Goal: Task Accomplishment & Management: Manage account settings

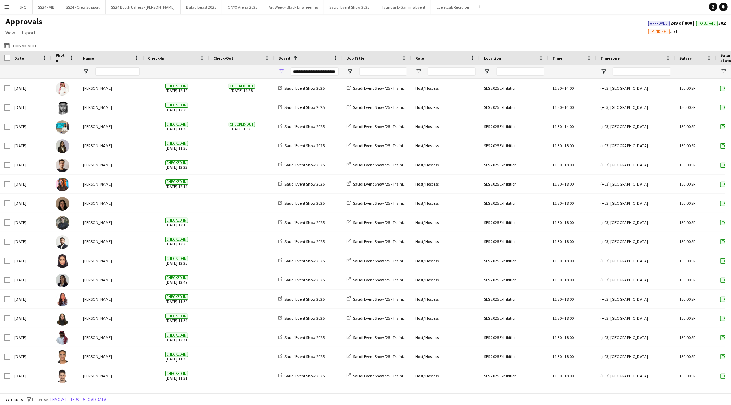
click at [10, 13] on button "Menu" at bounding box center [7, 7] width 14 height 14
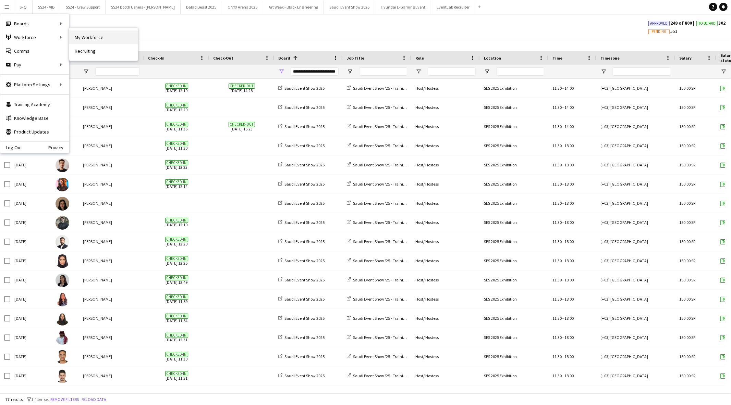
click at [78, 35] on link "My Workforce" at bounding box center [103, 37] width 69 height 14
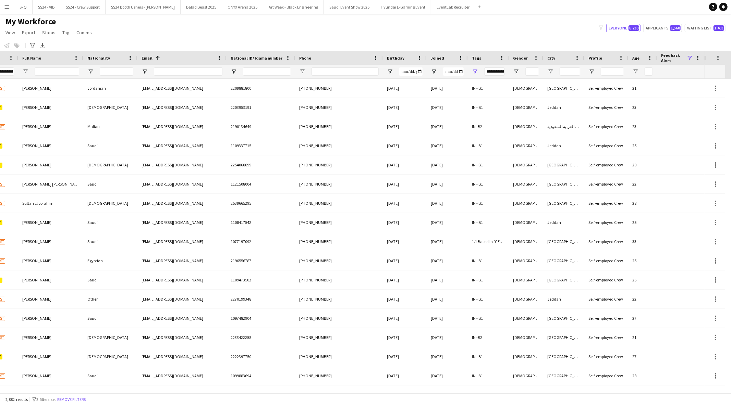
click at [690, 57] on span at bounding box center [689, 58] width 6 height 6
click at [684, 82] on div "(Select All)" at bounding box center [701, 84] width 54 height 5
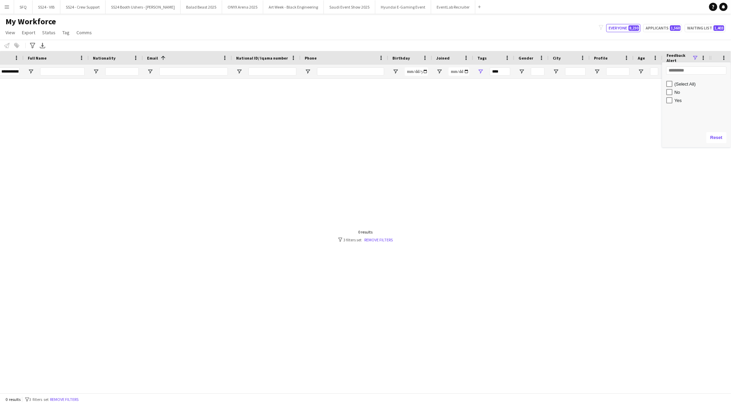
scroll to position [0, 62]
click at [676, 102] on div "Yes" at bounding box center [701, 100] width 54 height 5
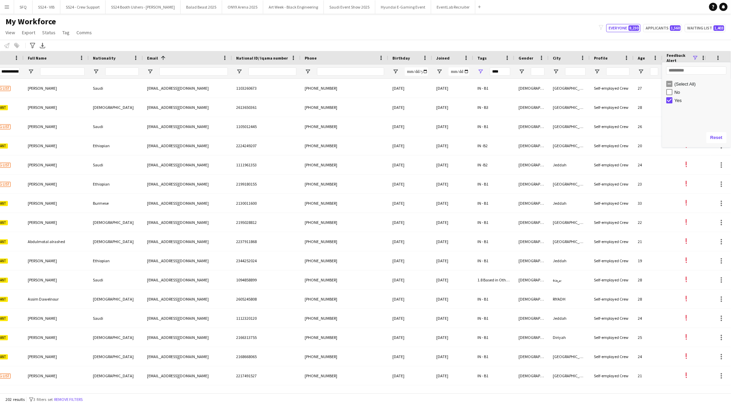
type input "**********"
click at [420, 45] on div "Notify workforce Add to tag Select at least one crew to tag him or her. Advance…" at bounding box center [365, 45] width 731 height 11
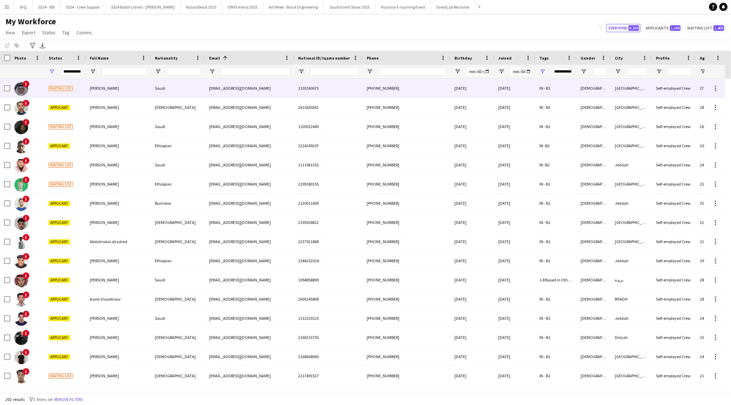
scroll to position [0, 0]
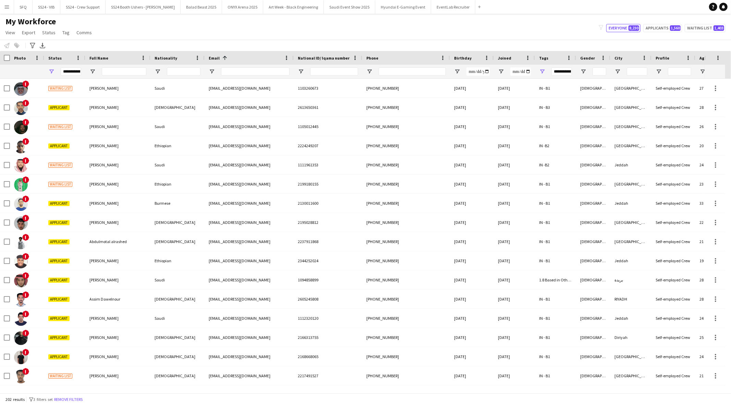
click at [537, 69] on div "**********" at bounding box center [555, 72] width 41 height 14
click at [540, 70] on span "Open Filter Menu" at bounding box center [542, 72] width 6 height 6
click at [312, 33] on div "My Workforce View Views Default view Musab Alamri Ninar Wannos Nouf Aloudah R4v…" at bounding box center [365, 27] width 731 height 23
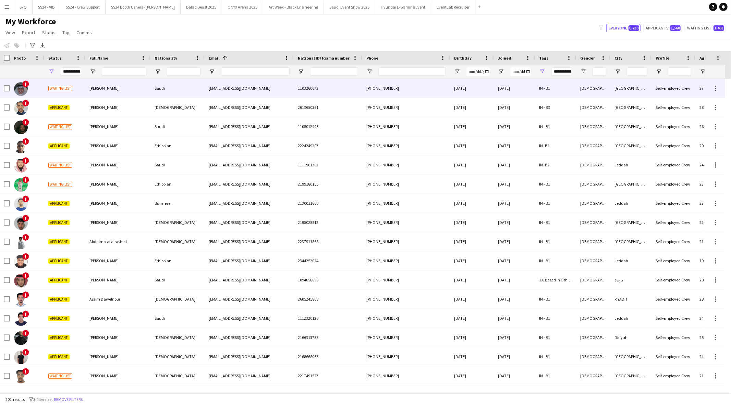
click at [75, 87] on div "Waiting list" at bounding box center [64, 88] width 41 height 19
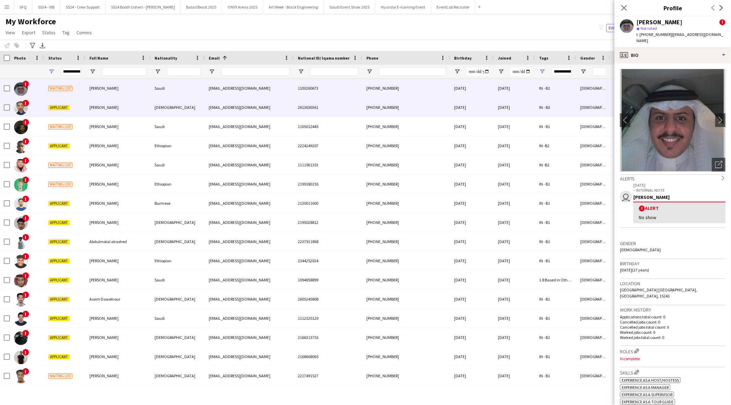
click at [64, 101] on div "Applicant" at bounding box center [64, 107] width 41 height 19
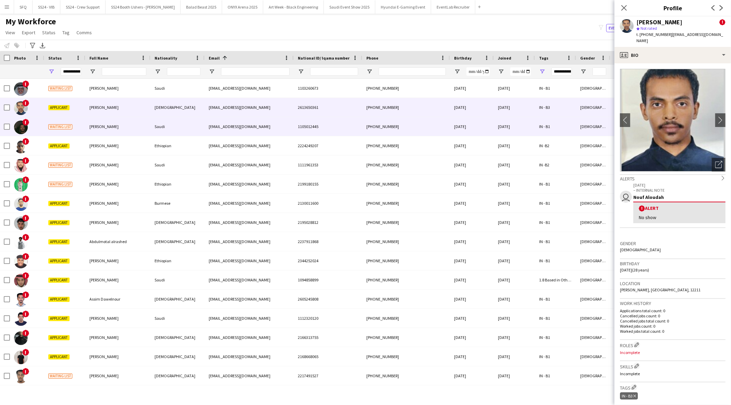
click at [66, 135] on div "Waiting list" at bounding box center [64, 126] width 41 height 19
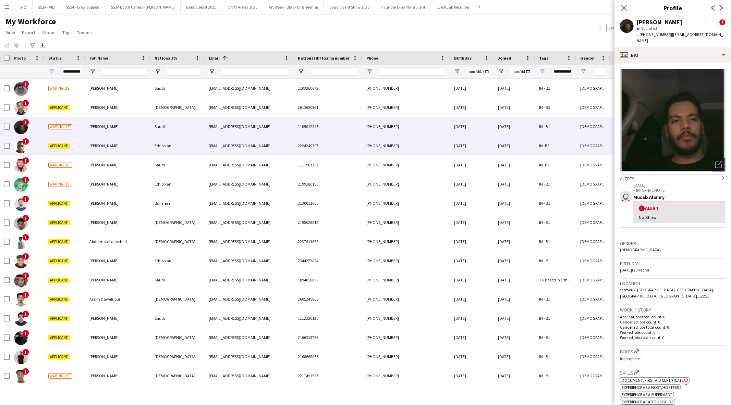
click at [67, 152] on div "Applicant" at bounding box center [64, 145] width 41 height 19
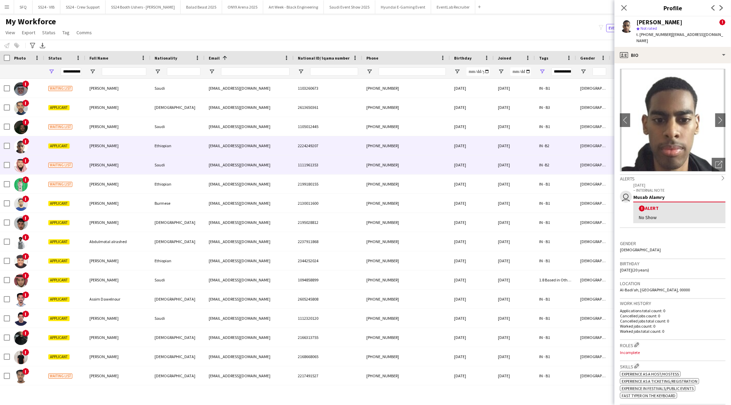
click at [66, 172] on div "Waiting list" at bounding box center [64, 165] width 41 height 19
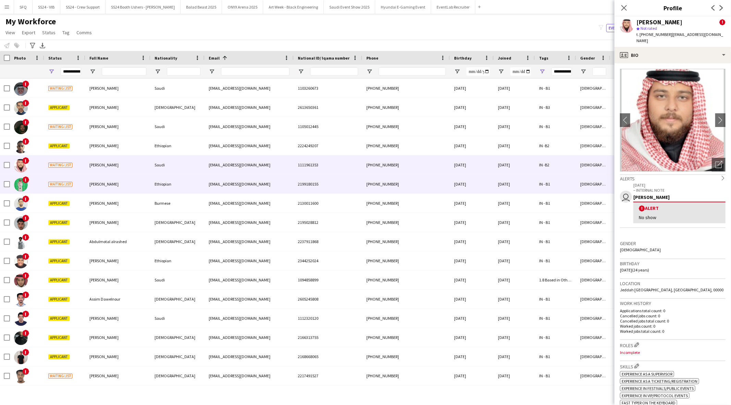
click at [72, 184] on span "Waiting list" at bounding box center [60, 184] width 24 height 5
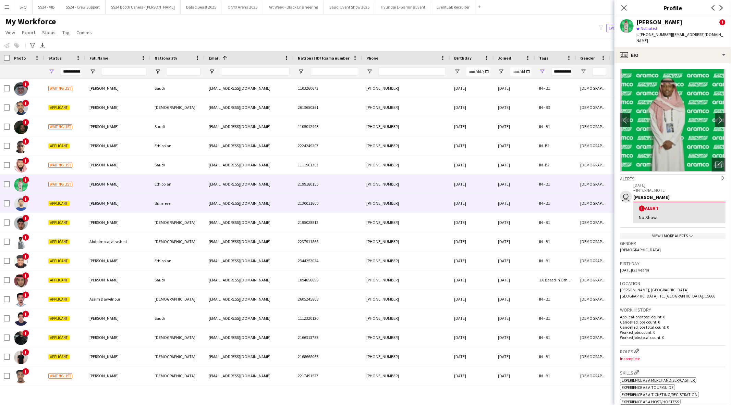
click at [71, 201] on div "Applicant" at bounding box center [64, 203] width 41 height 19
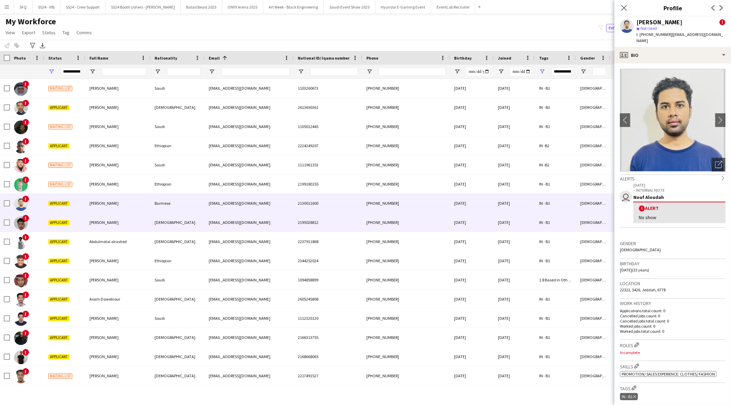
click at [75, 226] on div "Applicant" at bounding box center [64, 222] width 41 height 19
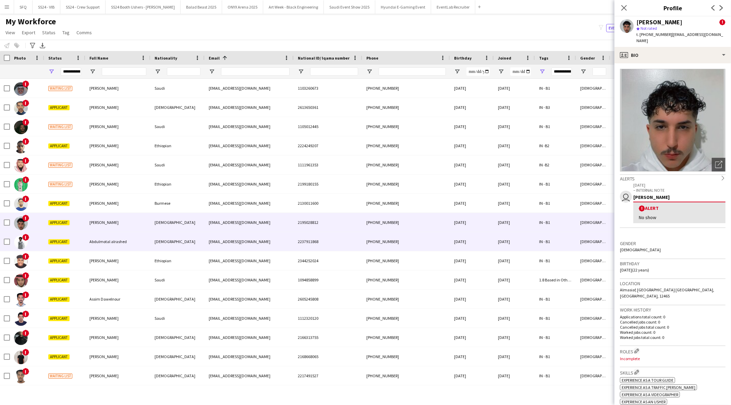
click at [77, 240] on div "Applicant" at bounding box center [64, 241] width 41 height 19
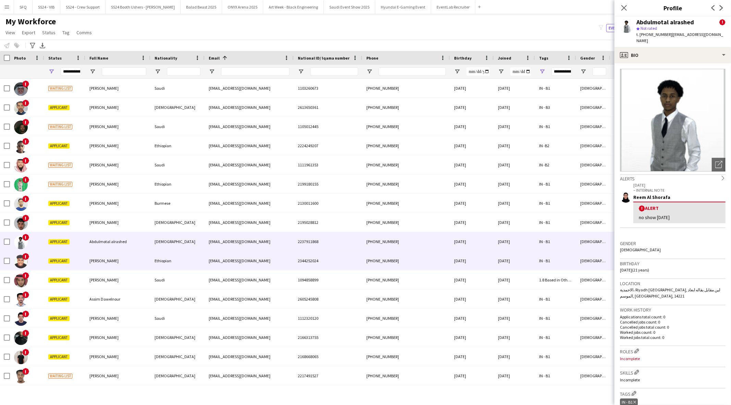
click at [76, 259] on div "Applicant" at bounding box center [64, 261] width 41 height 19
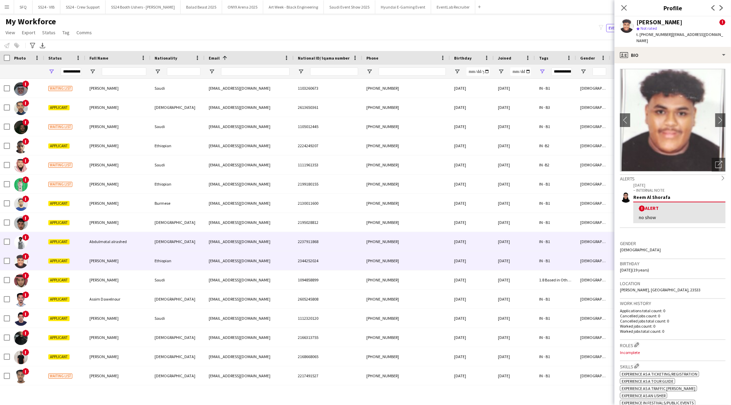
click at [76, 244] on div "Applicant" at bounding box center [64, 241] width 41 height 19
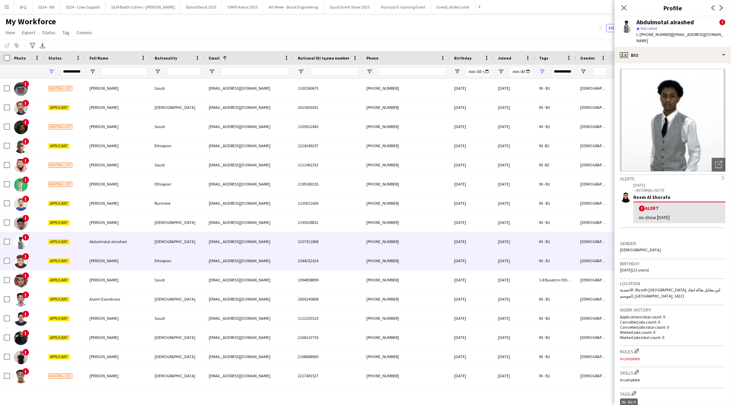
click at [75, 255] on div "Applicant" at bounding box center [64, 261] width 41 height 19
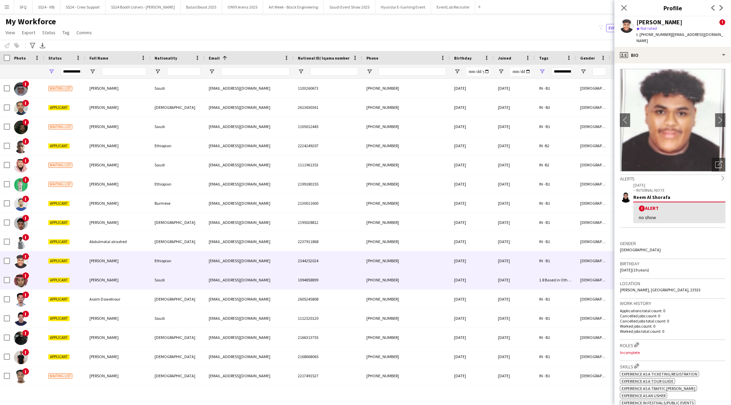
click at [75, 278] on div "Applicant" at bounding box center [64, 280] width 41 height 19
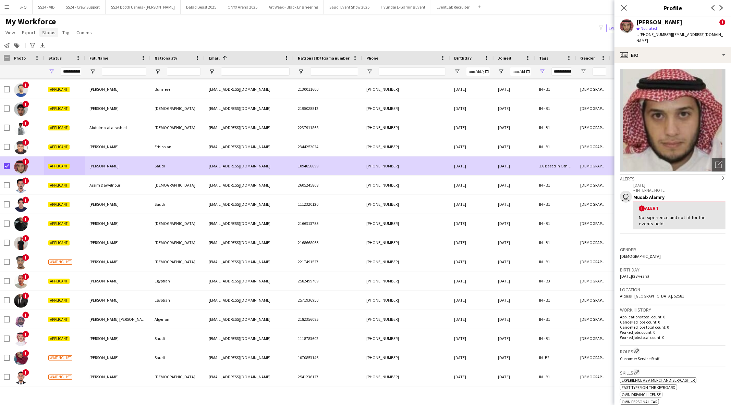
click at [42, 30] on span "Status" at bounding box center [48, 32] width 13 height 6
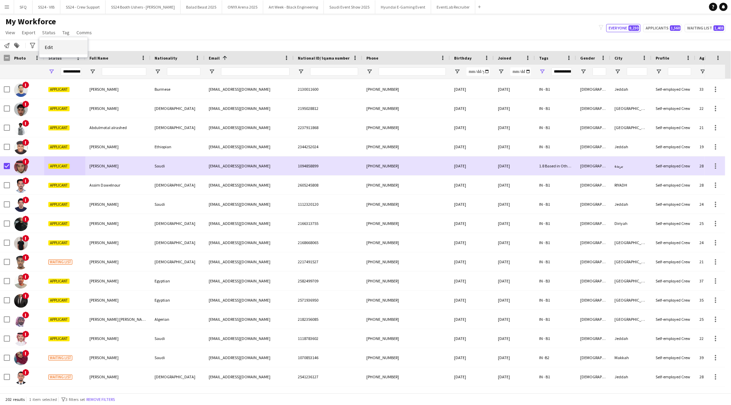
click at [60, 51] on link "Edit" at bounding box center [63, 47] width 48 height 14
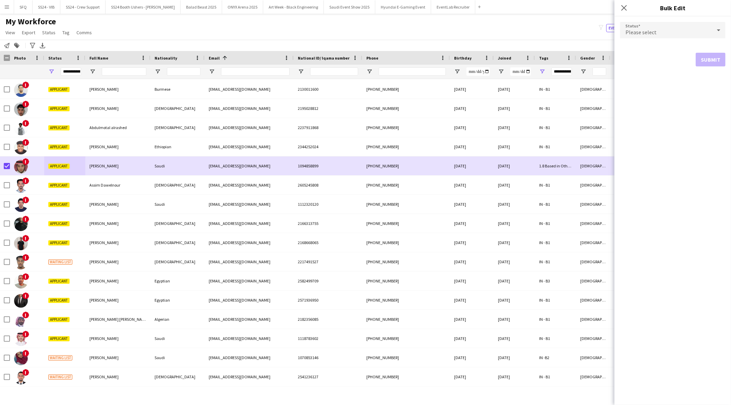
click at [636, 26] on div "Please select" at bounding box center [666, 30] width 92 height 16
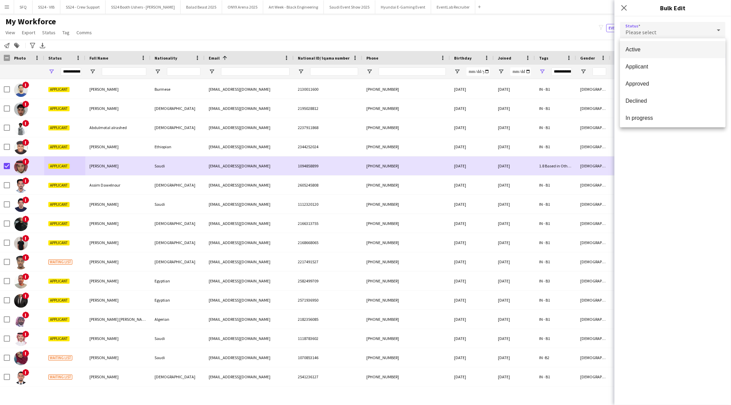
click at [620, 9] on div at bounding box center [365, 202] width 731 height 405
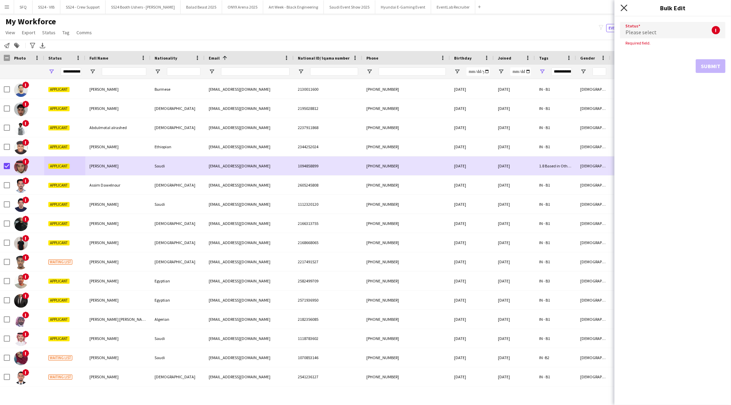
click at [622, 8] on icon "Close pop-in" at bounding box center [624, 7] width 7 height 7
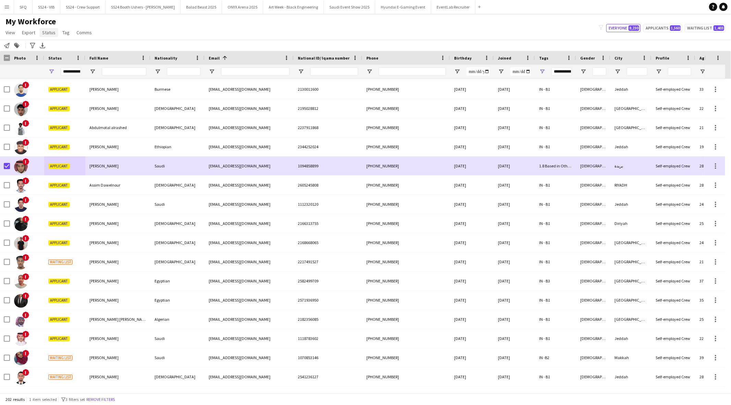
click at [53, 36] on link "Status" at bounding box center [48, 32] width 19 height 9
click at [76, 55] on div "Edit" at bounding box center [63, 47] width 48 height 20
click at [74, 52] on link "Edit" at bounding box center [63, 47] width 48 height 14
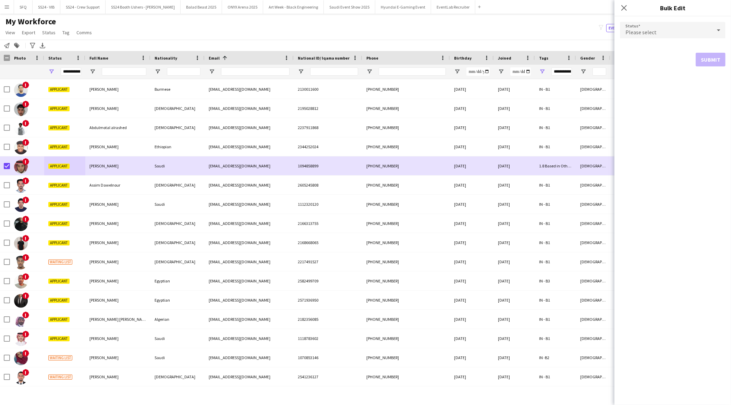
click at [636, 24] on div "Please select" at bounding box center [666, 30] width 92 height 16
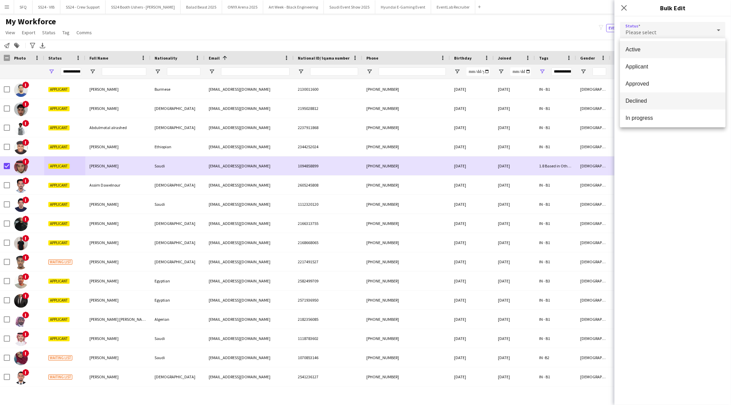
click at [648, 98] on span "Declined" at bounding box center [672, 101] width 95 height 7
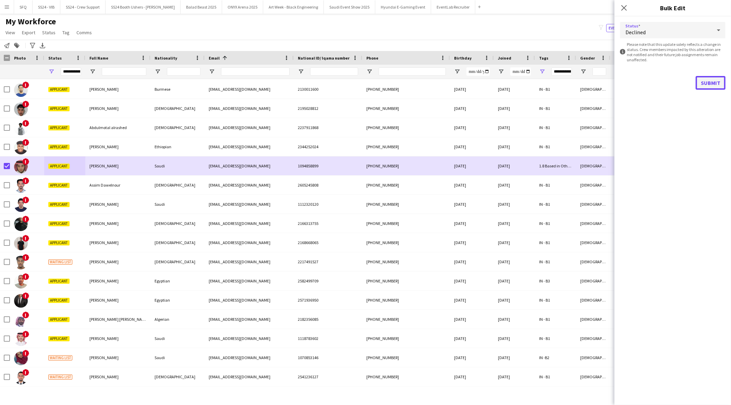
click at [706, 84] on button "Submit" at bounding box center [711, 83] width 30 height 14
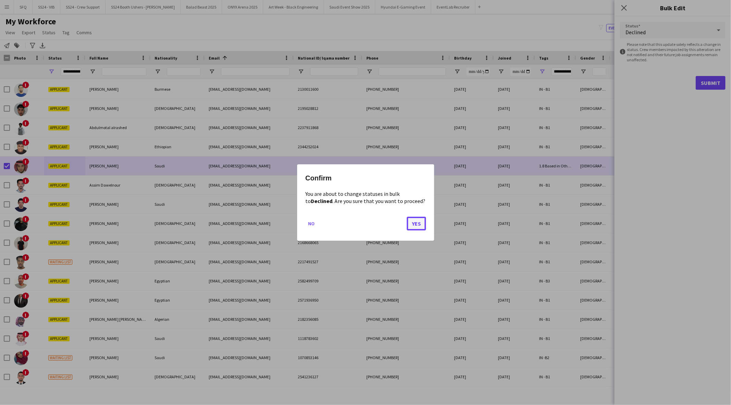
click at [414, 224] on button "Yes" at bounding box center [416, 224] width 19 height 14
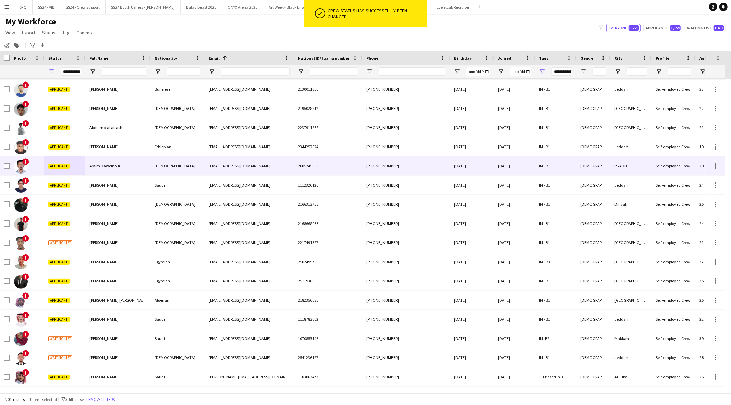
click at [39, 166] on div "!" at bounding box center [27, 166] width 34 height 19
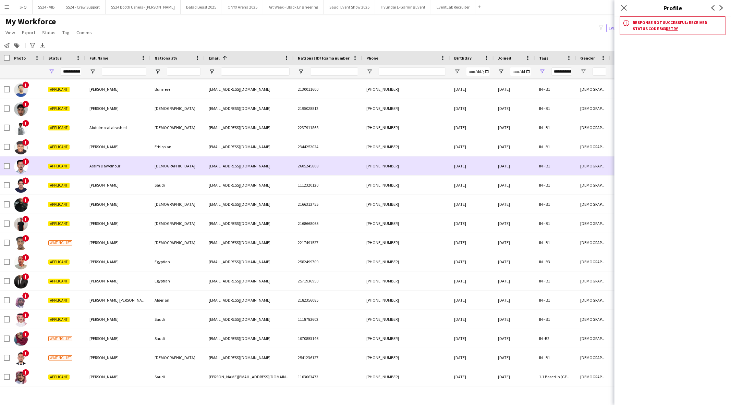
click at [19, 169] on img at bounding box center [21, 167] width 14 height 14
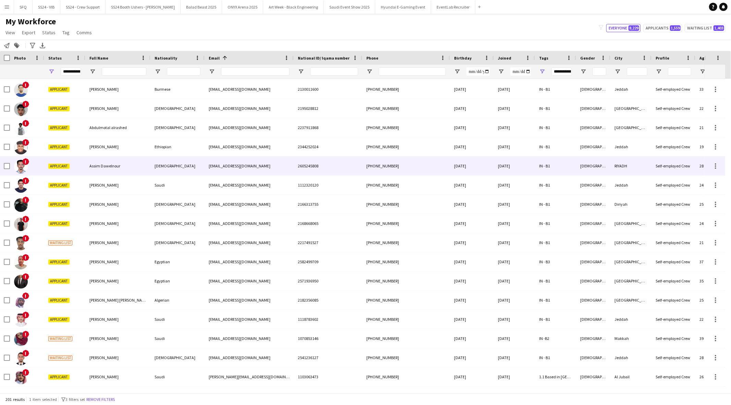
click at [19, 169] on img at bounding box center [21, 167] width 14 height 14
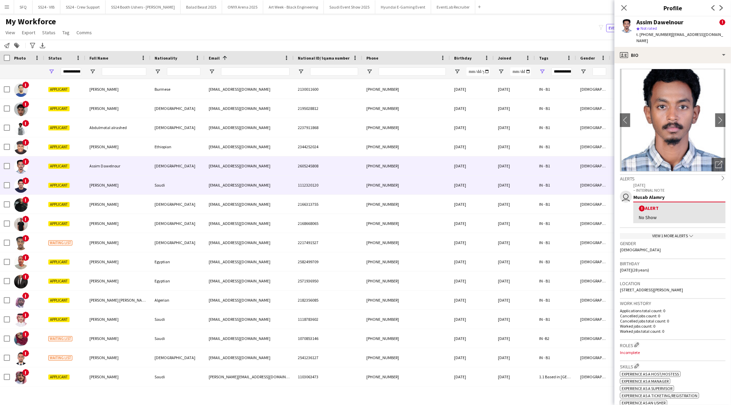
click at [19, 184] on img at bounding box center [21, 186] width 14 height 14
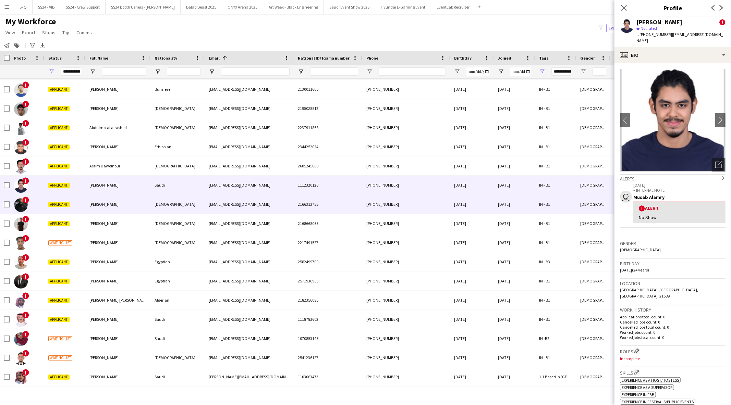
click at [22, 204] on img at bounding box center [21, 205] width 14 height 14
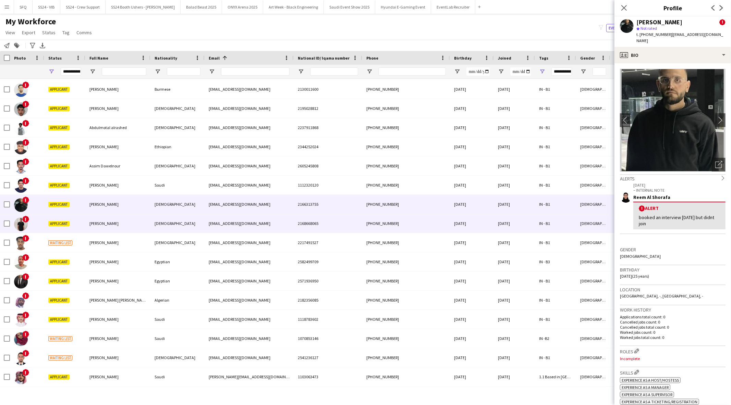
click at [21, 220] on img at bounding box center [21, 225] width 14 height 14
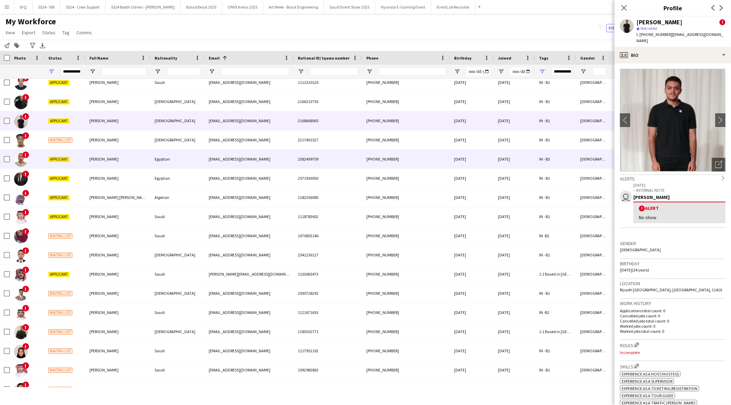
scroll to position [228, 0]
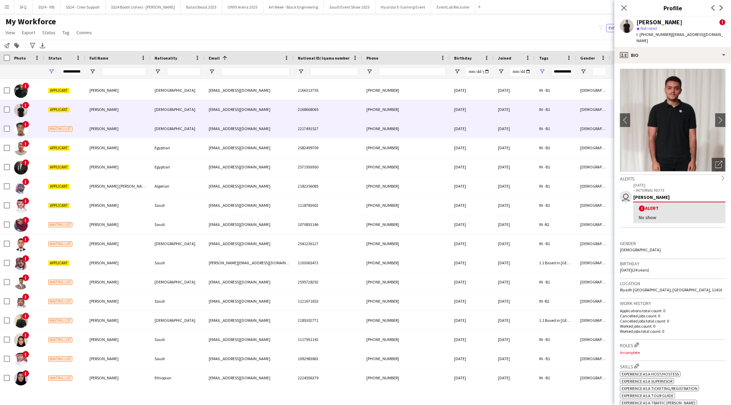
click at [21, 132] on img at bounding box center [21, 130] width 14 height 14
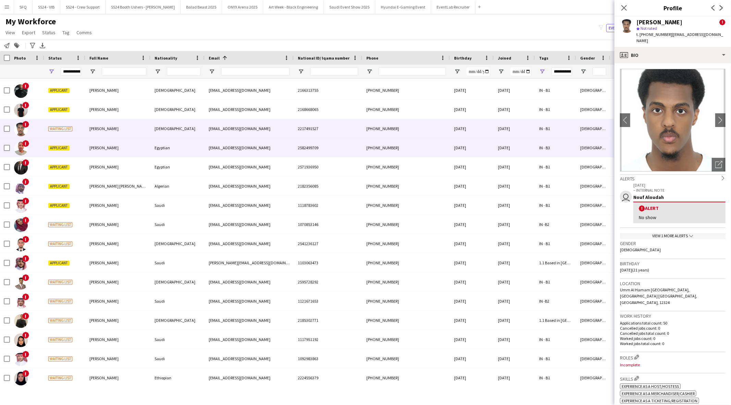
click at [18, 146] on img at bounding box center [21, 149] width 14 height 14
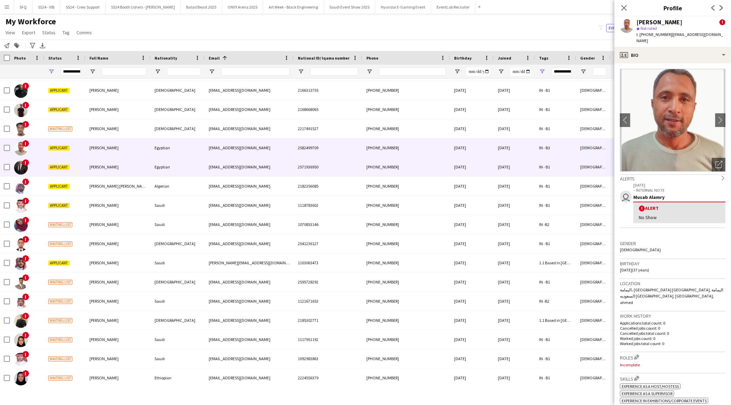
click at [16, 166] on img at bounding box center [21, 168] width 14 height 14
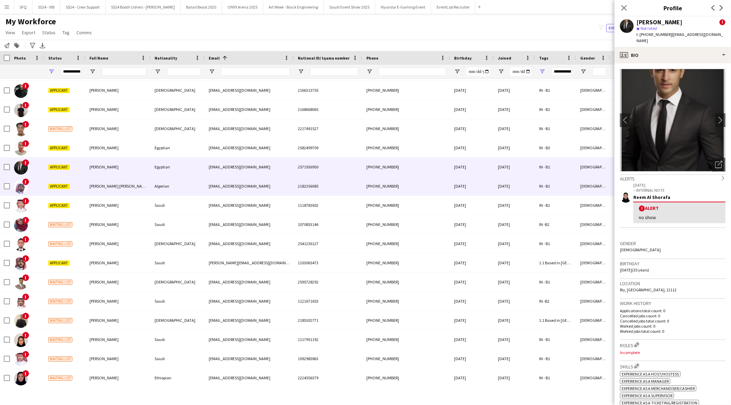
click at [16, 184] on img at bounding box center [21, 187] width 14 height 14
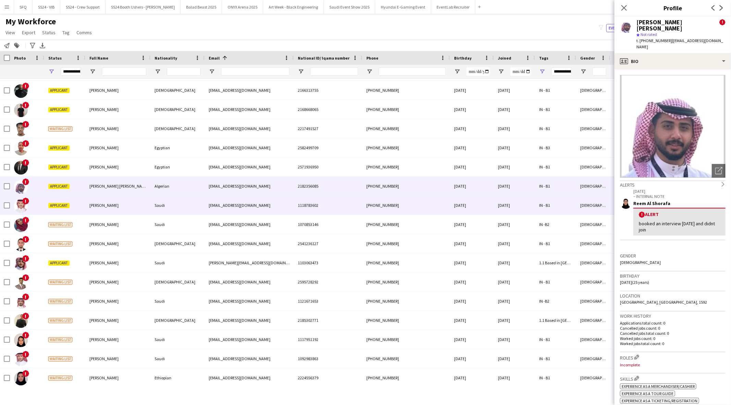
click at [14, 201] on div "!" at bounding box center [21, 205] width 14 height 19
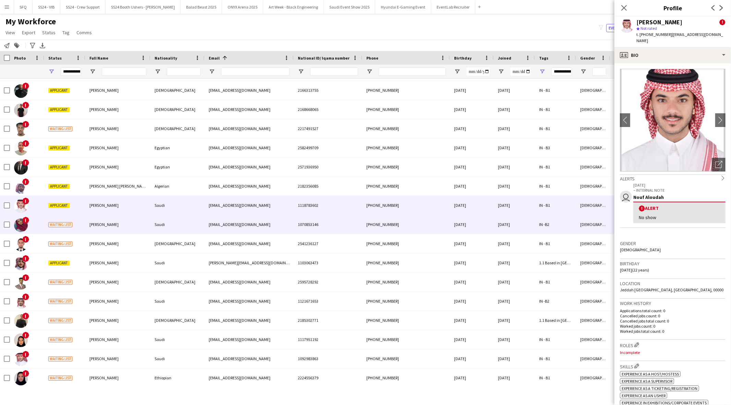
click at [19, 221] on img at bounding box center [21, 226] width 14 height 14
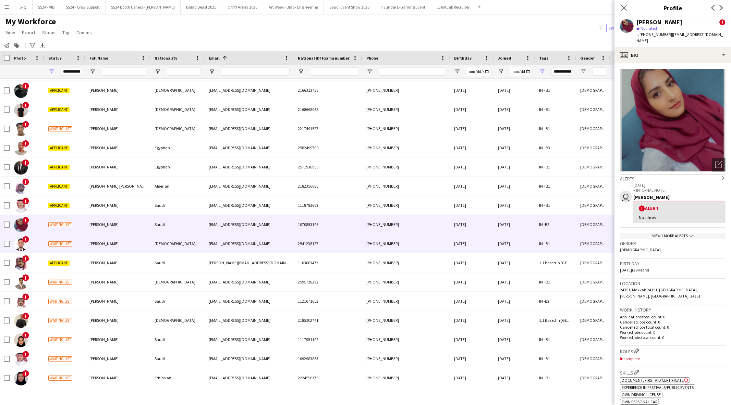
click at [21, 240] on img at bounding box center [21, 245] width 14 height 14
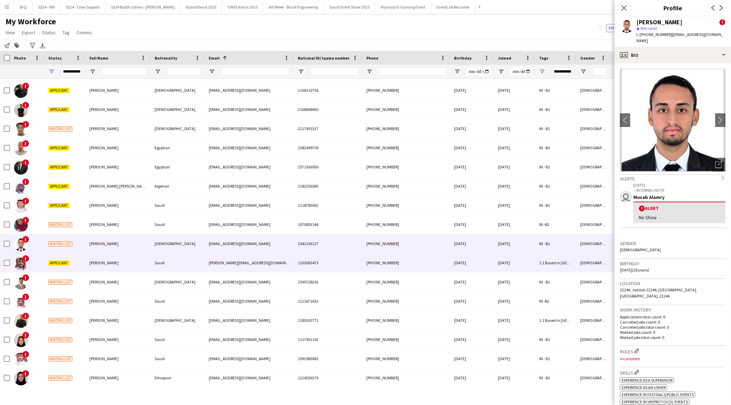
click at [20, 255] on div "!" at bounding box center [21, 263] width 14 height 19
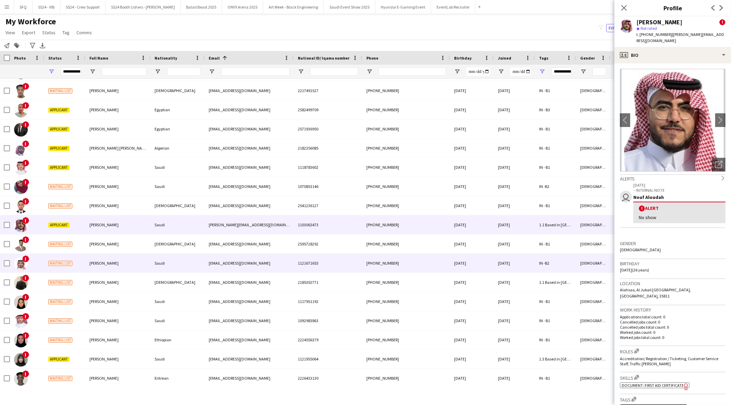
scroll to position [304, 0]
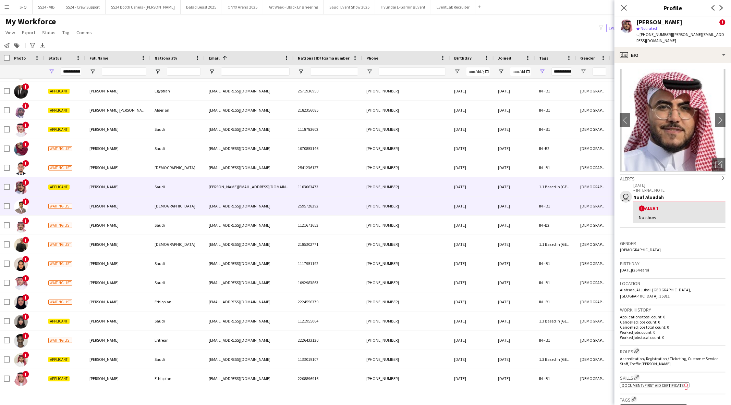
click at [25, 212] on img at bounding box center [21, 207] width 14 height 14
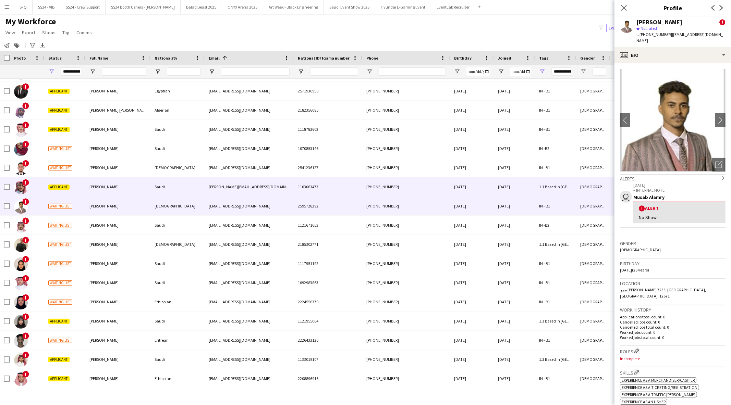
click at [29, 188] on div "!" at bounding box center [27, 187] width 34 height 19
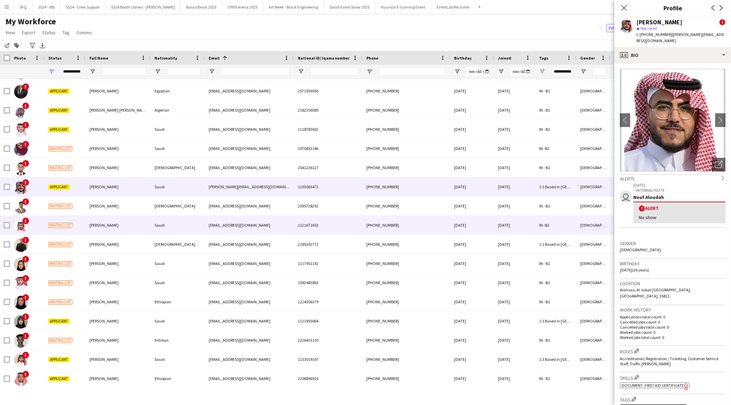
click at [25, 225] on img at bounding box center [21, 226] width 14 height 14
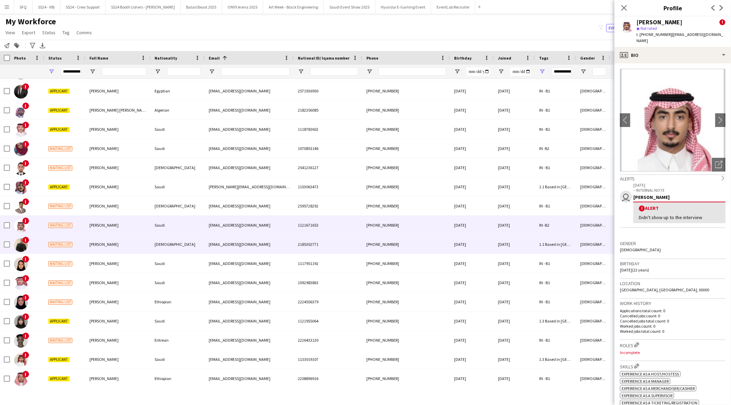
click at [23, 241] on span "!" at bounding box center [25, 240] width 7 height 7
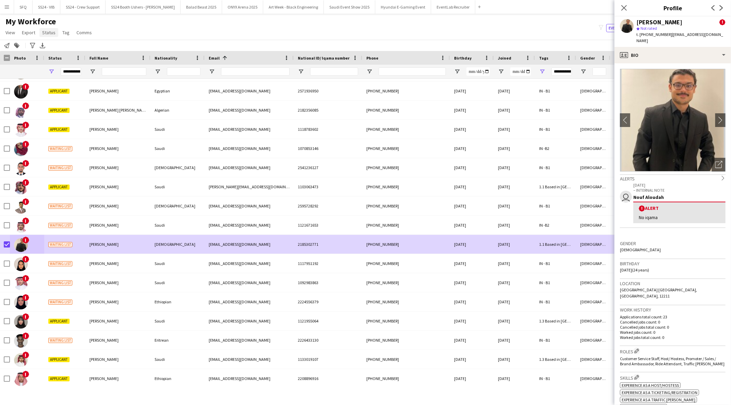
click at [50, 30] on span "Status" at bounding box center [48, 32] width 13 height 6
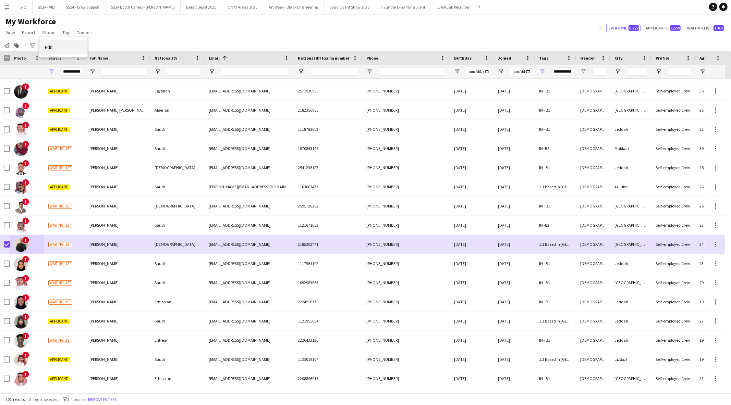
click at [68, 49] on link "Edit" at bounding box center [63, 47] width 48 height 14
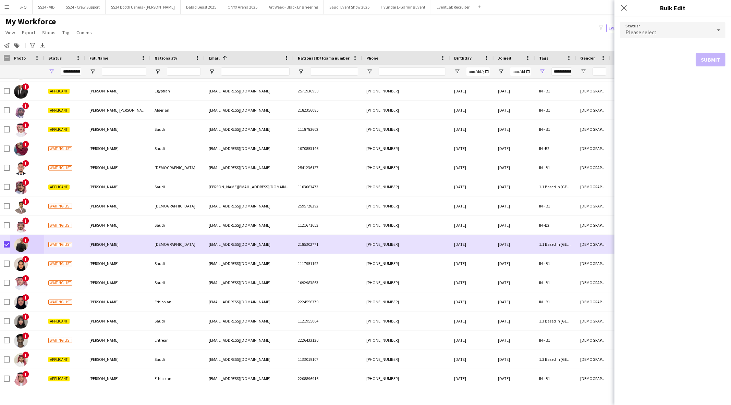
click at [645, 44] on form "Status Please select Submit" at bounding box center [673, 44] width 106 height 56
click at [648, 33] on span "Please select" at bounding box center [640, 32] width 31 height 7
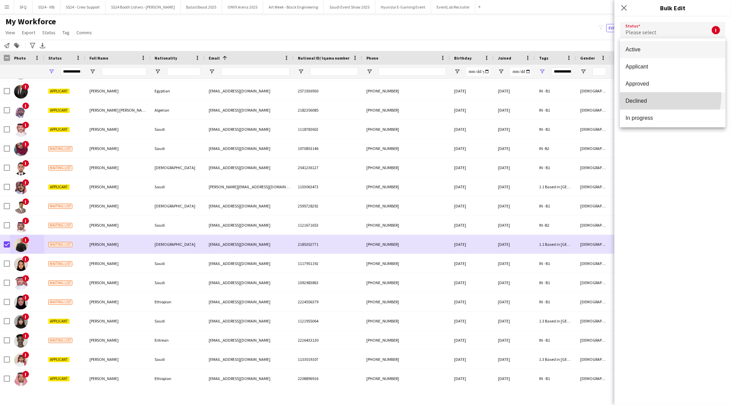
click at [651, 95] on mat-option "Declined" at bounding box center [673, 101] width 106 height 17
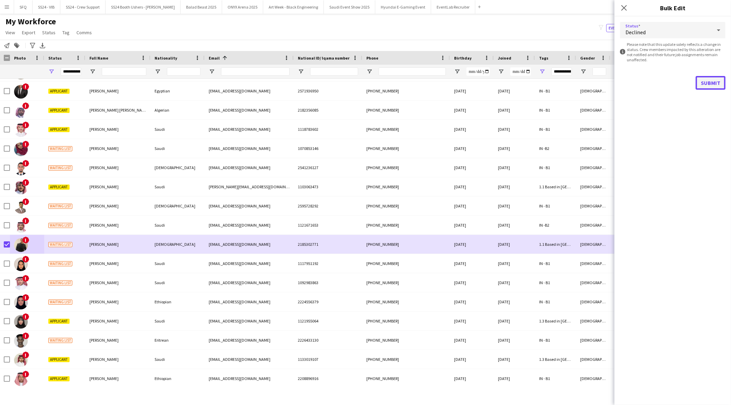
click at [707, 81] on button "Submit" at bounding box center [711, 83] width 30 height 14
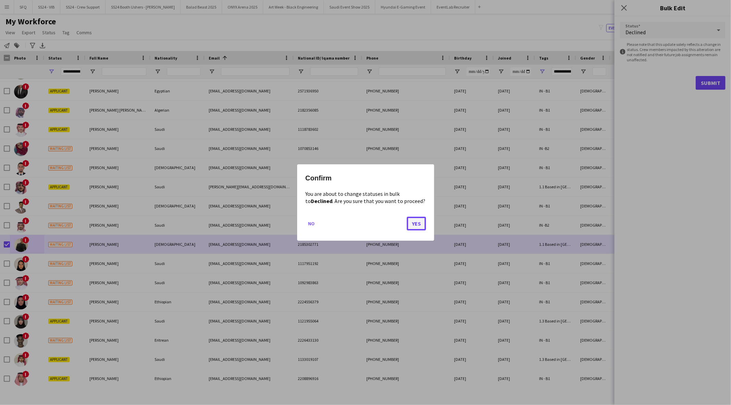
click at [415, 228] on button "Yes" at bounding box center [416, 224] width 19 height 14
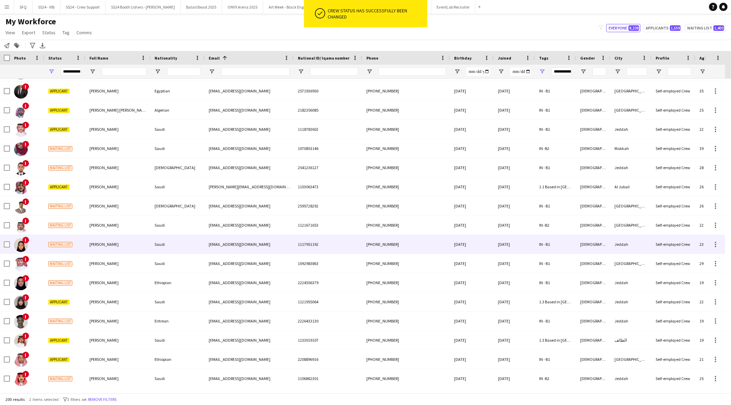
click at [44, 246] on div "Waiting list" at bounding box center [64, 244] width 41 height 19
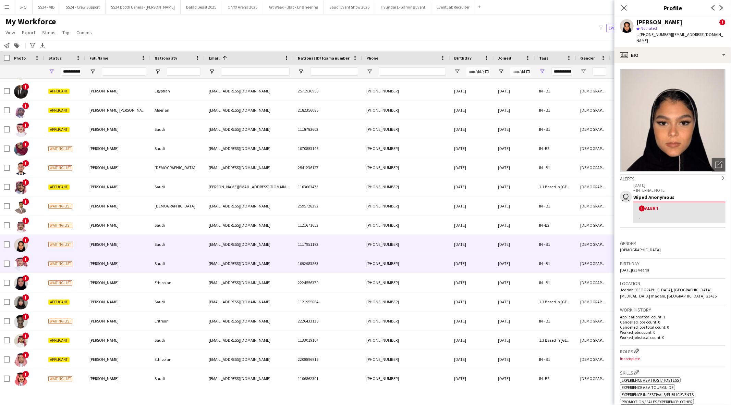
click at [59, 266] on div "Waiting list" at bounding box center [64, 263] width 41 height 19
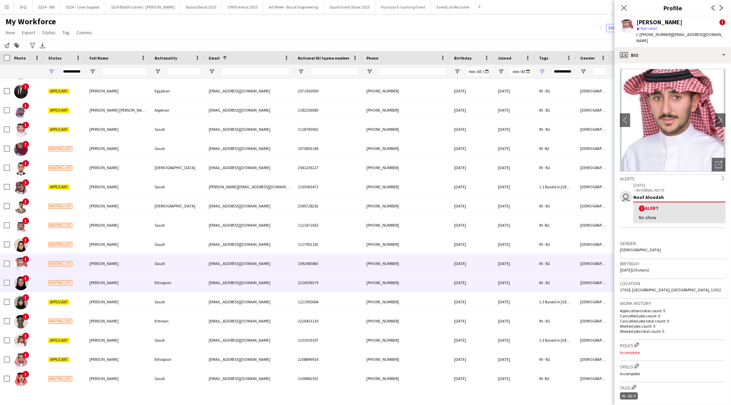
click at [97, 287] on div "[PERSON_NAME]" at bounding box center [117, 282] width 65 height 19
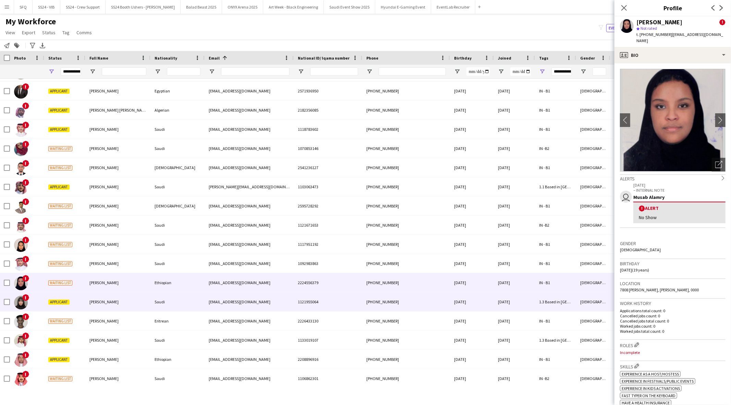
click at [100, 309] on div "[PERSON_NAME]" at bounding box center [117, 302] width 65 height 19
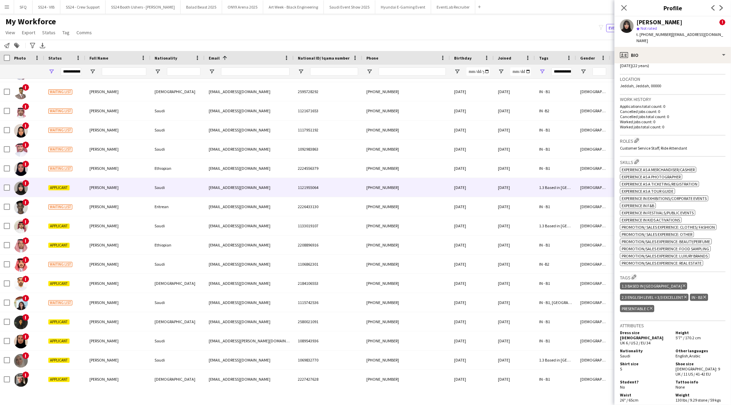
scroll to position [266, 0]
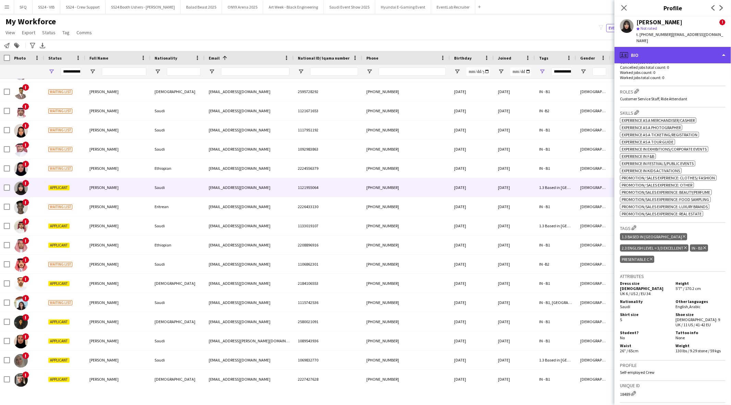
click at [690, 47] on div "profile Bio" at bounding box center [672, 55] width 117 height 16
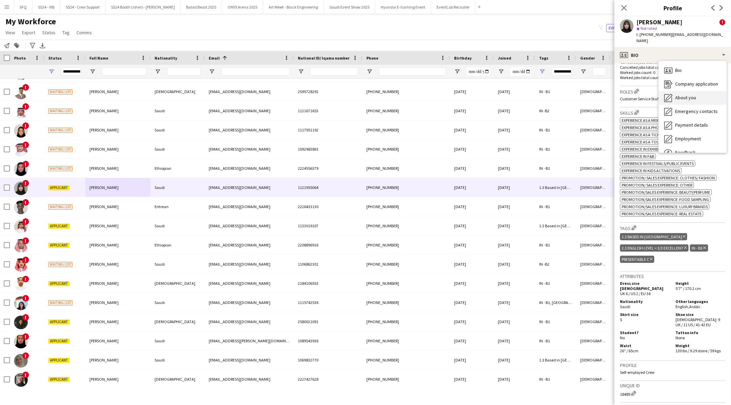
click at [694, 95] on span "About you" at bounding box center [685, 98] width 21 height 6
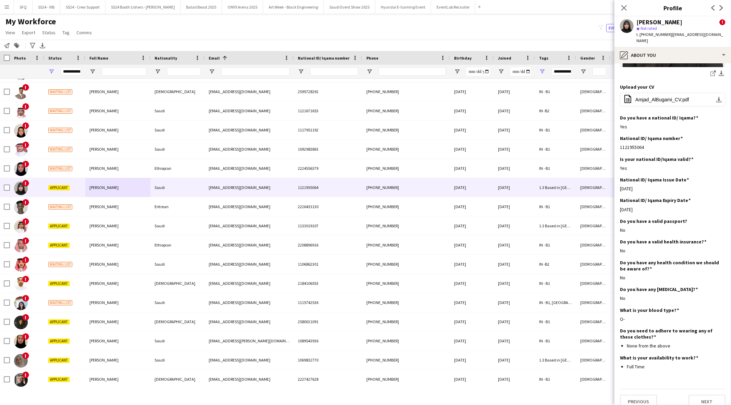
scroll to position [158, 0]
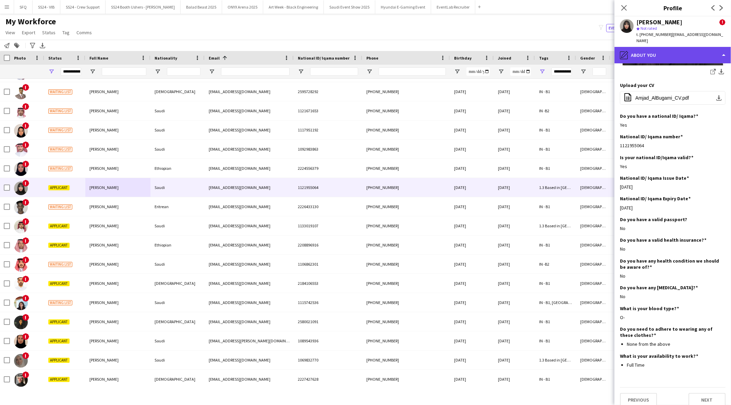
click at [668, 54] on div "pencil4 About you" at bounding box center [672, 55] width 117 height 16
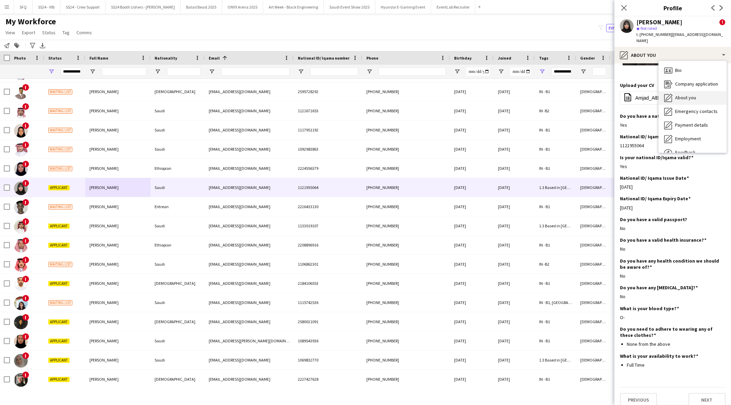
click at [680, 91] on div "About you About you" at bounding box center [693, 98] width 68 height 14
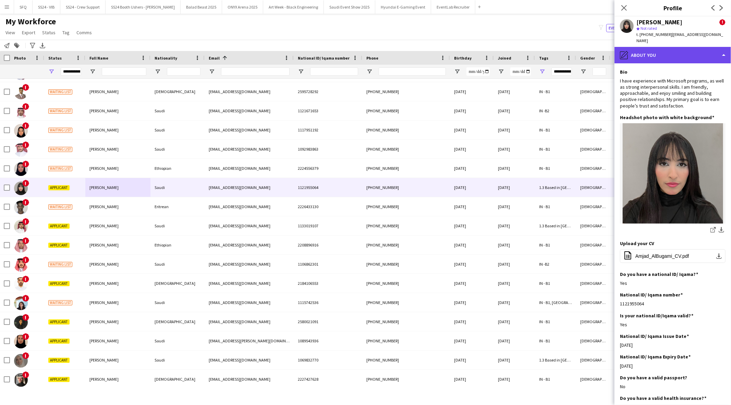
click at [666, 47] on div "pencil4 About you" at bounding box center [672, 55] width 117 height 16
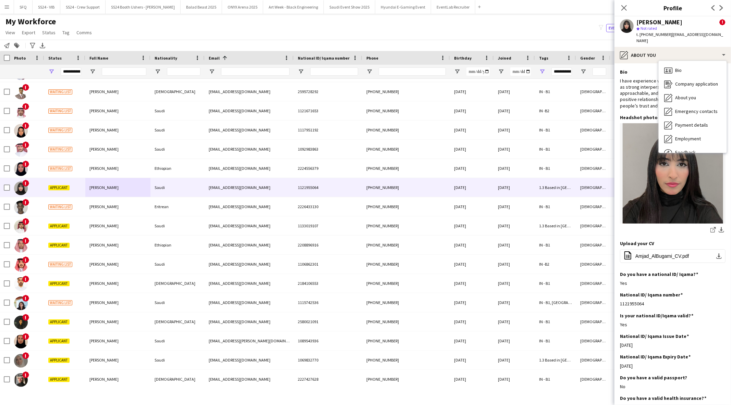
click at [649, 78] on div "I have experience with Microsoft programs, as well as strong interpersonal skil…" at bounding box center [673, 93] width 106 height 31
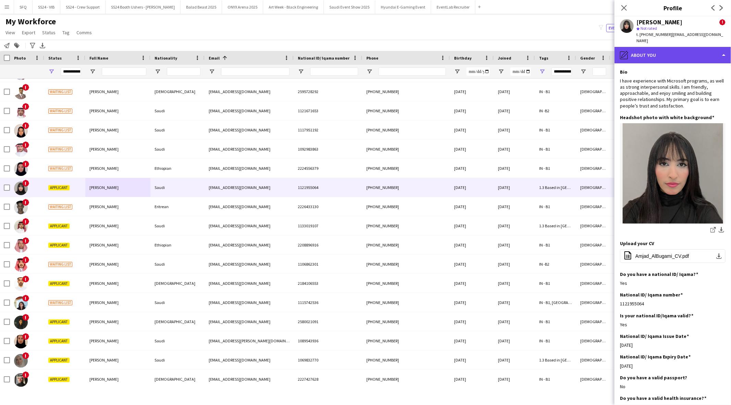
click at [650, 47] on div "pencil4 About you" at bounding box center [672, 55] width 117 height 16
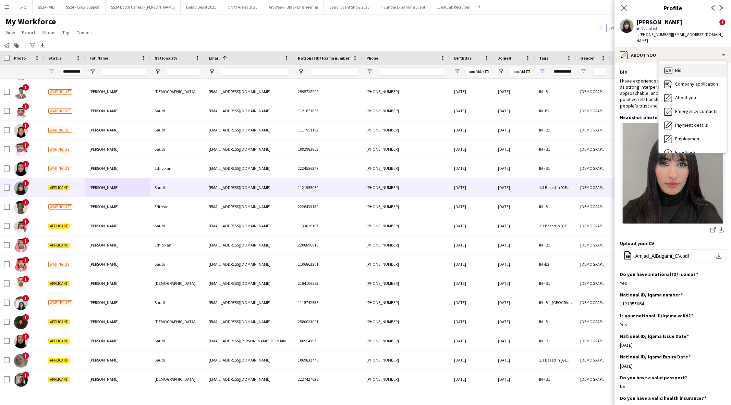
click at [671, 66] on icon "Bio" at bounding box center [668, 70] width 8 height 8
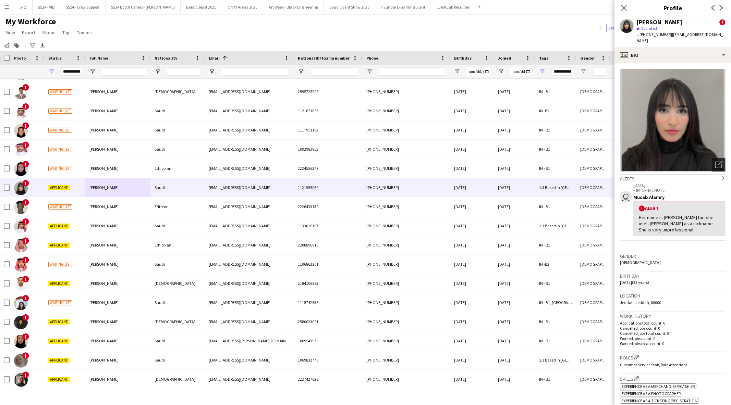
click at [715, 161] on icon "Open photos pop-in" at bounding box center [718, 164] width 7 height 7
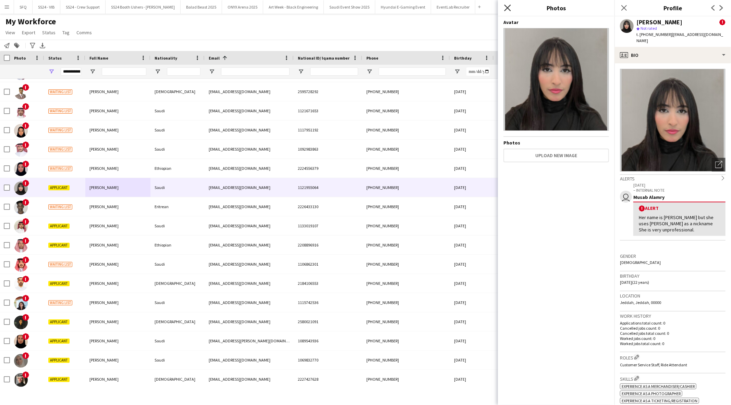
click at [509, 9] on icon "Close pop-in" at bounding box center [507, 7] width 7 height 7
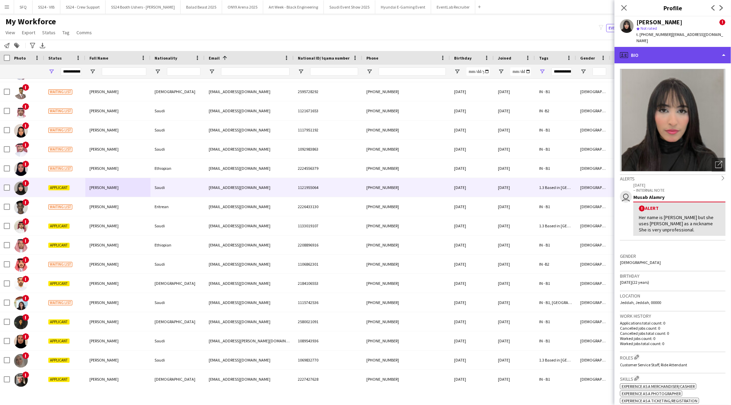
click at [641, 54] on div "profile Bio" at bounding box center [672, 55] width 117 height 16
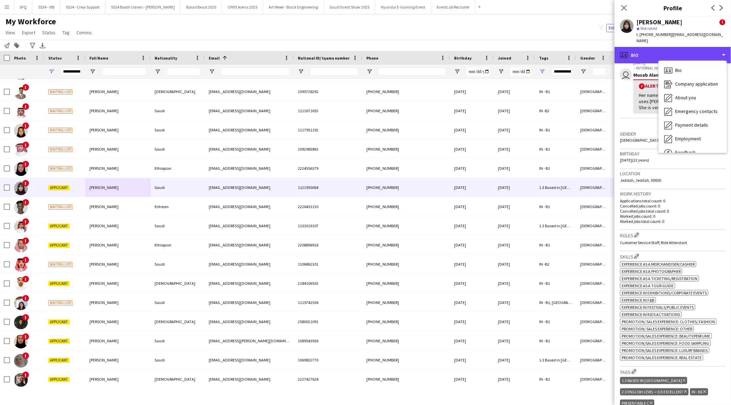
scroll to position [114, 0]
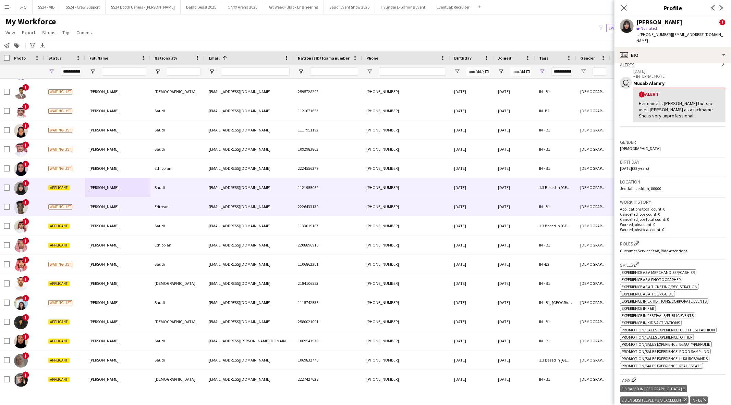
click at [45, 198] on div "Waiting list" at bounding box center [64, 206] width 41 height 19
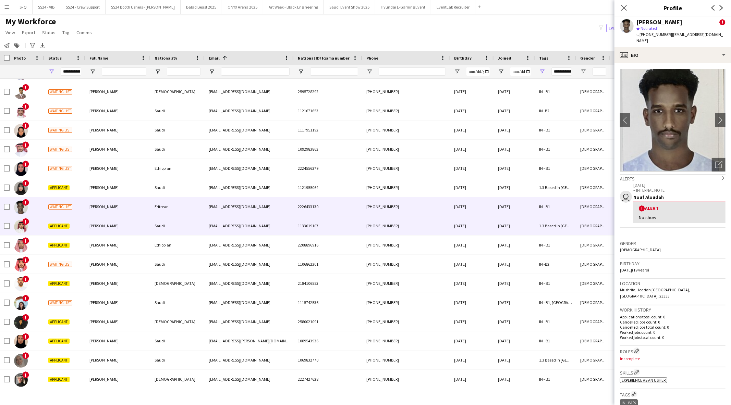
click at [49, 225] on span "Applicant" at bounding box center [58, 226] width 21 height 5
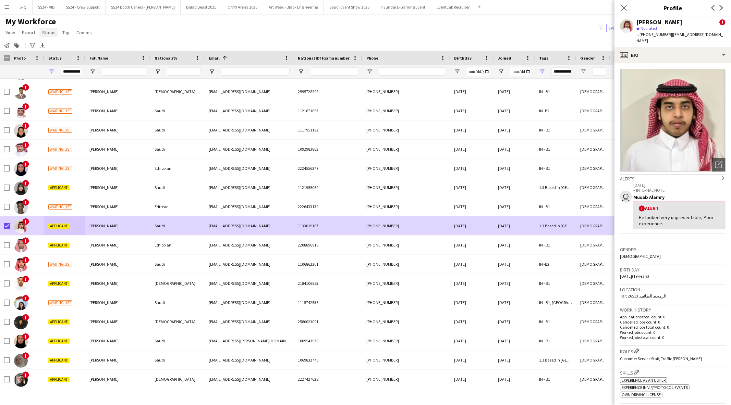
click at [47, 33] on span "Status" at bounding box center [48, 32] width 13 height 6
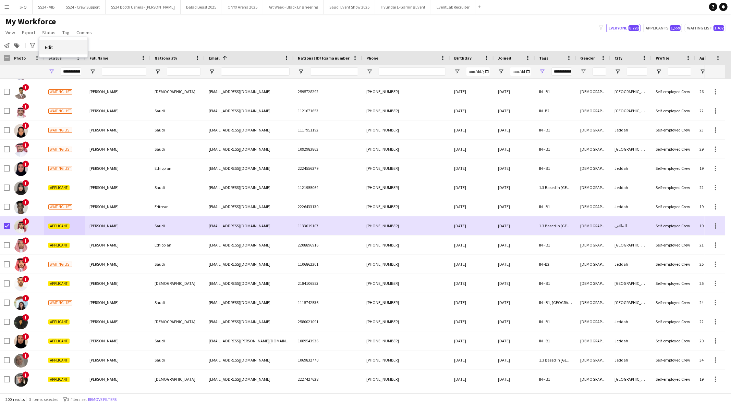
click at [51, 50] on link "Edit" at bounding box center [63, 47] width 48 height 14
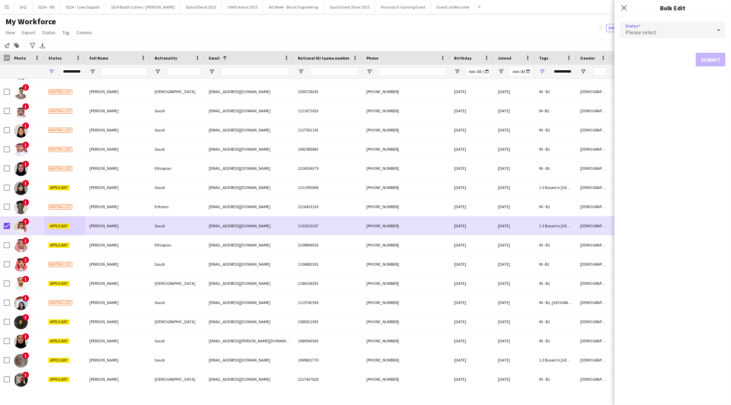
click at [652, 32] on span "Please select" at bounding box center [640, 32] width 31 height 7
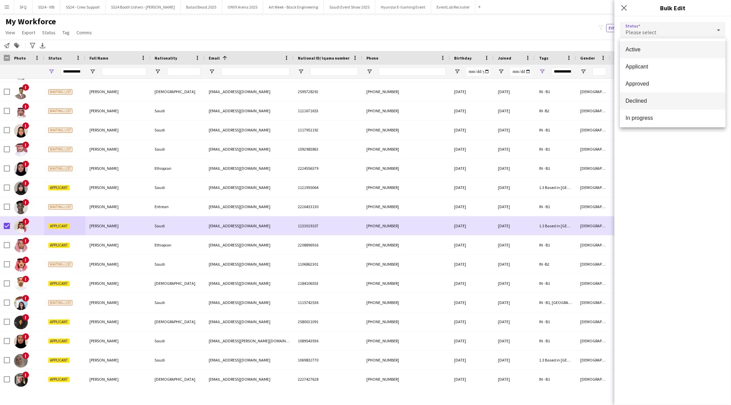
click at [652, 96] on mat-option "Declined" at bounding box center [673, 101] width 106 height 17
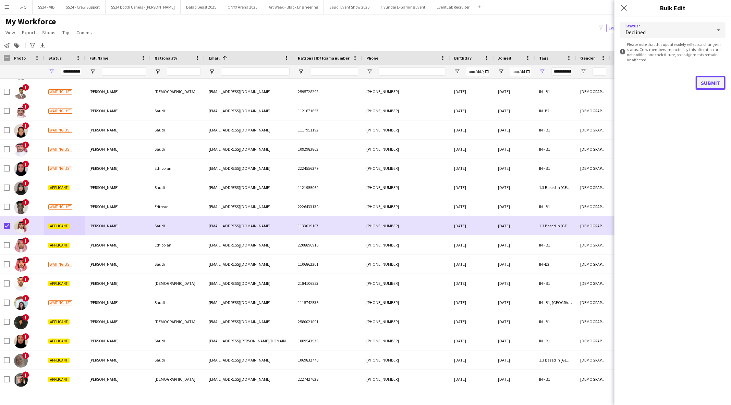
click at [712, 85] on button "Submit" at bounding box center [711, 83] width 30 height 14
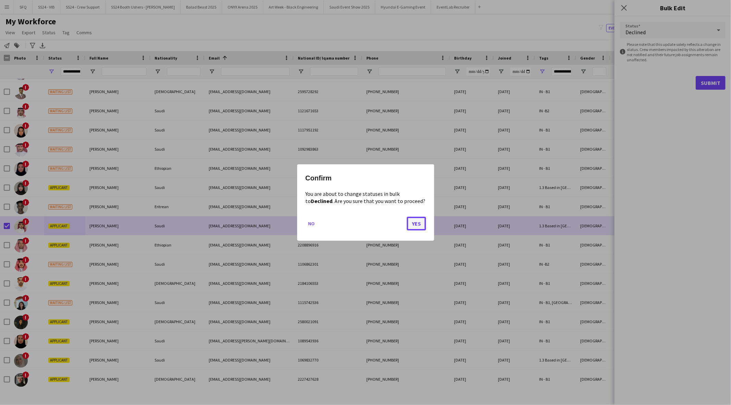
click at [420, 223] on button "Yes" at bounding box center [416, 224] width 19 height 14
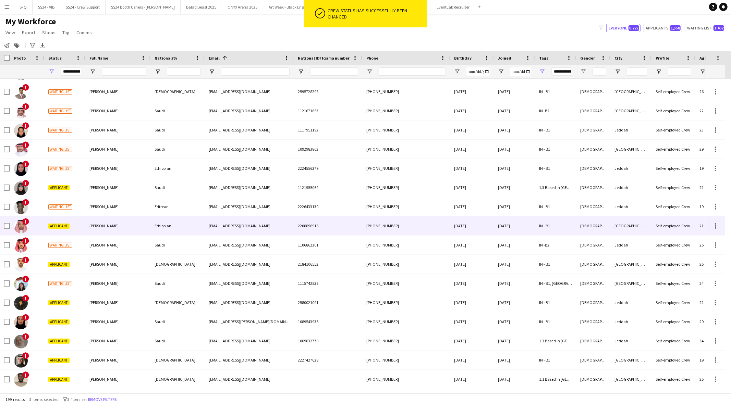
click at [25, 228] on img at bounding box center [21, 227] width 14 height 14
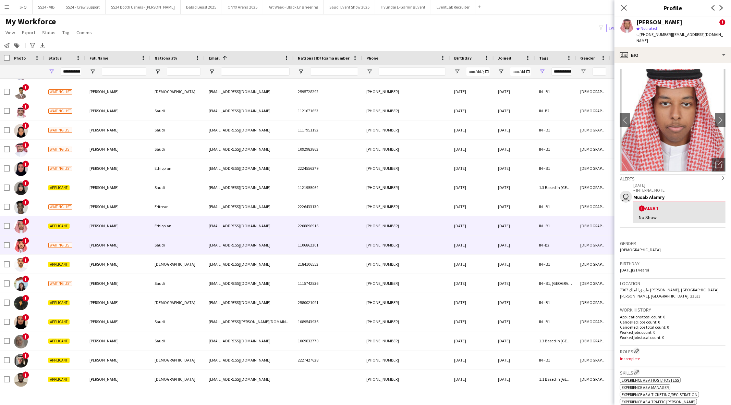
click at [24, 244] on img at bounding box center [21, 246] width 14 height 14
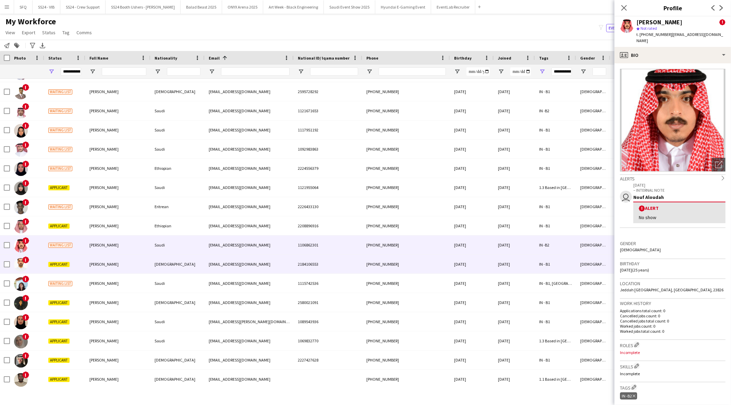
click at [19, 266] on img at bounding box center [21, 265] width 14 height 14
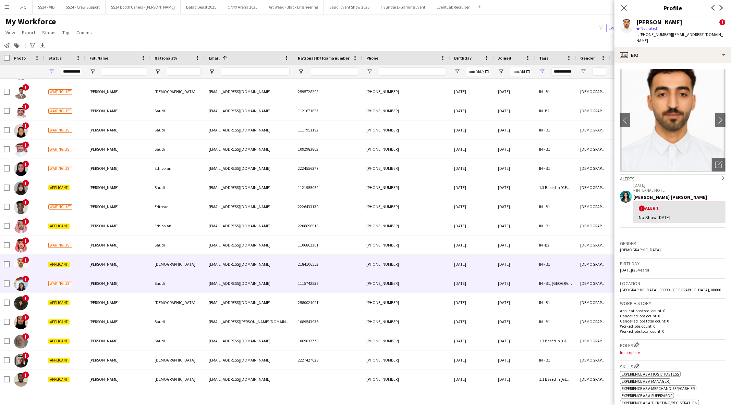
click at [20, 285] on img at bounding box center [21, 285] width 14 height 14
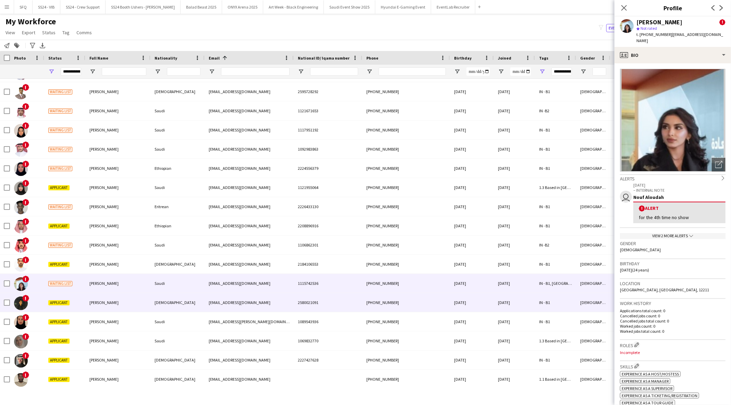
click at [24, 300] on span "!" at bounding box center [25, 298] width 7 height 7
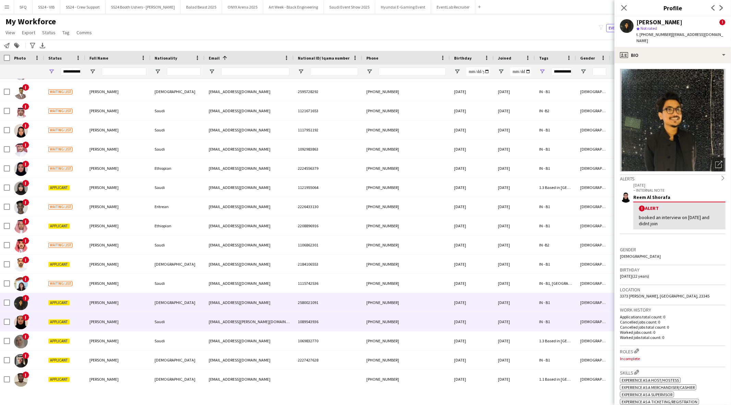
click at [23, 326] on img at bounding box center [21, 323] width 14 height 14
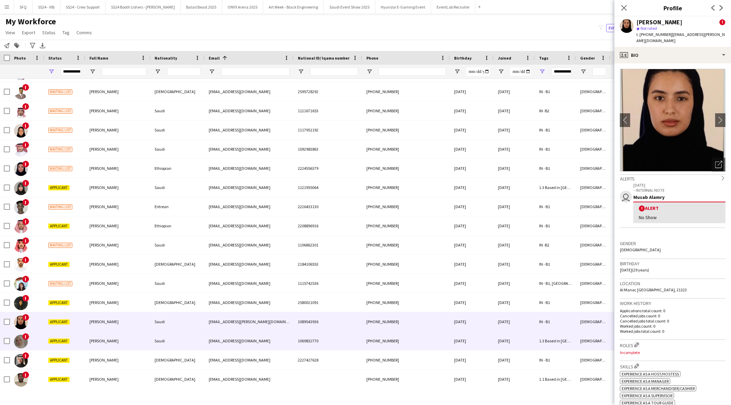
click at [22, 338] on img at bounding box center [21, 342] width 14 height 14
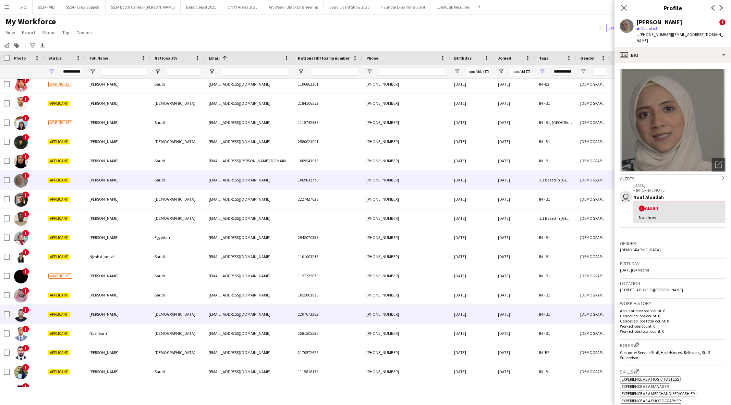
scroll to position [609, 0]
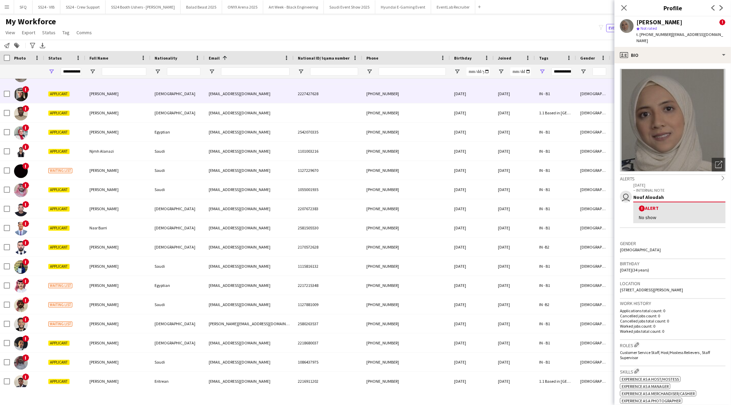
click at [28, 96] on div "!" at bounding box center [27, 93] width 34 height 19
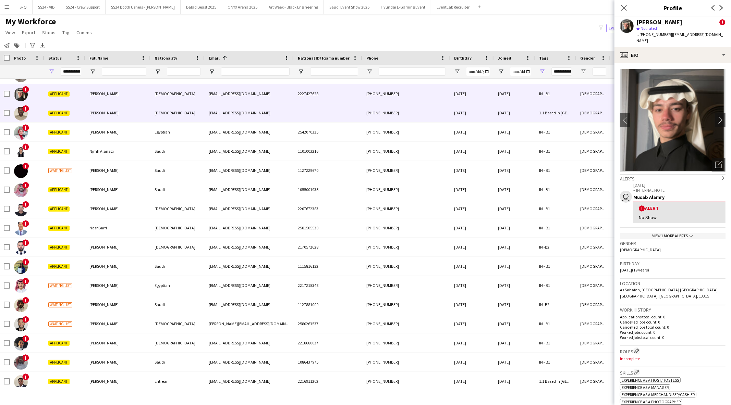
click at [33, 110] on div "!" at bounding box center [27, 112] width 34 height 19
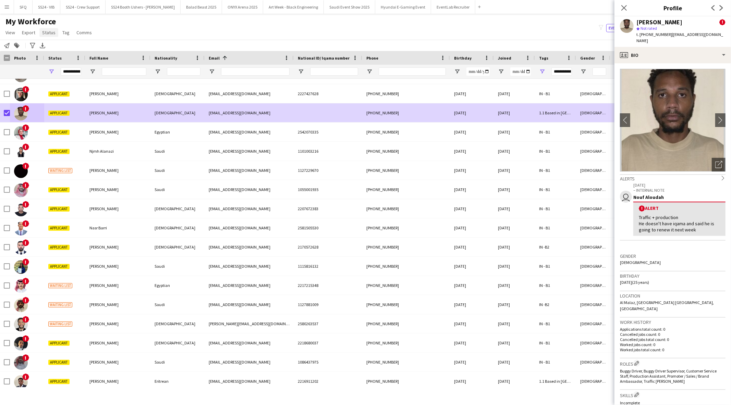
click at [47, 32] on span "Status" at bounding box center [48, 32] width 13 height 6
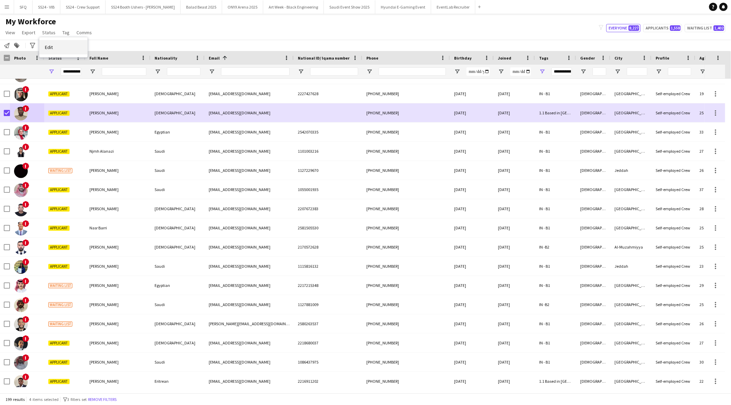
click at [50, 42] on link "Edit" at bounding box center [63, 47] width 48 height 14
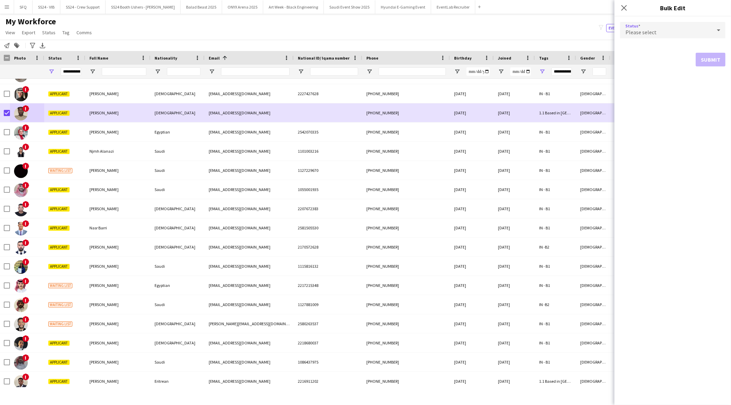
click at [641, 35] on span "Please select" at bounding box center [640, 32] width 31 height 7
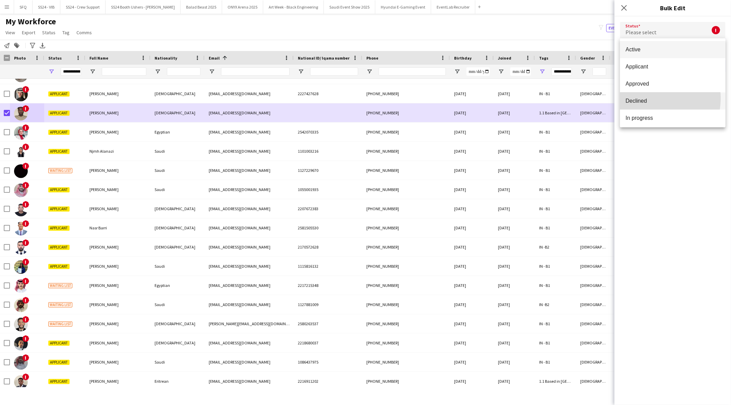
click at [646, 98] on span "Declined" at bounding box center [672, 101] width 95 height 7
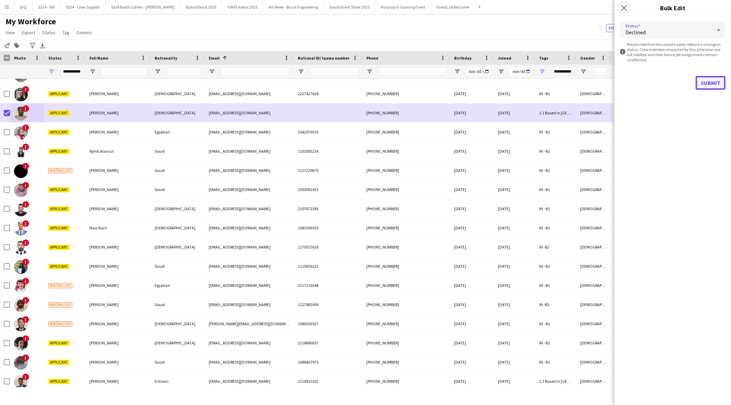
click at [706, 81] on button "Submit" at bounding box center [711, 83] width 30 height 14
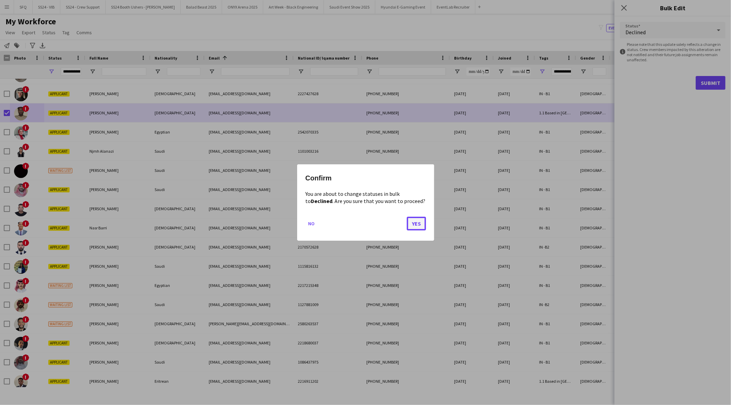
click at [418, 225] on button "Yes" at bounding box center [416, 224] width 19 height 14
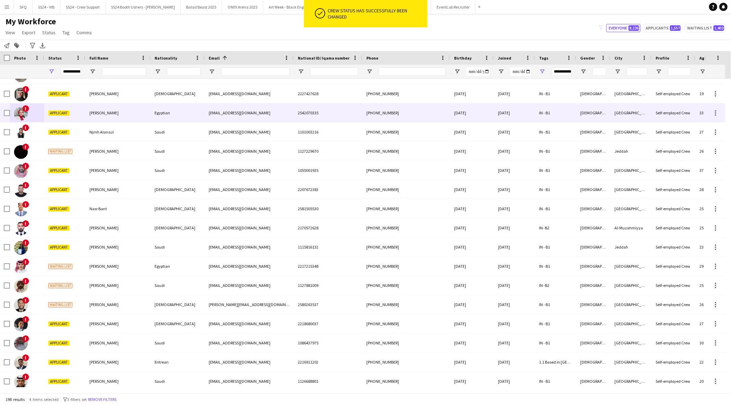
click at [15, 113] on img at bounding box center [21, 114] width 14 height 14
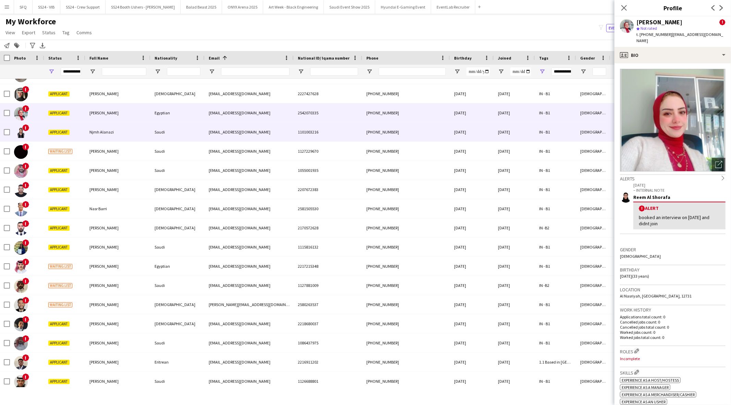
click at [23, 135] on img at bounding box center [21, 133] width 14 height 14
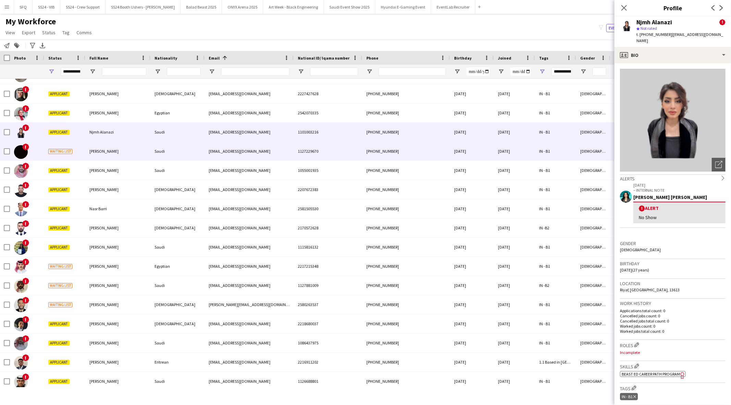
click at [26, 149] on span "!" at bounding box center [25, 147] width 7 height 7
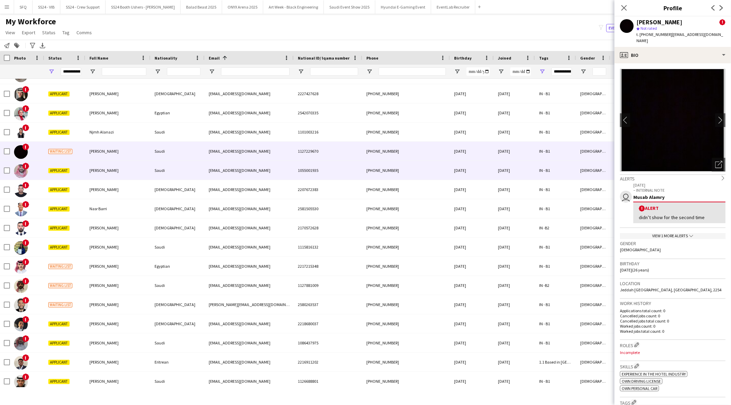
click at [25, 170] on img at bounding box center [21, 171] width 14 height 14
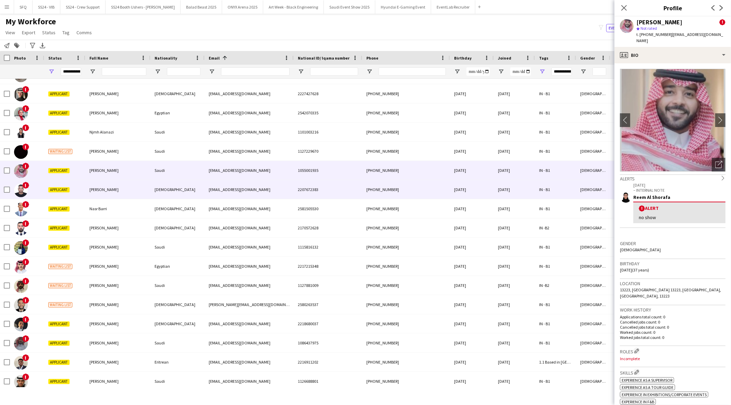
click at [22, 193] on img at bounding box center [21, 191] width 14 height 14
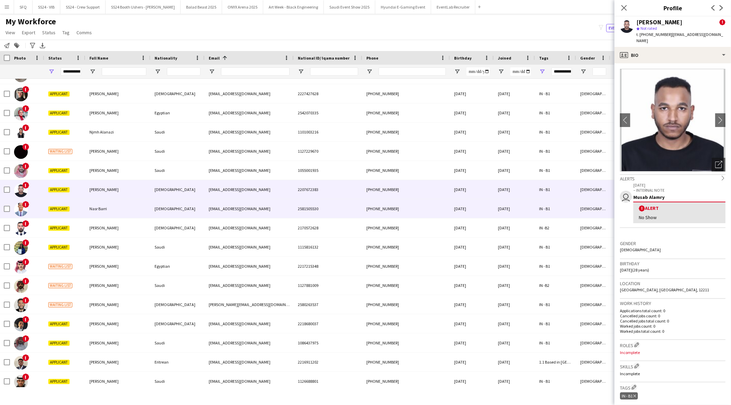
click at [20, 213] on img at bounding box center [21, 210] width 14 height 14
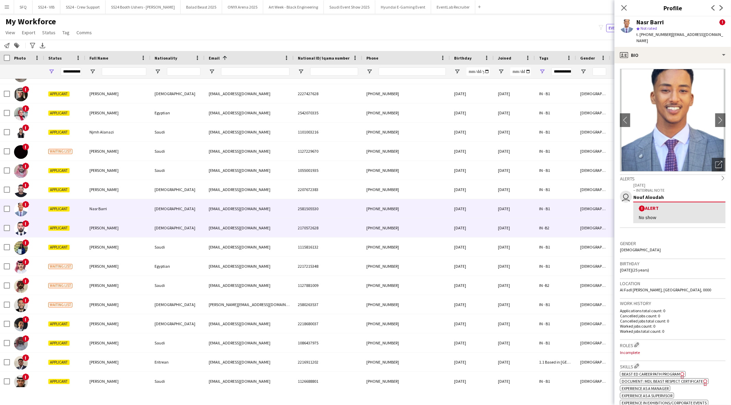
click at [21, 232] on img at bounding box center [21, 229] width 14 height 14
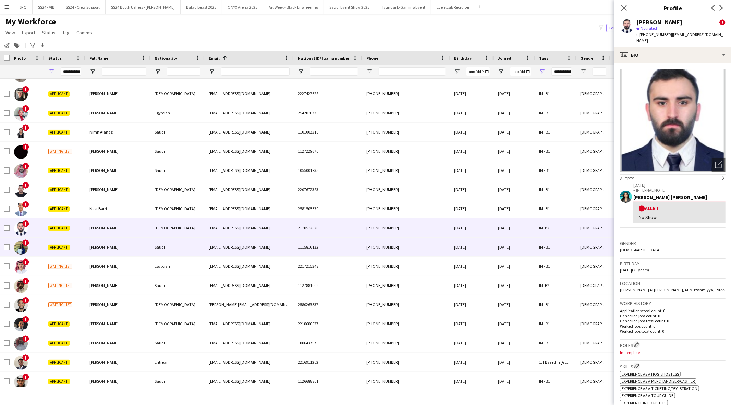
click at [20, 247] on img at bounding box center [21, 248] width 14 height 14
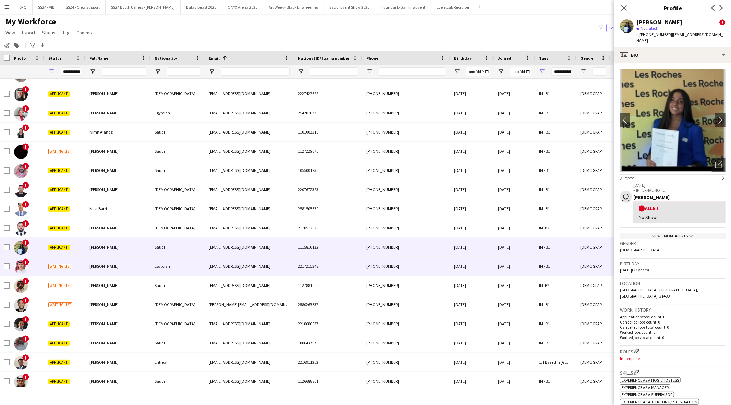
click at [18, 270] on img at bounding box center [21, 267] width 14 height 14
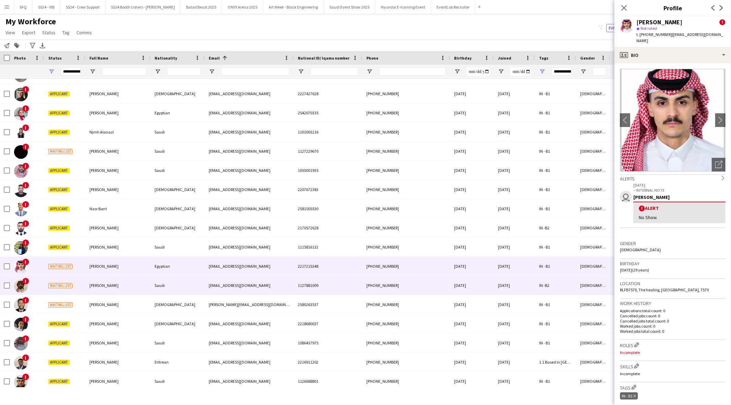
click at [18, 285] on img at bounding box center [21, 287] width 14 height 14
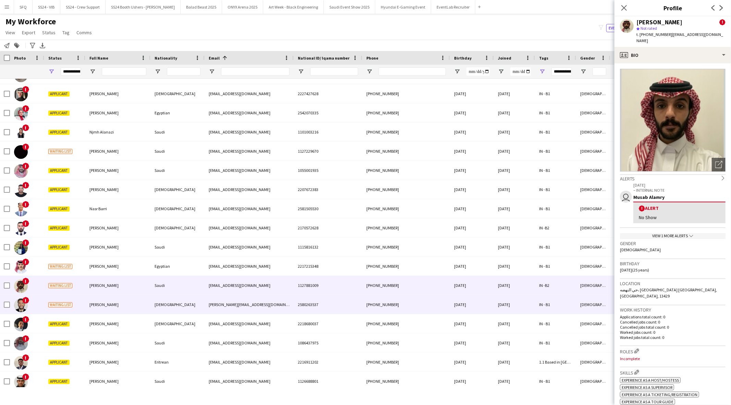
click at [18, 296] on div "!" at bounding box center [21, 305] width 14 height 19
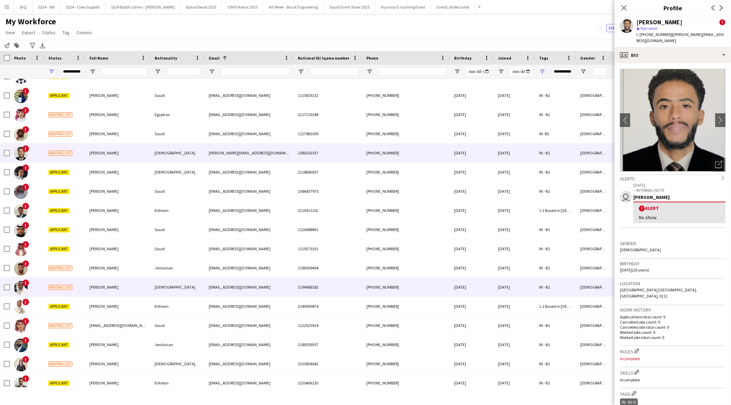
scroll to position [838, 0]
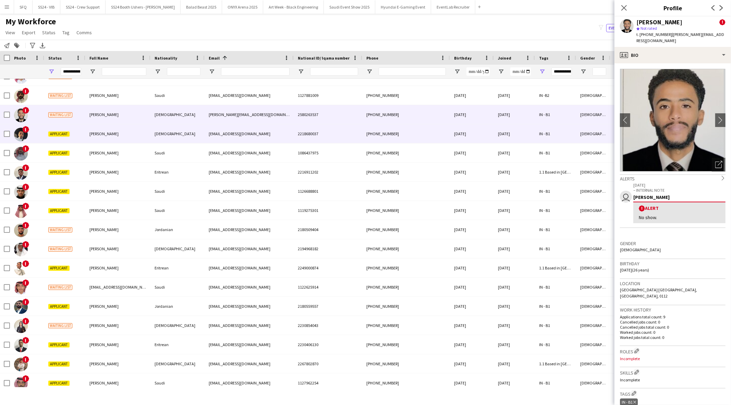
click at [57, 131] on div "Applicant" at bounding box center [64, 133] width 41 height 19
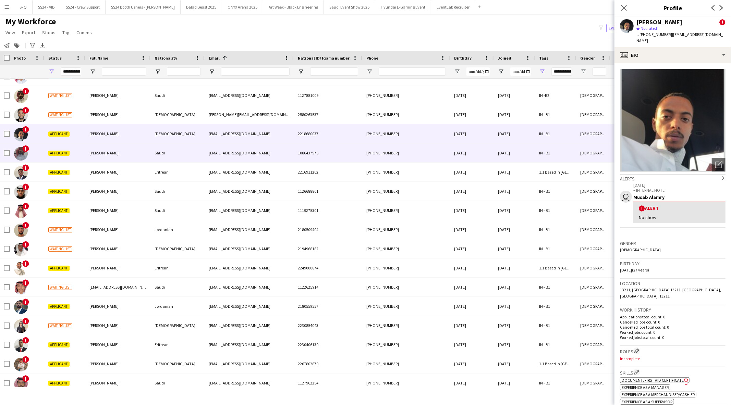
click at [58, 155] on span "Applicant" at bounding box center [58, 153] width 21 height 5
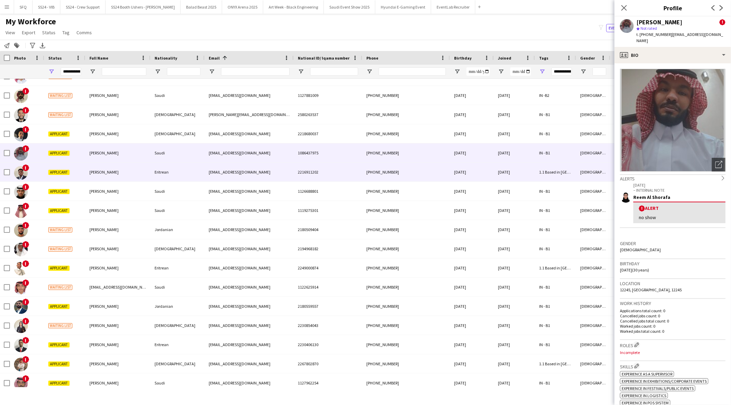
click at [54, 175] on span "Applicant" at bounding box center [58, 172] width 21 height 5
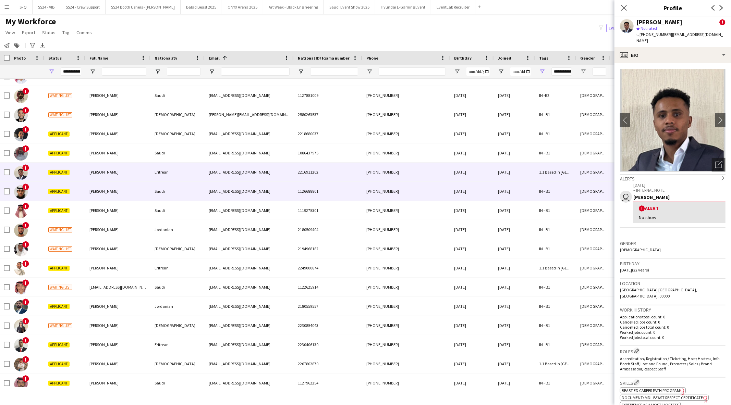
click at [53, 193] on span "Applicant" at bounding box center [58, 191] width 21 height 5
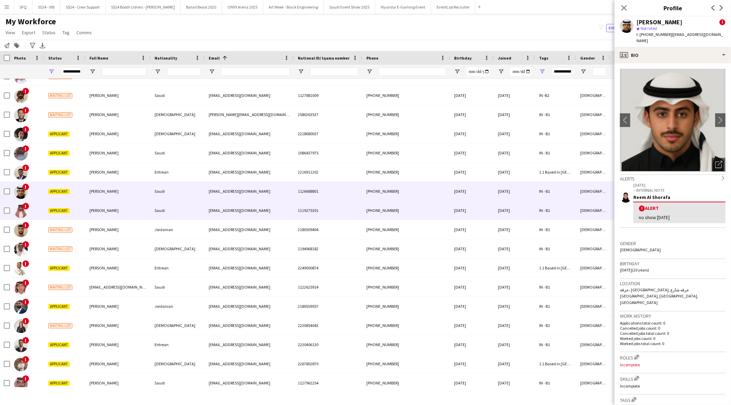
click at [94, 208] on span "Fares Halabi" at bounding box center [103, 210] width 29 height 5
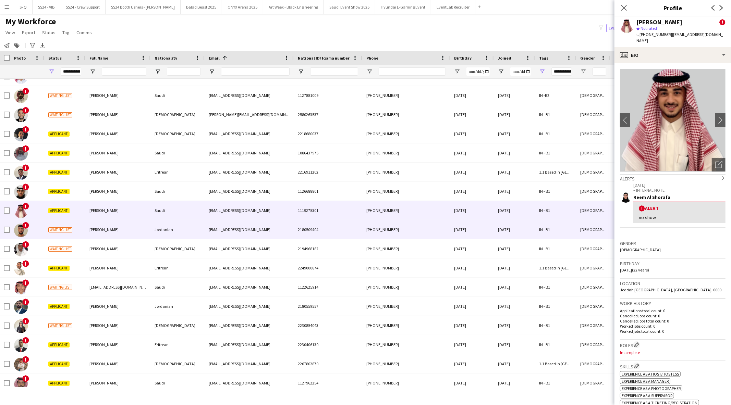
click at [90, 224] on div "[PERSON_NAME]" at bounding box center [117, 229] width 65 height 19
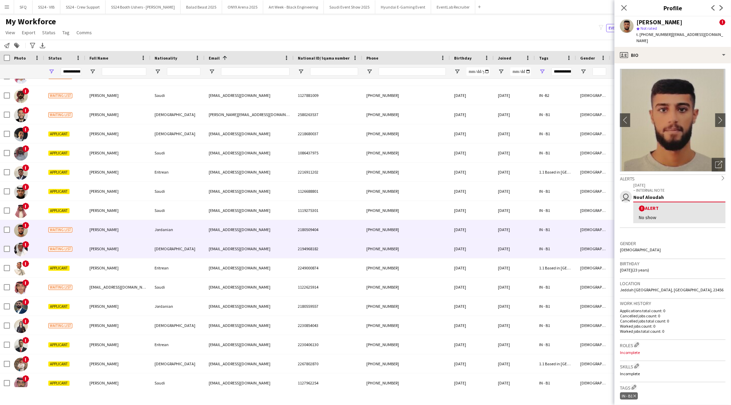
click at [86, 244] on div "[PERSON_NAME]" at bounding box center [117, 249] width 65 height 19
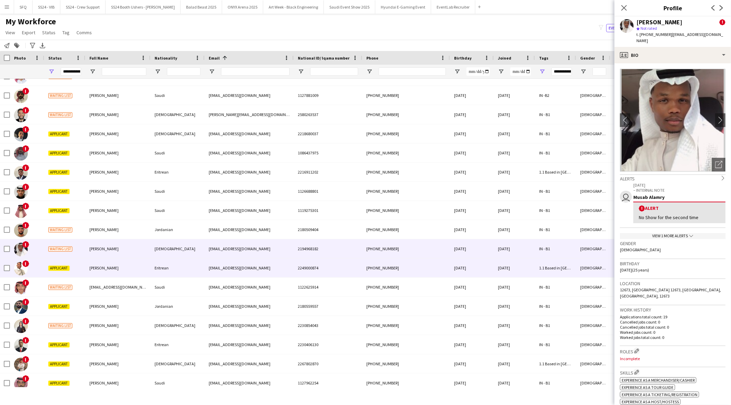
click at [80, 266] on div "Applicant" at bounding box center [64, 268] width 41 height 19
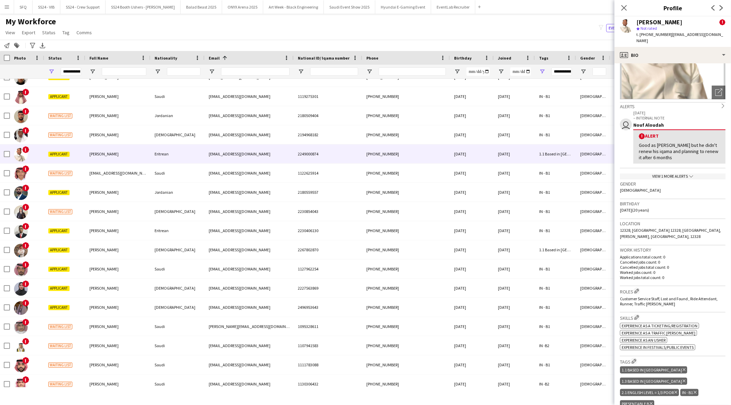
scroll to position [152, 0]
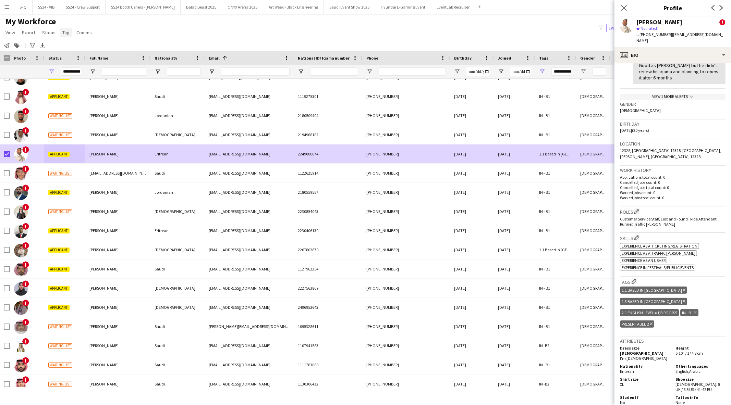
click at [63, 35] on span "Tag" at bounding box center [65, 32] width 7 height 6
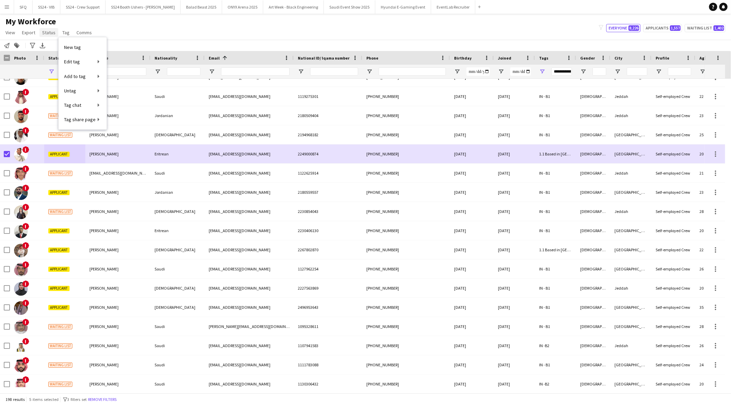
click at [45, 34] on span "Status" at bounding box center [48, 32] width 13 height 6
click at [59, 49] on link "Edit" at bounding box center [63, 47] width 48 height 14
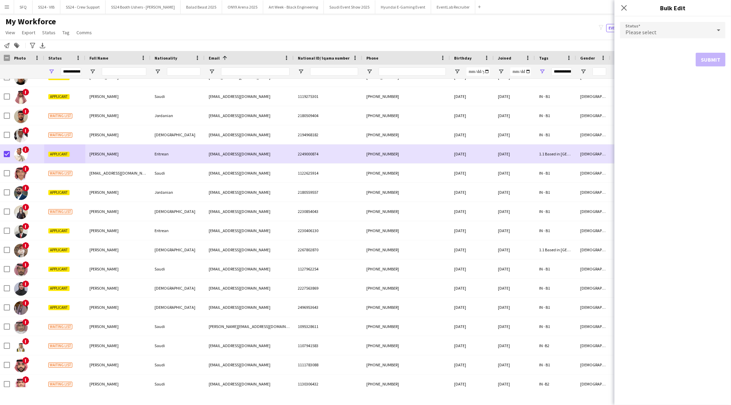
click at [657, 32] on div "Please select" at bounding box center [666, 30] width 92 height 16
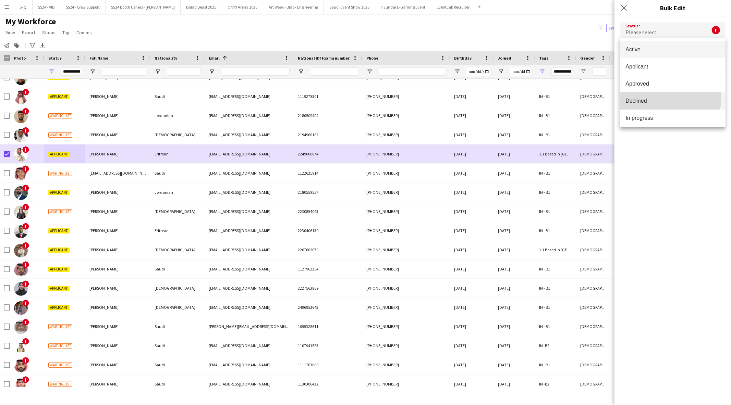
click at [655, 96] on mat-option "Declined" at bounding box center [673, 101] width 106 height 17
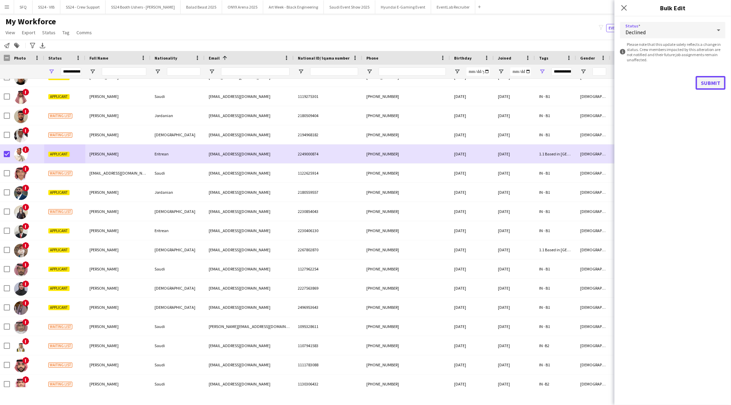
click at [716, 83] on button "Submit" at bounding box center [711, 83] width 30 height 14
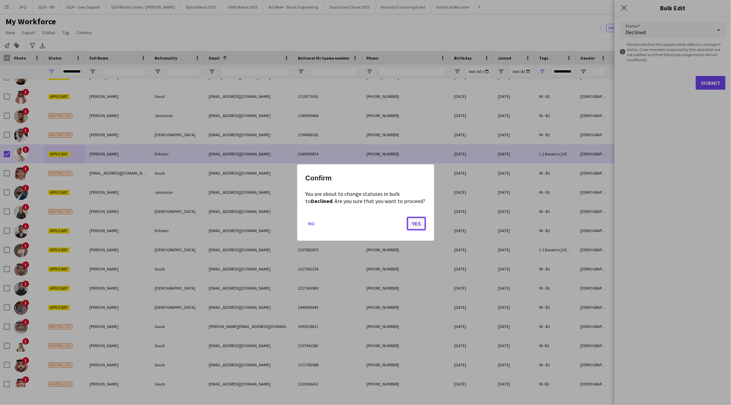
click at [418, 220] on button "Yes" at bounding box center [416, 224] width 19 height 14
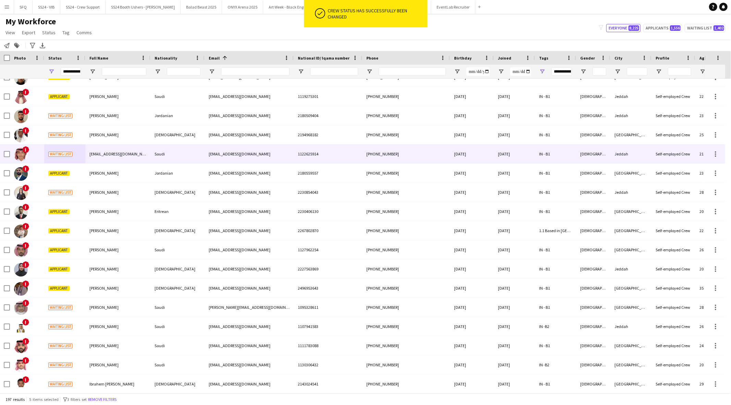
click at [108, 159] on div "[EMAIL_ADDRESS][DOMAIN_NAME] Mishaal" at bounding box center [117, 154] width 65 height 19
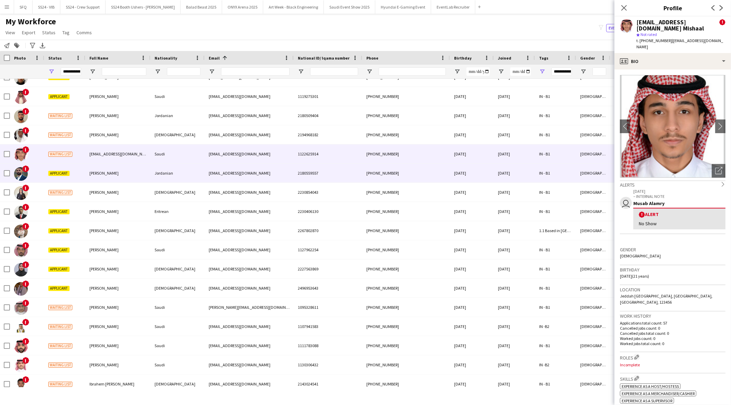
click at [110, 172] on span "Bassel Haimour" at bounding box center [103, 173] width 29 height 5
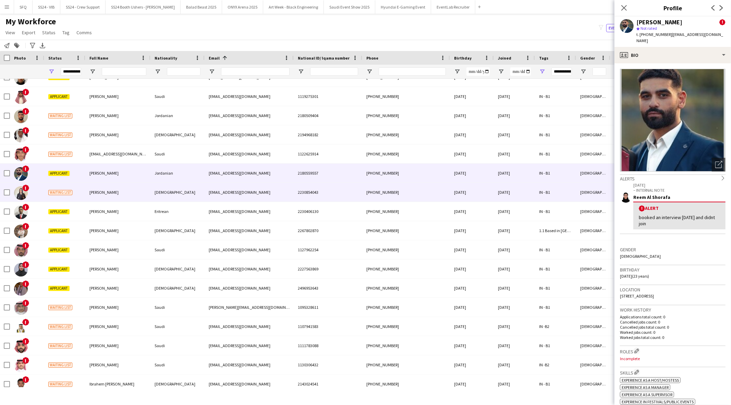
click at [106, 190] on span "[PERSON_NAME]" at bounding box center [103, 192] width 29 height 5
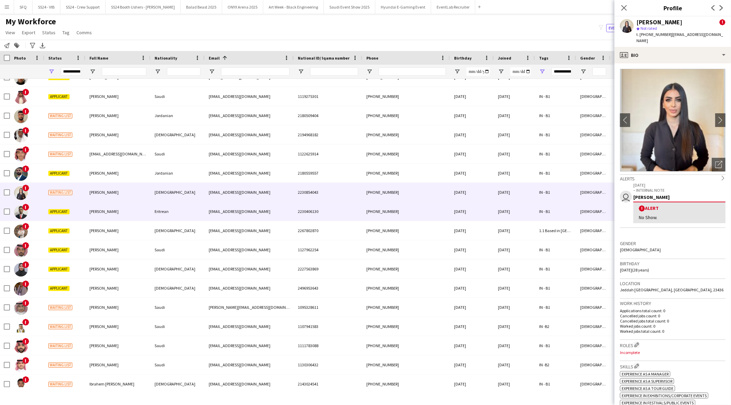
click at [103, 212] on span "Hani Jamal" at bounding box center [103, 211] width 29 height 5
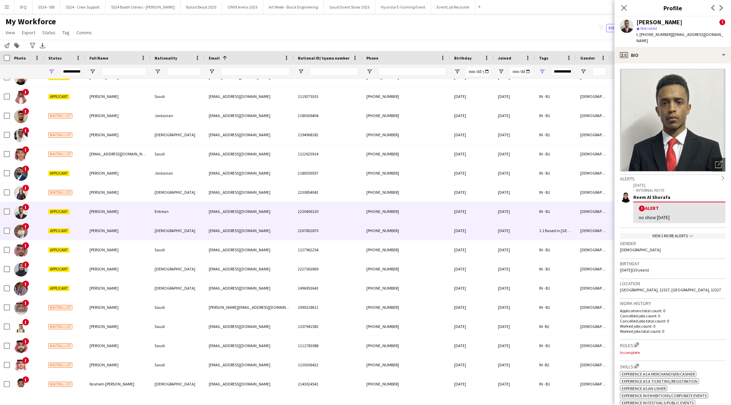
click at [96, 234] on div "Hassan Al-Kabsi" at bounding box center [117, 230] width 65 height 19
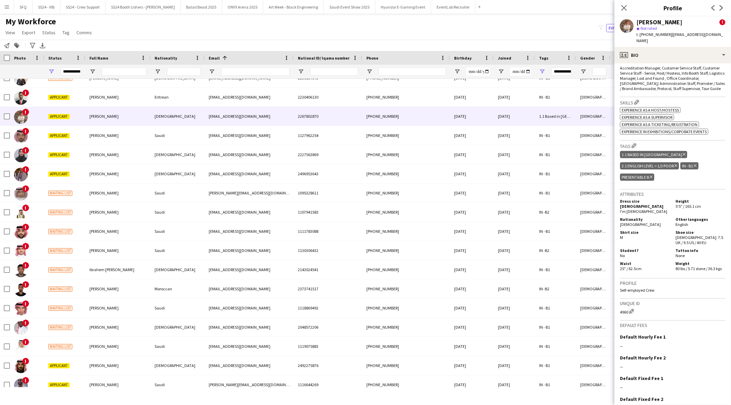
scroll to position [326, 0]
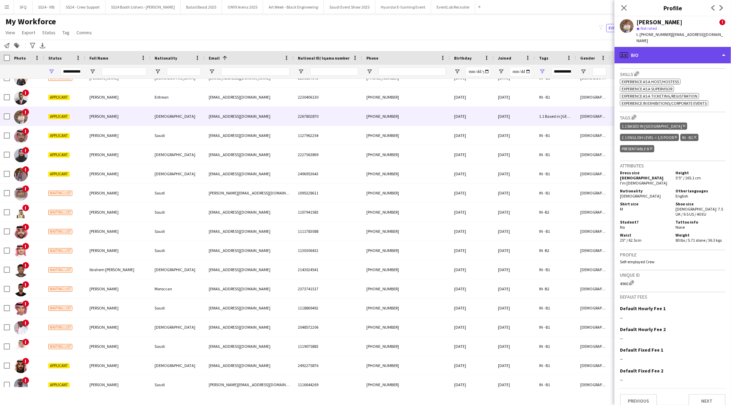
click at [669, 63] on div "profile Bio" at bounding box center [672, 55] width 117 height 16
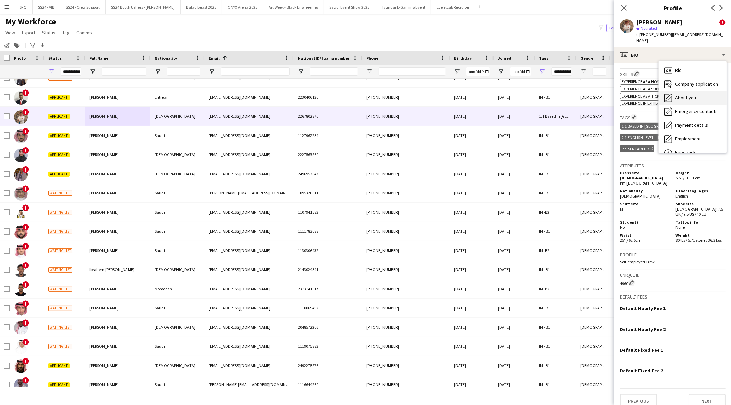
click at [669, 100] on icon "About you" at bounding box center [668, 98] width 8 height 8
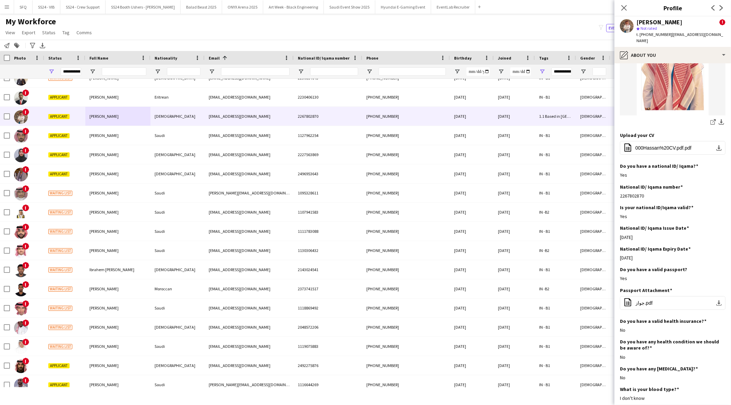
scroll to position [152, 0]
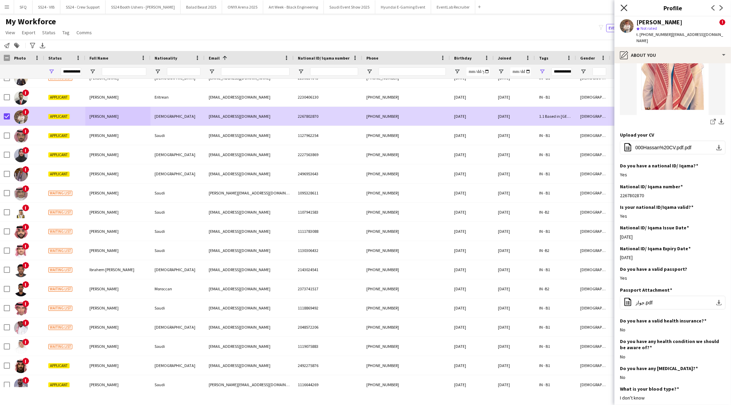
click at [625, 9] on icon "Close pop-in" at bounding box center [624, 7] width 7 height 7
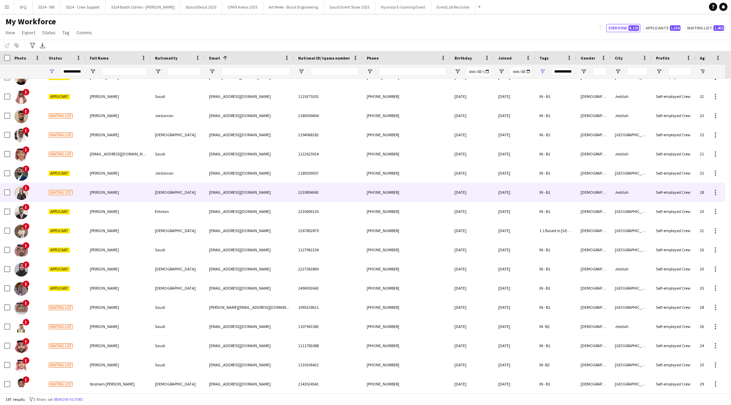
click at [118, 194] on div "[PERSON_NAME]" at bounding box center [118, 192] width 65 height 19
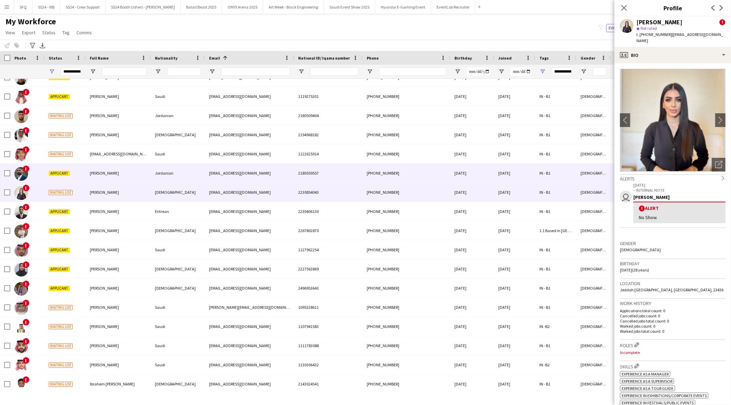
click at [108, 169] on div "[PERSON_NAME]" at bounding box center [118, 173] width 65 height 19
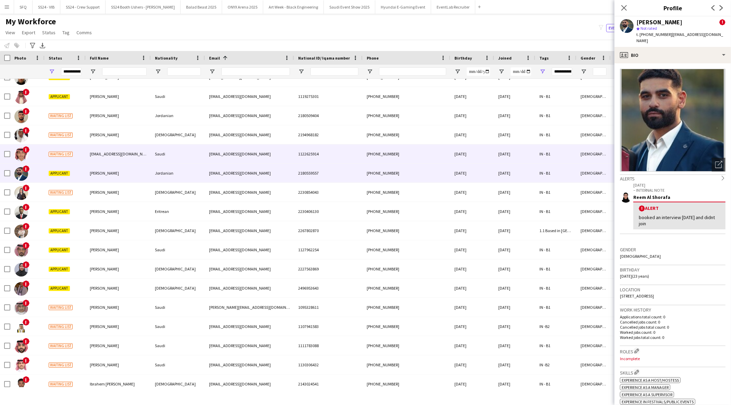
click at [109, 149] on div "[EMAIL_ADDRESS][DOMAIN_NAME] Mishaal" at bounding box center [118, 154] width 65 height 19
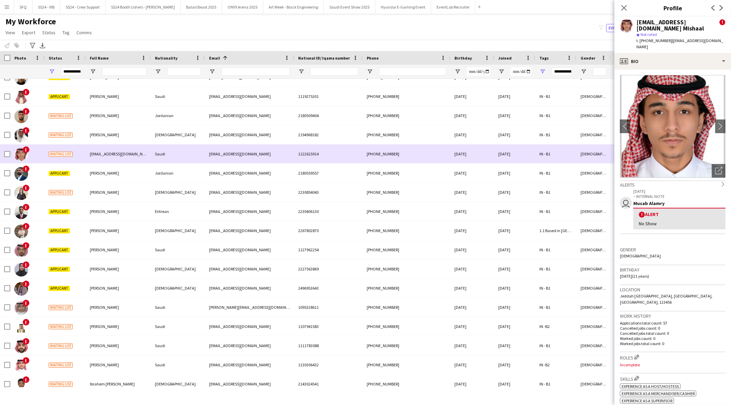
click at [102, 156] on span "[EMAIL_ADDRESS][DOMAIN_NAME] Mishaal" at bounding box center [128, 153] width 76 height 5
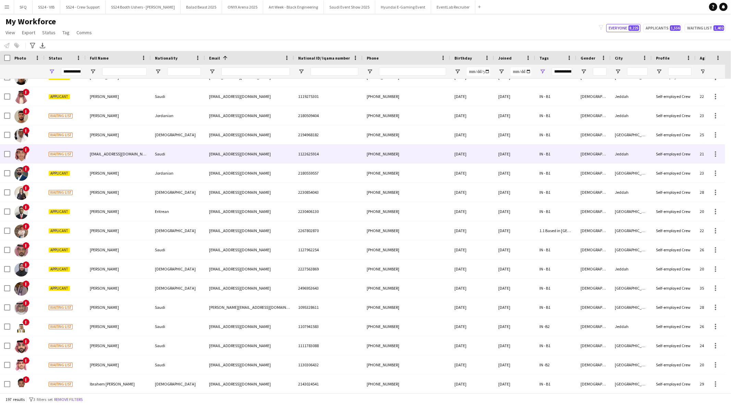
click at [101, 163] on div "[EMAIL_ADDRESS][DOMAIN_NAME] Mishaal" at bounding box center [118, 154] width 65 height 19
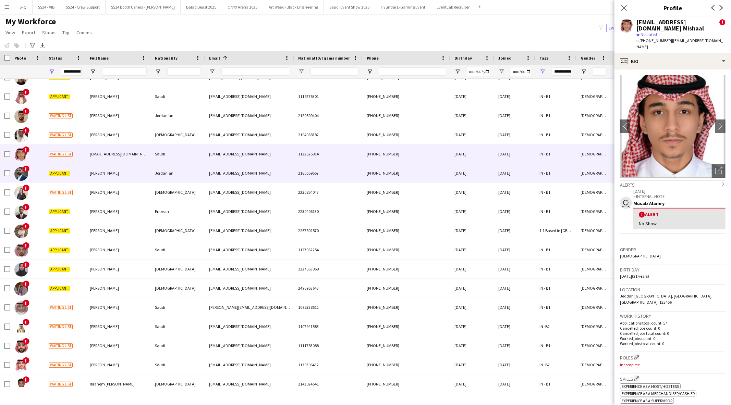
click at [99, 178] on div "[PERSON_NAME]" at bounding box center [118, 173] width 65 height 19
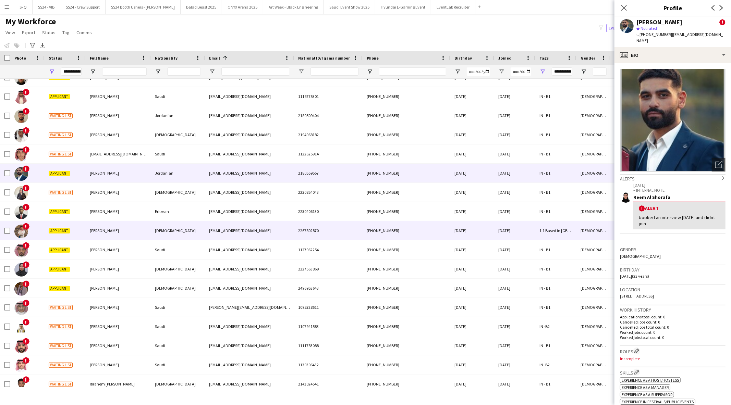
click at [95, 231] on span "Hassan Al-Kabsi" at bounding box center [104, 230] width 29 height 5
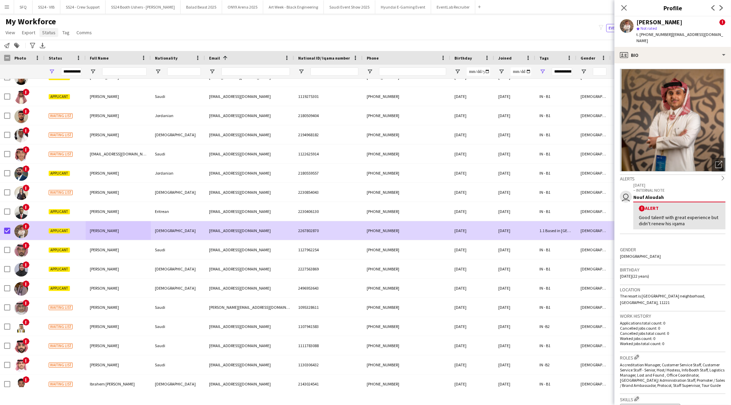
click at [45, 36] on link "Status" at bounding box center [48, 32] width 19 height 9
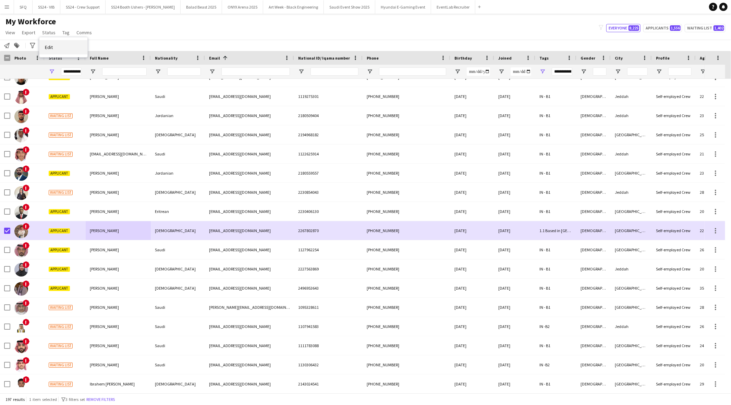
click at [62, 50] on link "Edit" at bounding box center [63, 47] width 48 height 14
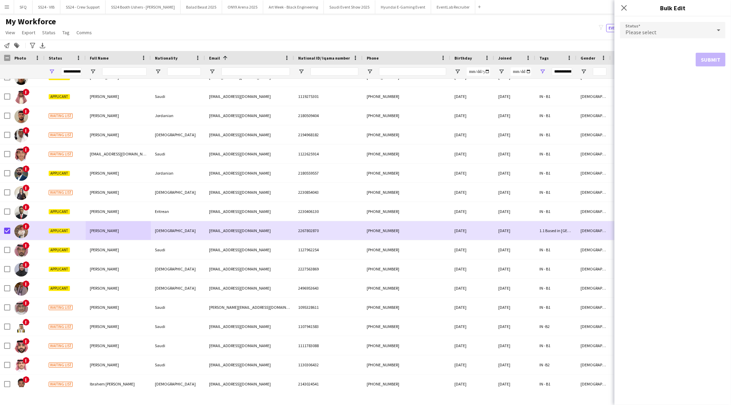
click at [680, 35] on div "Please select" at bounding box center [666, 30] width 92 height 16
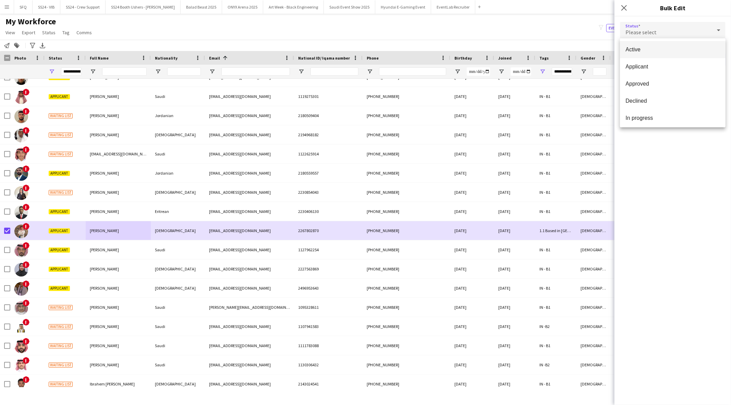
click at [677, 52] on span "Active" at bounding box center [672, 49] width 95 height 7
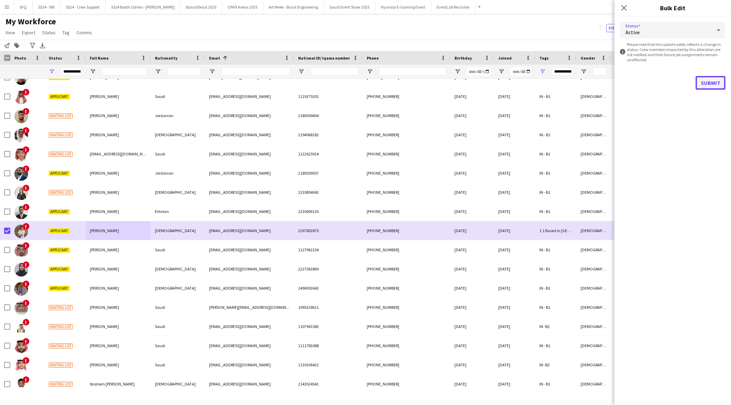
click at [713, 83] on button "Submit" at bounding box center [711, 83] width 30 height 14
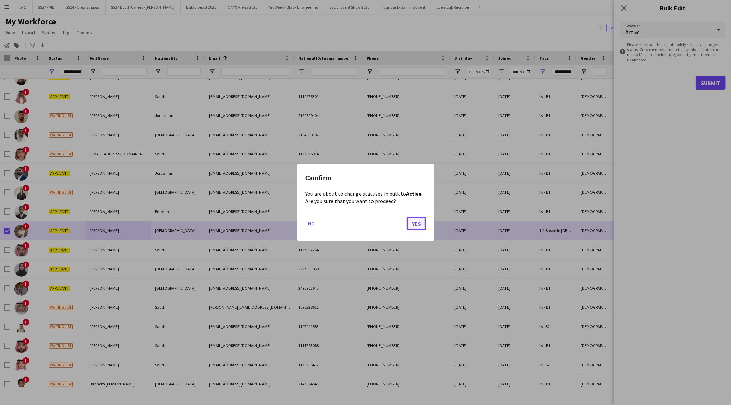
click at [415, 221] on button "Yes" at bounding box center [416, 224] width 19 height 14
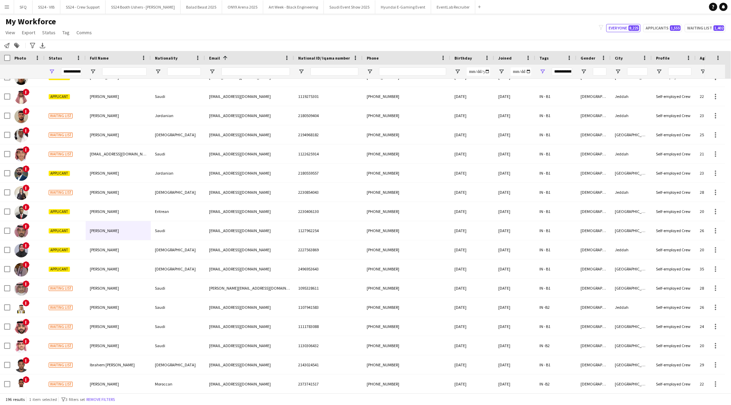
click at [47, 400] on span "1 item selected" at bounding box center [43, 399] width 28 height 5
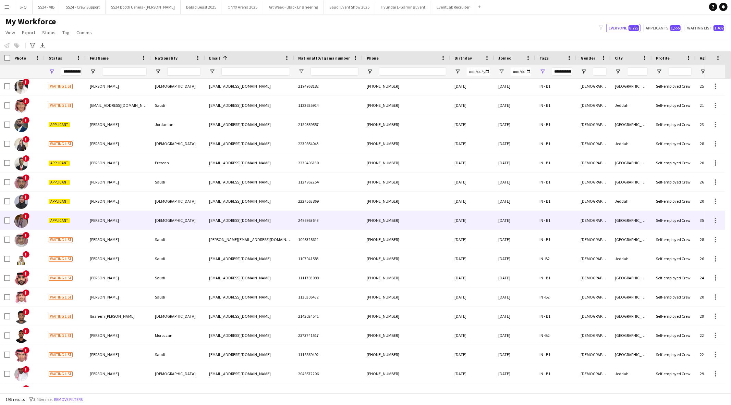
scroll to position [1066, 0]
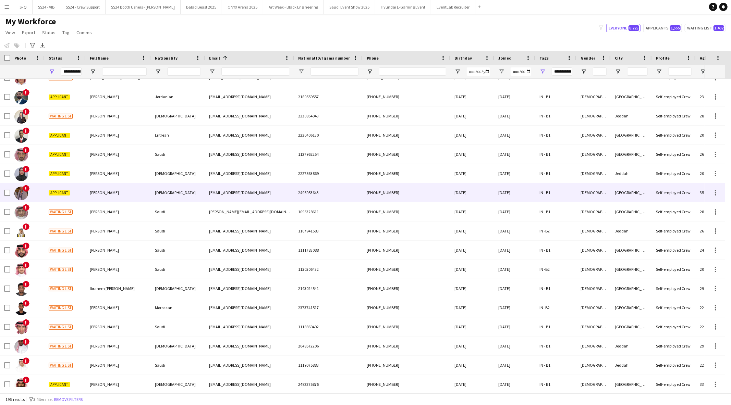
click at [127, 193] on div "[PERSON_NAME]" at bounding box center [118, 192] width 65 height 19
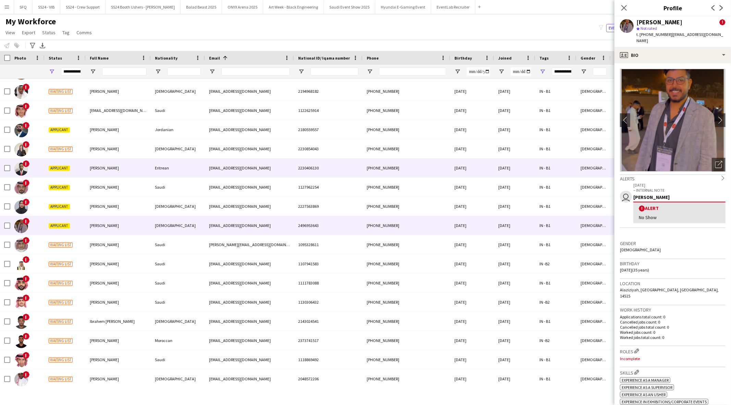
scroll to position [1033, 0]
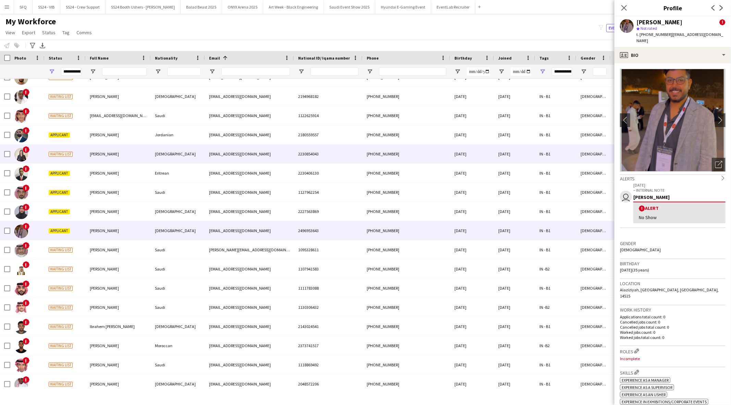
click at [116, 158] on div "[PERSON_NAME]" at bounding box center [118, 154] width 65 height 19
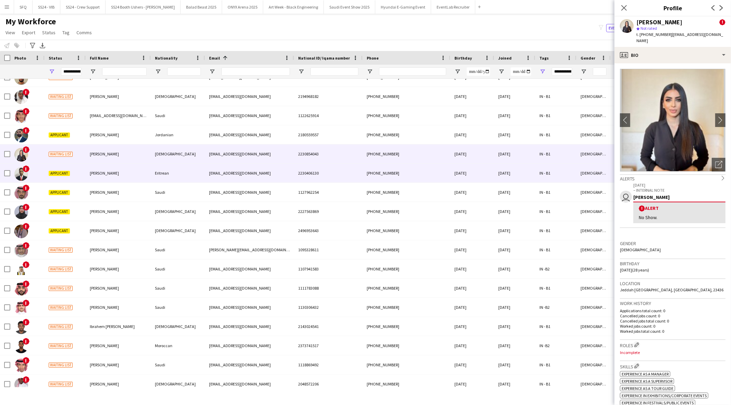
click at [114, 168] on div "[PERSON_NAME]" at bounding box center [118, 173] width 65 height 19
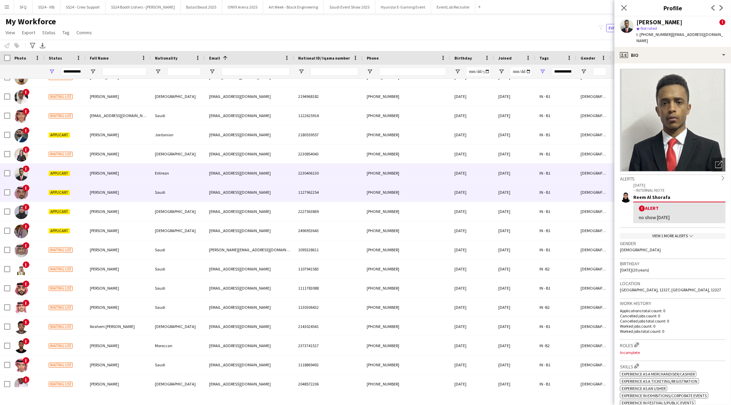
click at [110, 194] on span "[PERSON_NAME]" at bounding box center [104, 192] width 29 height 5
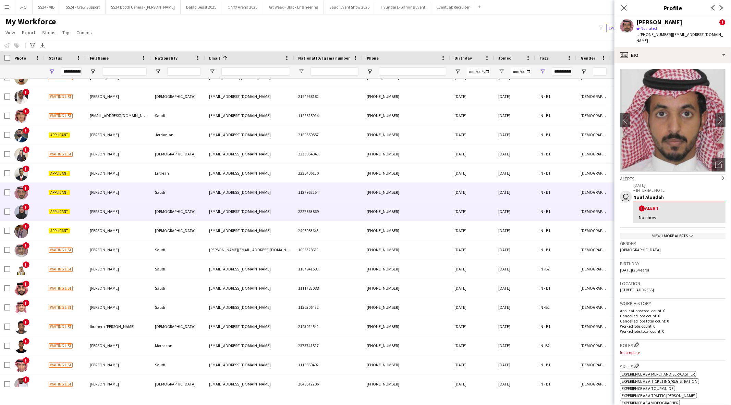
click at [107, 221] on div "[PERSON_NAME]" at bounding box center [118, 230] width 65 height 19
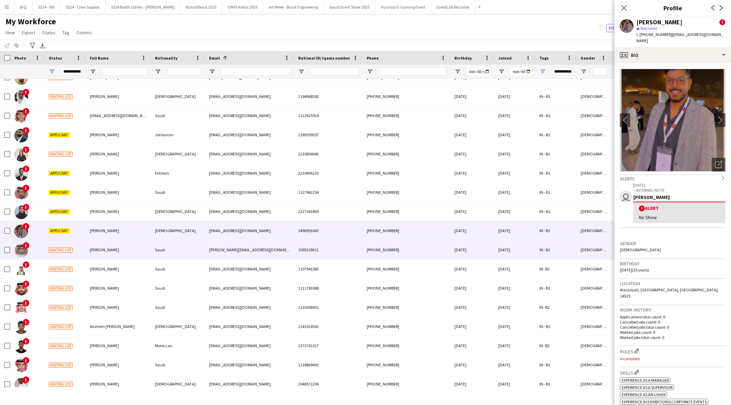
click at [100, 247] on div "[PERSON_NAME]" at bounding box center [118, 250] width 65 height 19
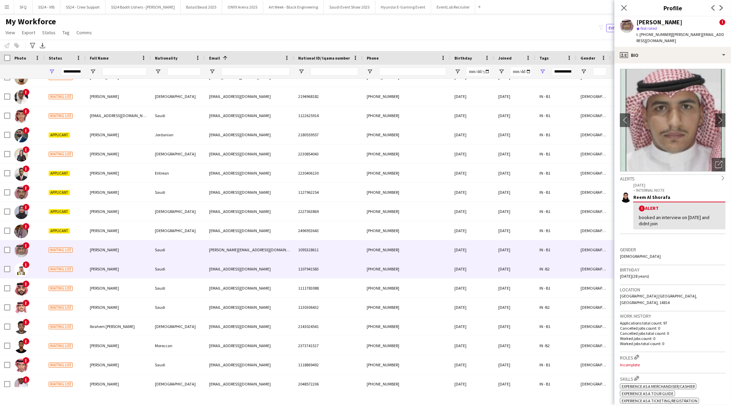
click at [99, 267] on span "[PERSON_NAME]" at bounding box center [104, 269] width 29 height 5
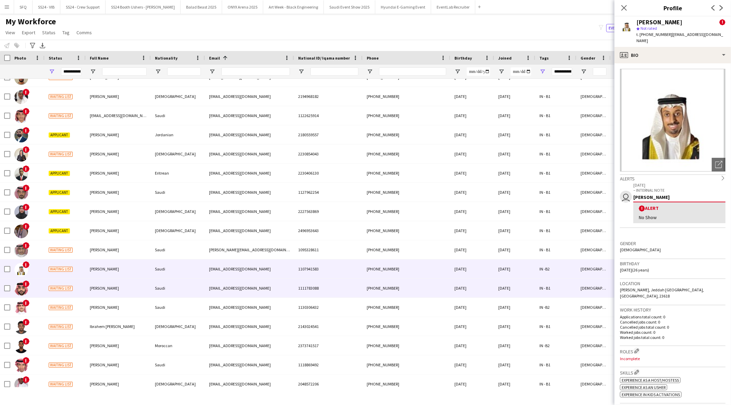
click at [97, 282] on div "[PERSON_NAME]" at bounding box center [118, 288] width 65 height 19
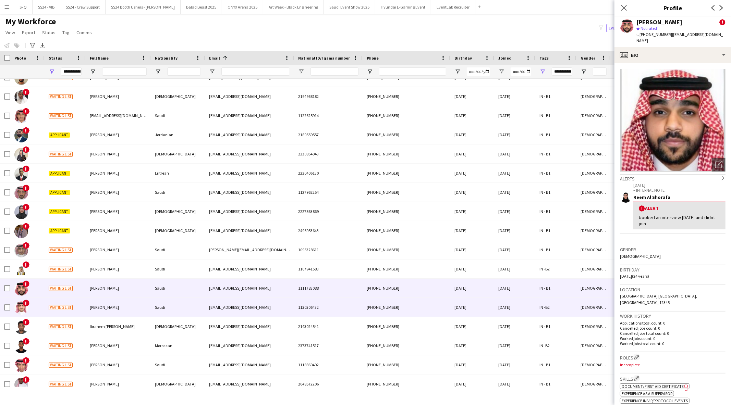
click at [97, 304] on div "[PERSON_NAME]" at bounding box center [118, 307] width 65 height 19
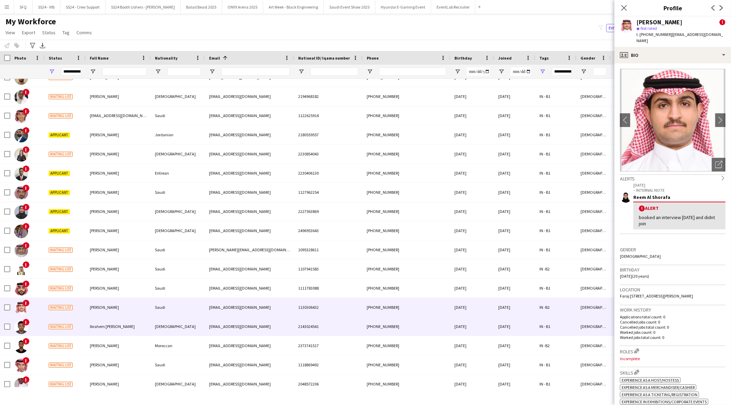
click at [97, 324] on span "Ibrahem [PERSON_NAME]" at bounding box center [112, 326] width 45 height 5
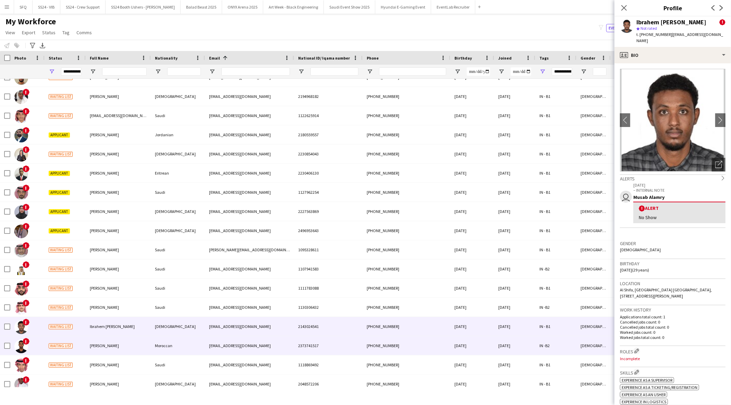
click at [98, 337] on div "[PERSON_NAME]" at bounding box center [118, 346] width 65 height 19
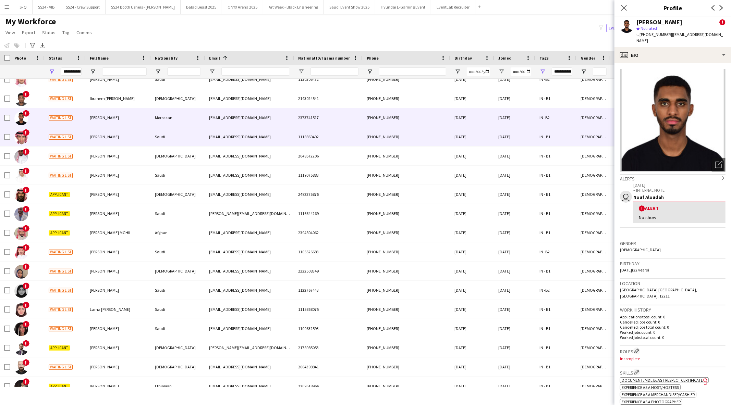
click at [121, 132] on div "[PERSON_NAME]" at bounding box center [118, 136] width 65 height 19
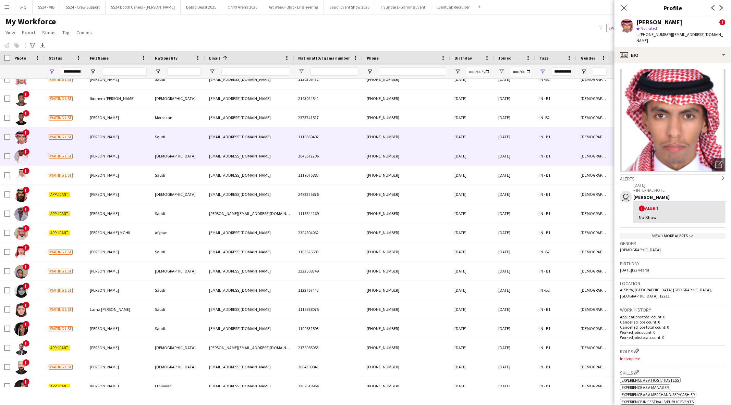
click at [115, 156] on div "[PERSON_NAME]" at bounding box center [118, 156] width 65 height 19
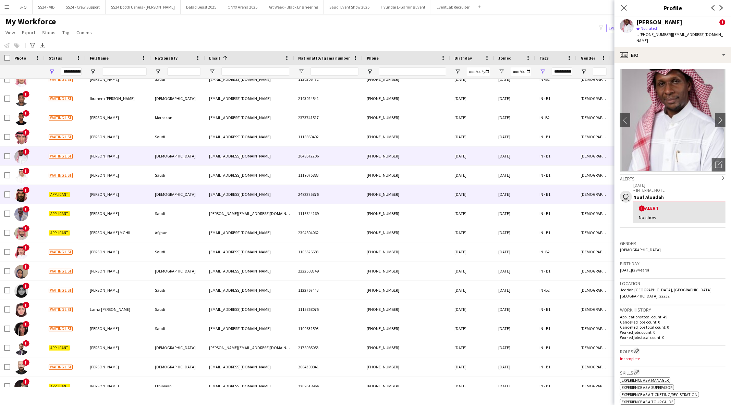
click at [111, 188] on div "[PERSON_NAME]" at bounding box center [118, 194] width 65 height 19
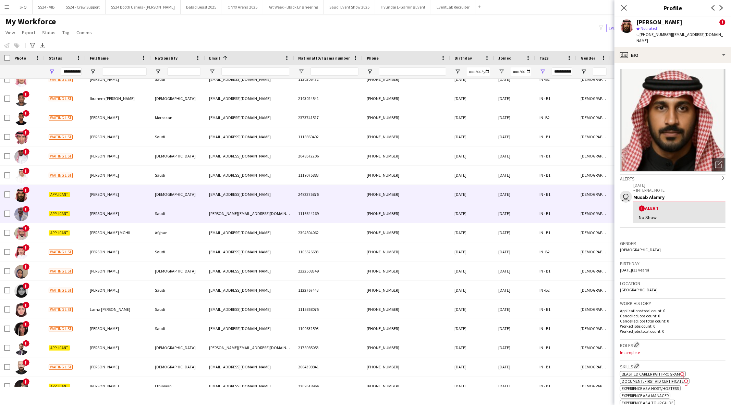
click at [111, 205] on div "[PERSON_NAME]" at bounding box center [118, 213] width 65 height 19
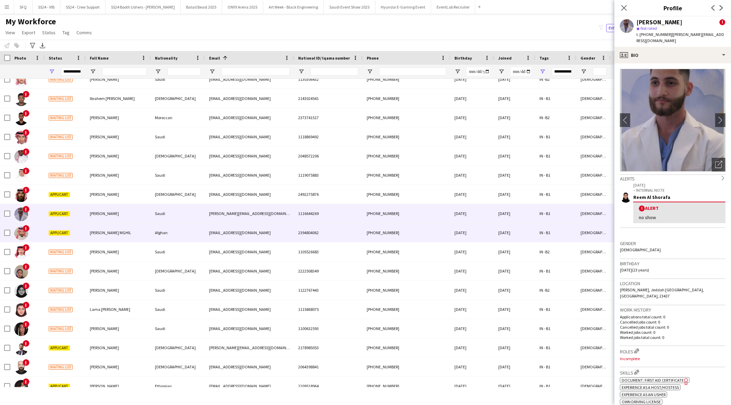
click at [105, 231] on span "[PERSON_NAME] MGHIL" at bounding box center [110, 232] width 41 height 5
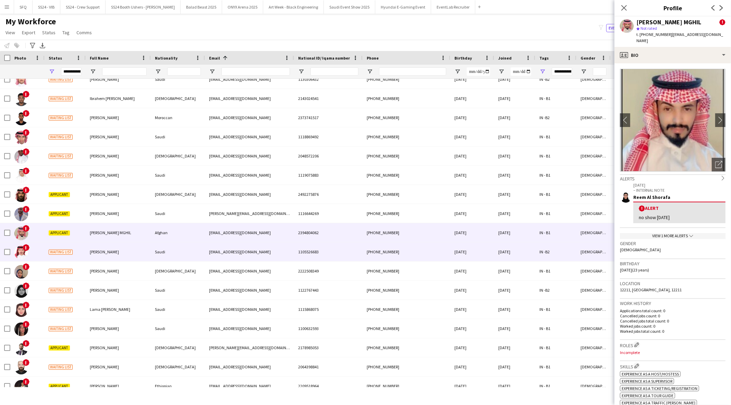
click at [105, 255] on div "[PERSON_NAME]" at bounding box center [118, 252] width 65 height 19
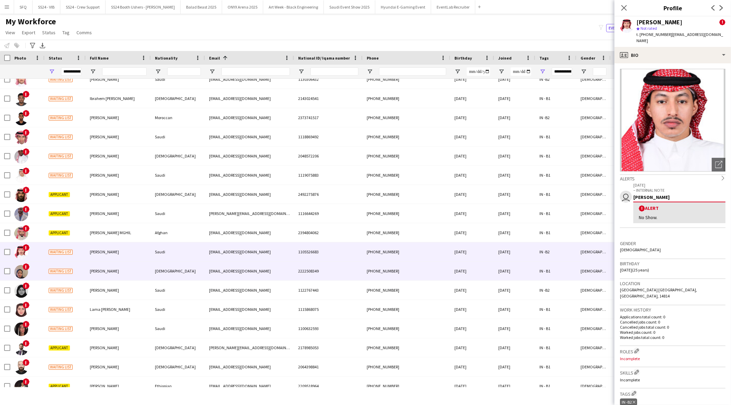
click at [99, 272] on span "[PERSON_NAME]" at bounding box center [104, 271] width 29 height 5
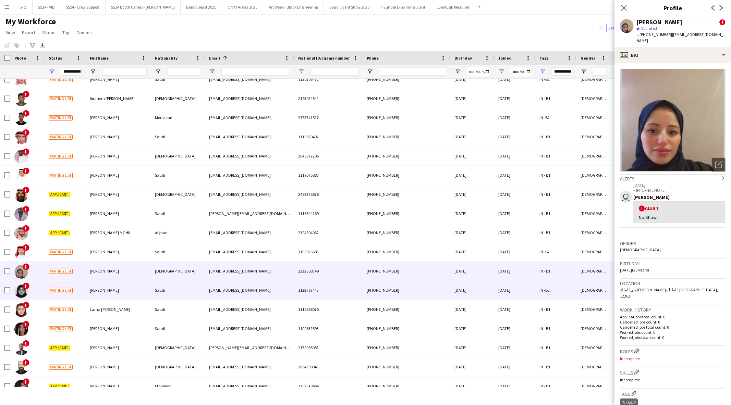
click at [98, 290] on span "[PERSON_NAME]" at bounding box center [104, 290] width 29 height 5
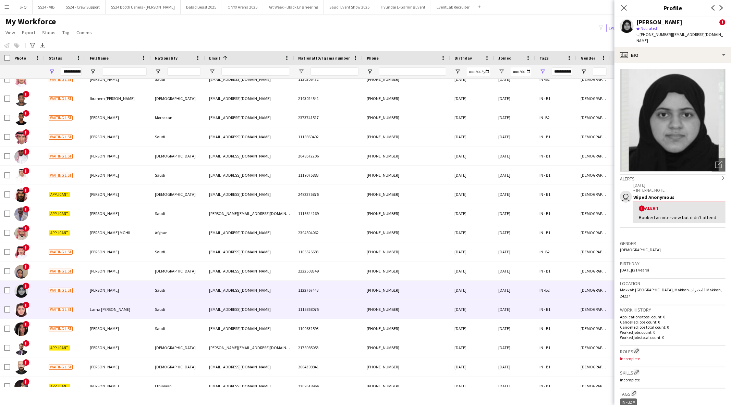
click at [103, 317] on div "Lama [PERSON_NAME]" at bounding box center [118, 309] width 65 height 19
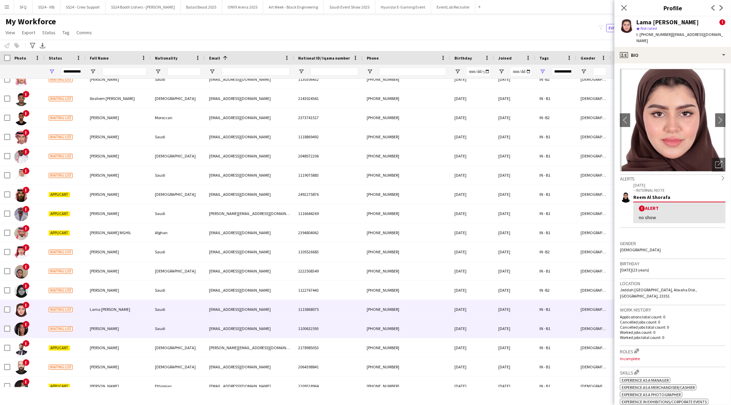
click at [101, 333] on div "[PERSON_NAME]" at bounding box center [118, 328] width 65 height 19
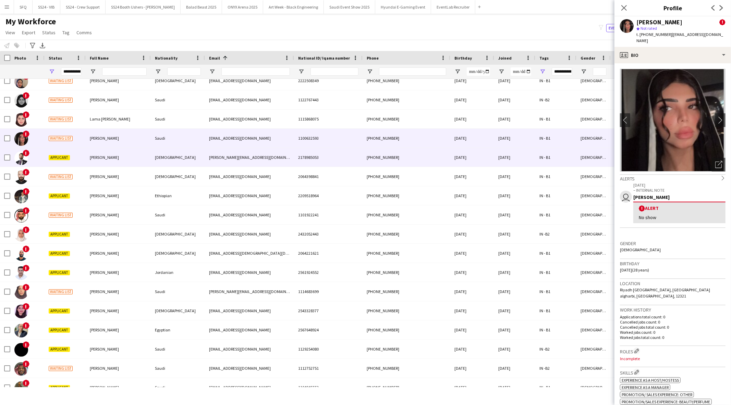
click at [90, 164] on div "[PERSON_NAME]" at bounding box center [118, 157] width 65 height 19
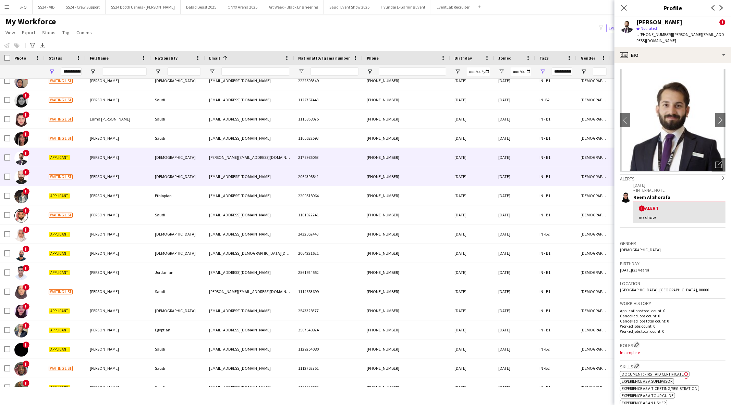
click at [91, 178] on span "[PERSON_NAME]" at bounding box center [104, 176] width 29 height 5
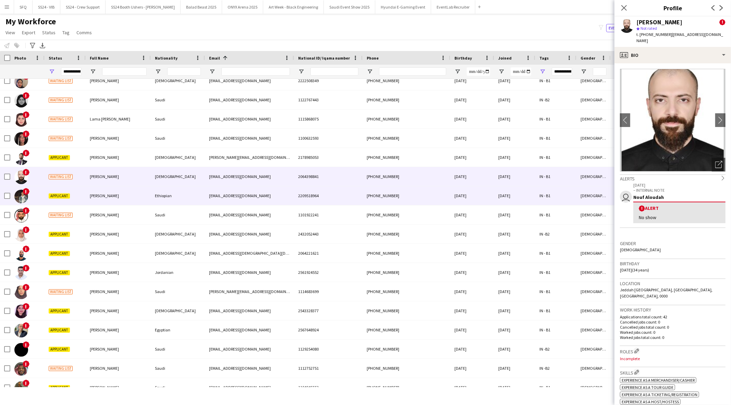
click at [92, 194] on span "[PERSON_NAME]" at bounding box center [104, 195] width 29 height 5
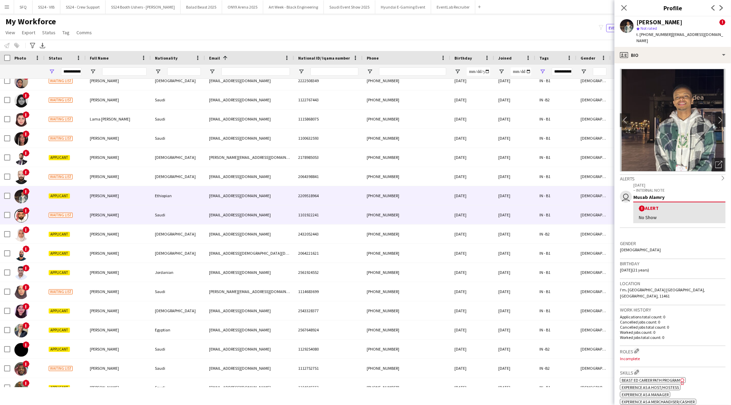
click at [91, 213] on span "[PERSON_NAME]" at bounding box center [104, 214] width 29 height 5
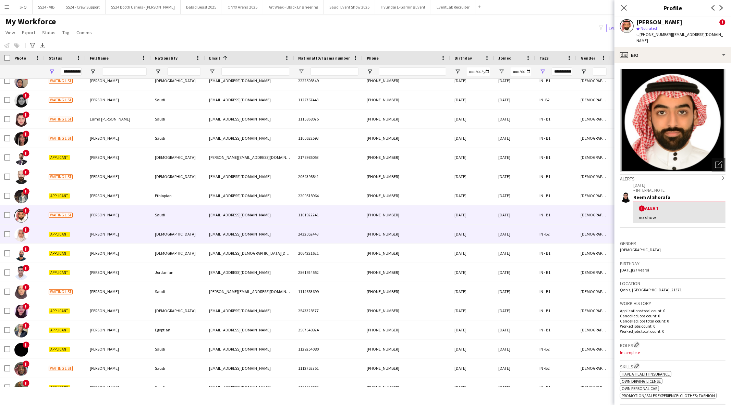
click at [85, 244] on div "Applicant" at bounding box center [65, 253] width 41 height 19
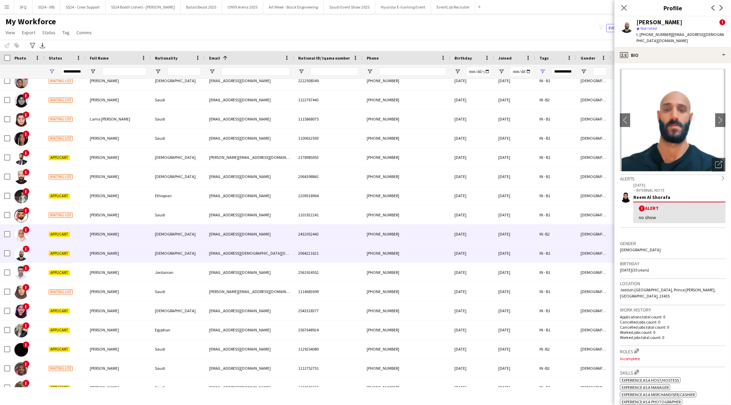
click at [93, 232] on span "[PERSON_NAME]" at bounding box center [104, 234] width 29 height 5
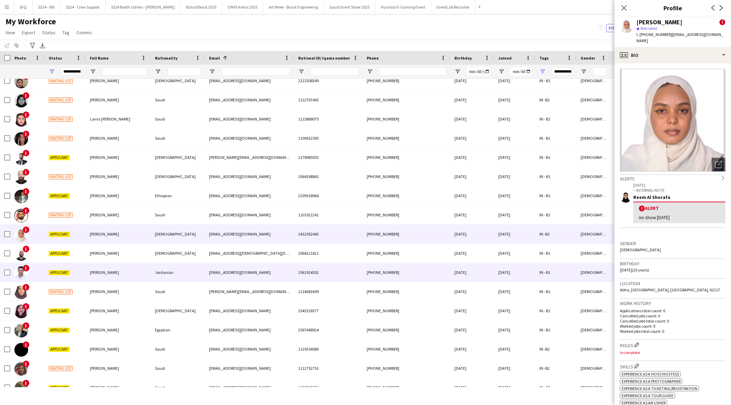
click at [90, 267] on div "Manaa Khader" at bounding box center [118, 272] width 65 height 19
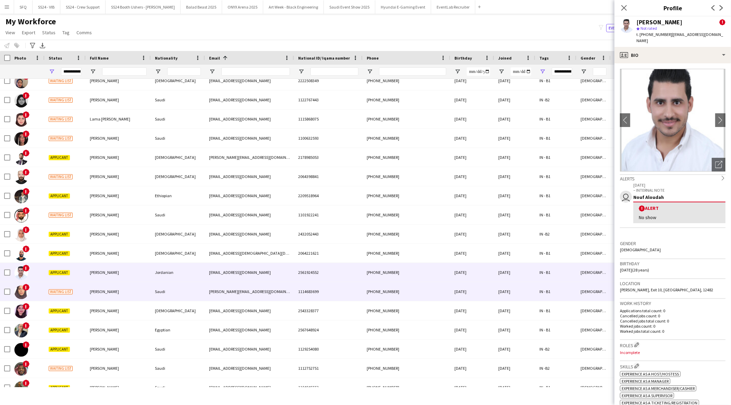
click at [88, 288] on div "Dana Hussien" at bounding box center [118, 291] width 65 height 19
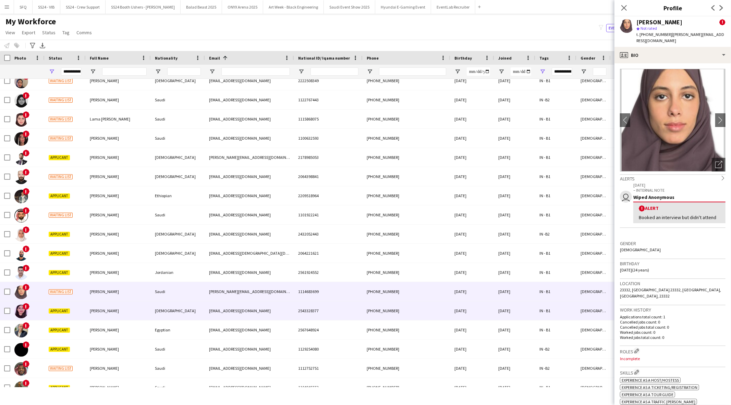
click at [93, 314] on div "marwa arshad" at bounding box center [118, 311] width 65 height 19
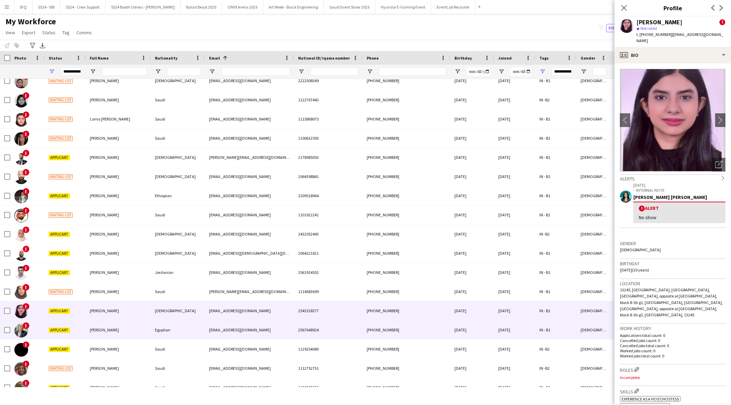
click at [88, 328] on div "Mrwan Abohagar" at bounding box center [118, 330] width 65 height 19
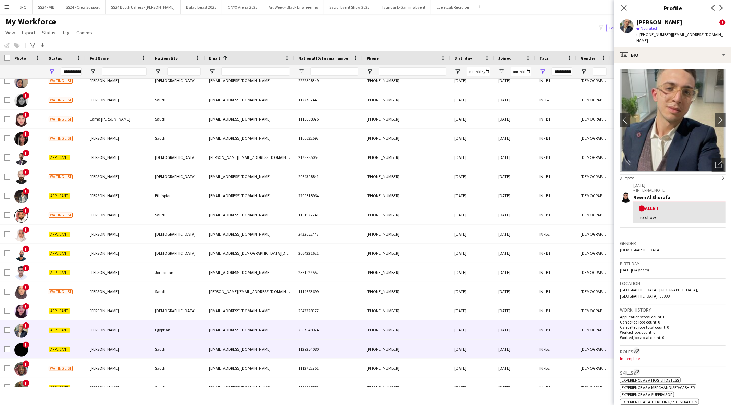
click at [87, 344] on div "Mashaer Aldour" at bounding box center [118, 349] width 65 height 19
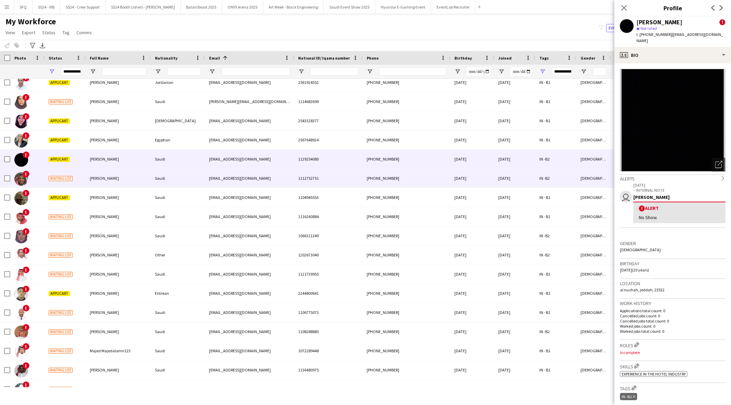
click at [87, 178] on div "Fadel Abas" at bounding box center [118, 178] width 65 height 19
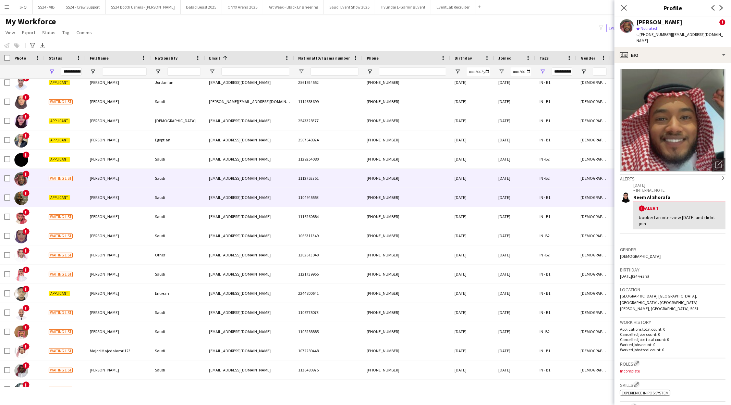
click at [106, 196] on span "Muayed Akfali" at bounding box center [104, 197] width 29 height 5
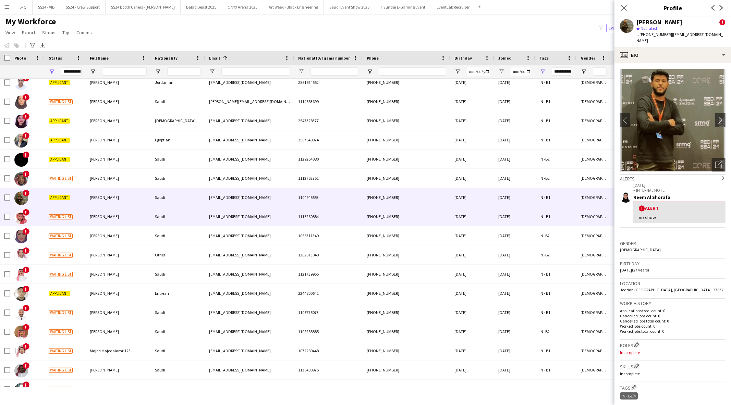
click at [95, 216] on span "Mohamed Hatim" at bounding box center [104, 216] width 29 height 5
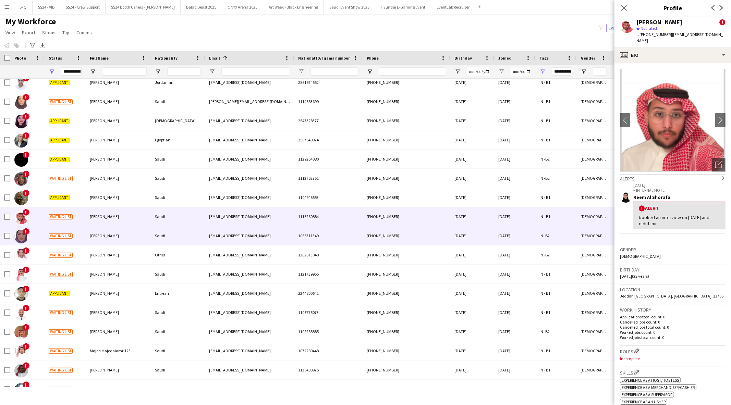
click at [63, 236] on span "Waiting list" at bounding box center [61, 236] width 24 height 5
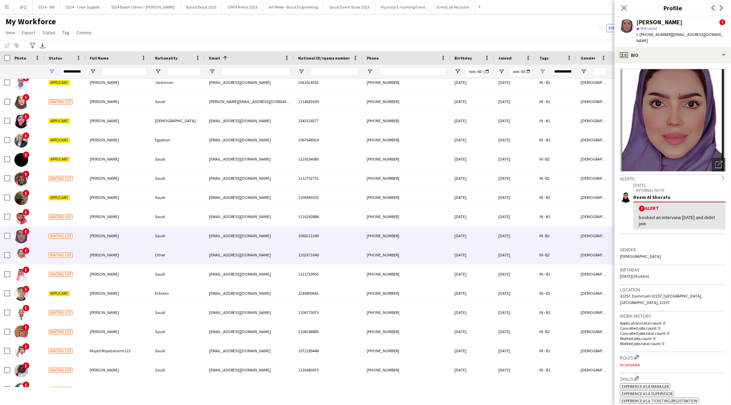
click at [62, 258] on span "Waiting list" at bounding box center [61, 255] width 24 height 5
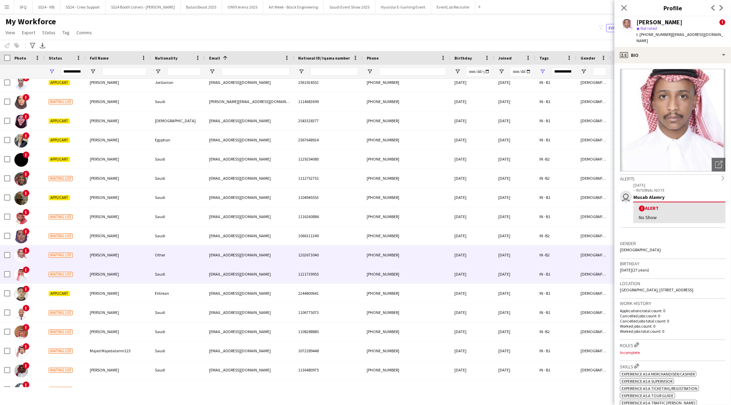
click at [64, 272] on span "Waiting list" at bounding box center [61, 274] width 24 height 5
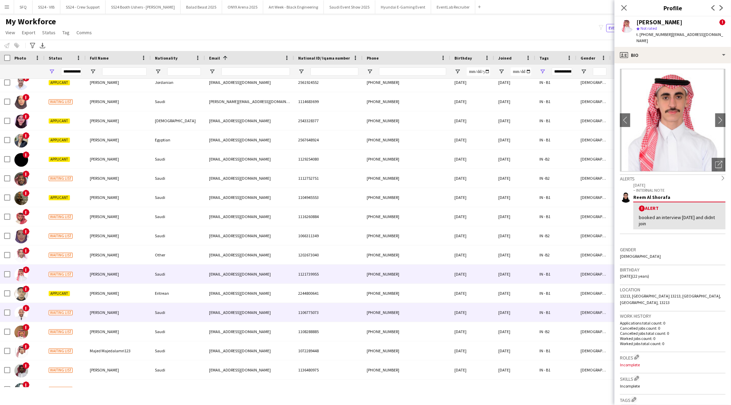
click at [67, 303] on div "Waiting list" at bounding box center [65, 312] width 41 height 19
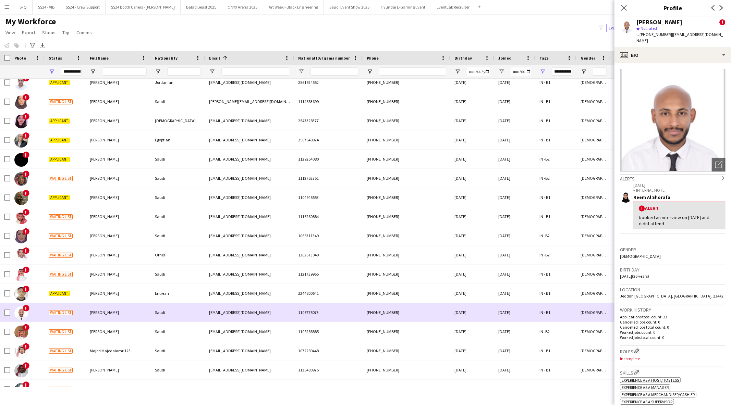
click at [70, 321] on div "Waiting list" at bounding box center [65, 312] width 41 height 19
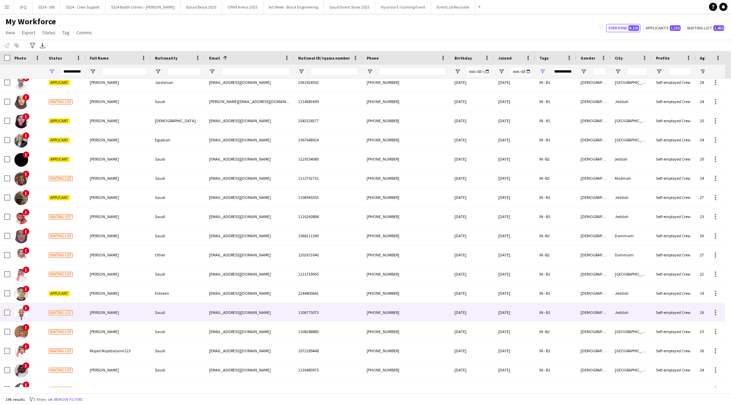
click at [73, 319] on div "Waiting list" at bounding box center [65, 312] width 41 height 19
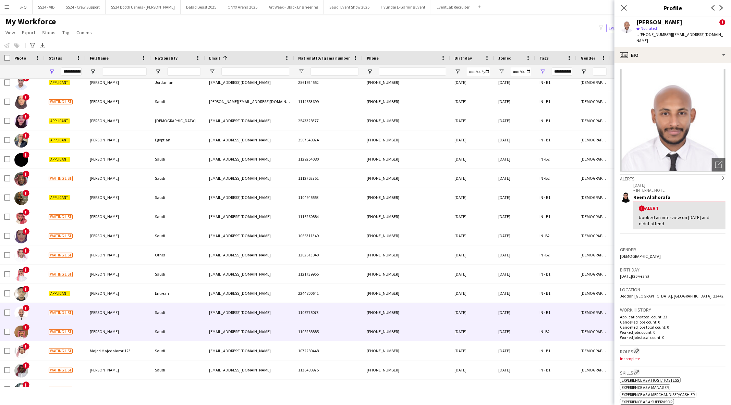
click at [74, 323] on div "Waiting list" at bounding box center [65, 331] width 41 height 19
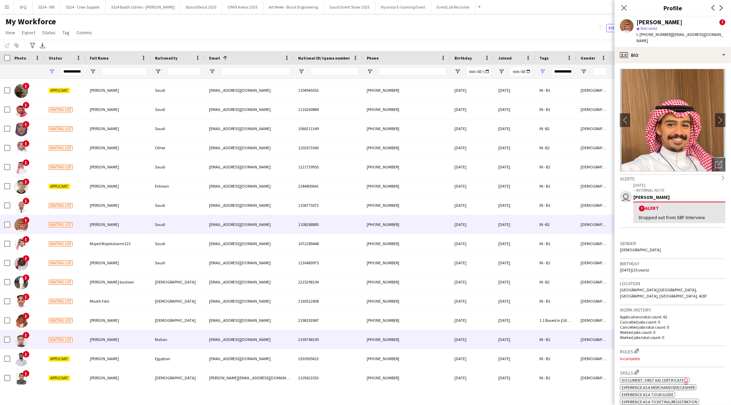
scroll to position [1751, 0]
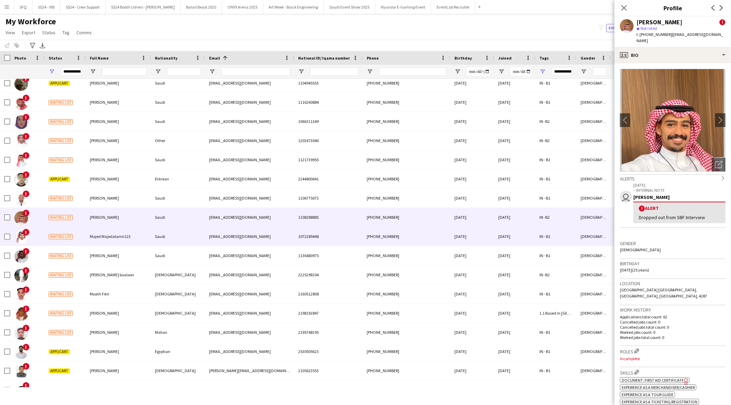
click at [80, 233] on div "Waiting list" at bounding box center [65, 236] width 41 height 19
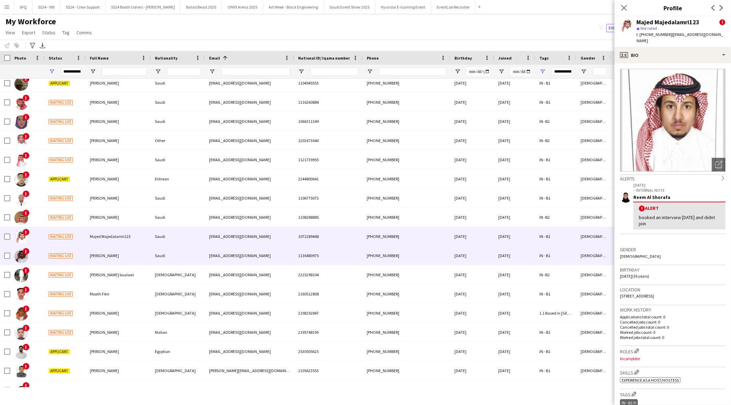
click at [85, 254] on div "Waiting list" at bounding box center [65, 255] width 41 height 19
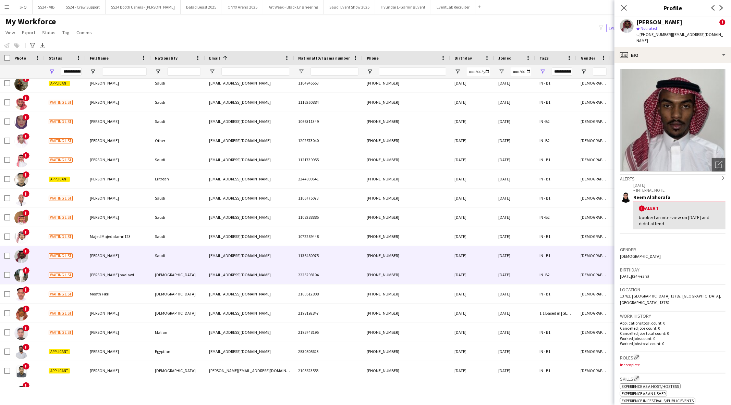
click at [85, 279] on div "Waiting list" at bounding box center [65, 275] width 41 height 19
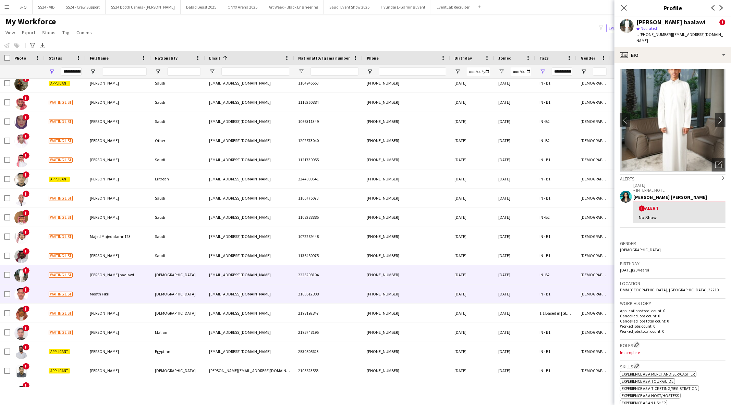
click at [85, 290] on div "Waiting list" at bounding box center [65, 294] width 41 height 19
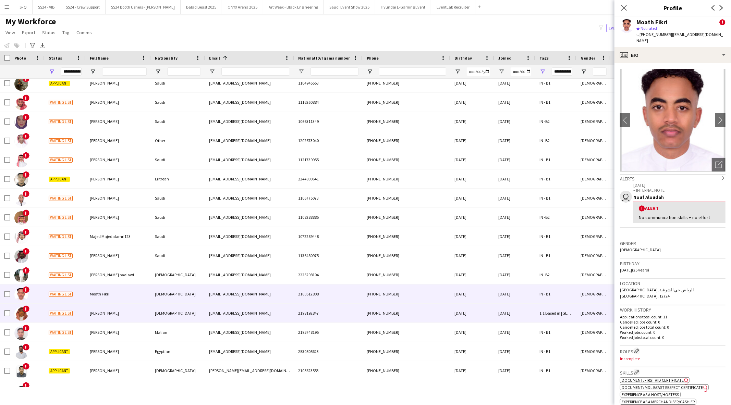
click at [84, 308] on div "Waiting list" at bounding box center [65, 313] width 41 height 19
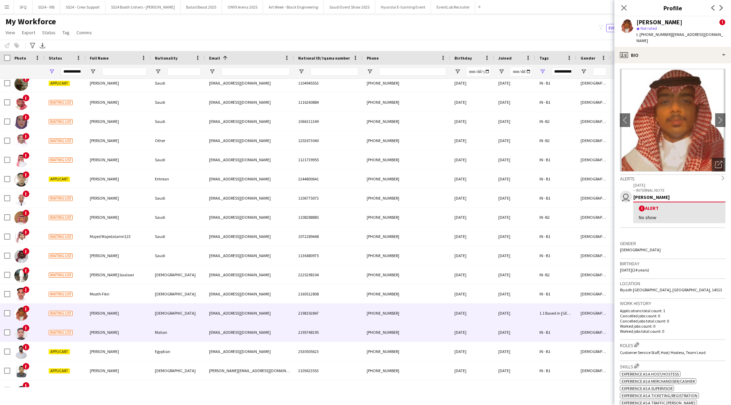
click at [89, 327] on div "Mohmed Al ansary" at bounding box center [118, 332] width 65 height 19
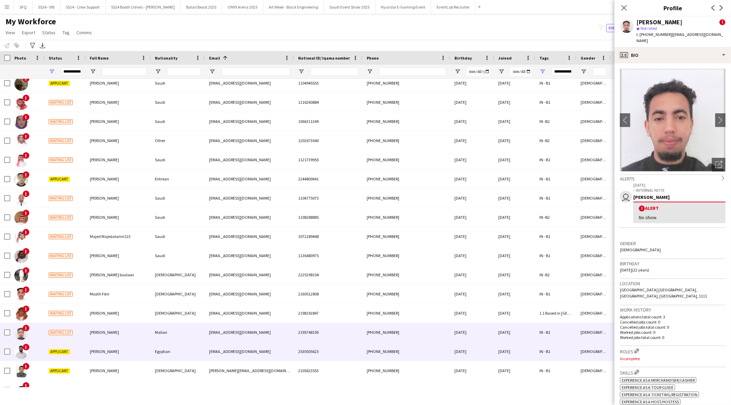
click at [89, 351] on div "Mohammed Mohammed radwan" at bounding box center [118, 351] width 65 height 19
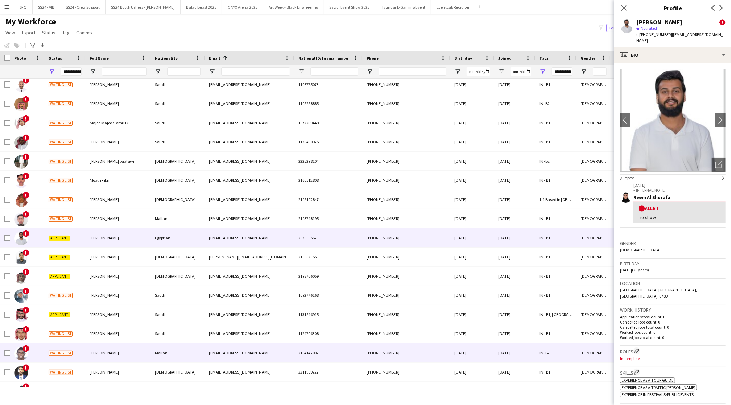
scroll to position [1866, 0]
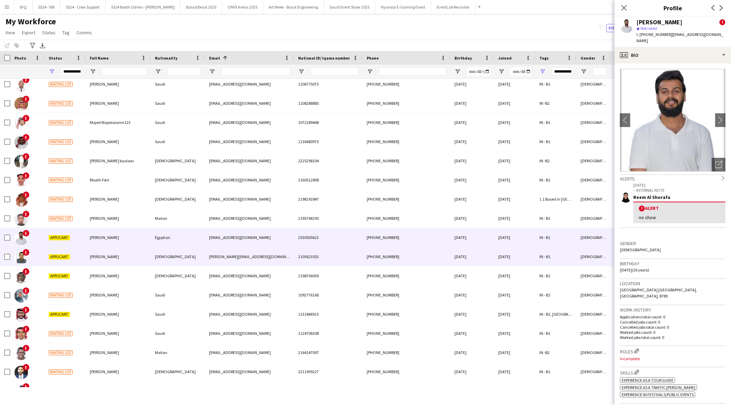
click at [88, 257] on div "Mohammed Salih" at bounding box center [118, 256] width 65 height 19
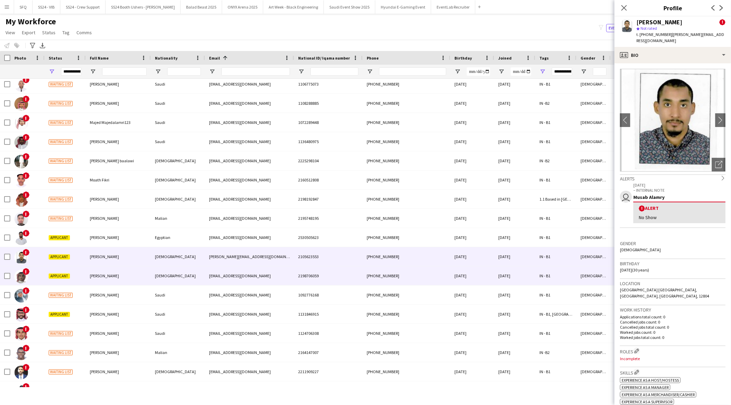
click at [84, 284] on div "Applicant" at bounding box center [65, 276] width 41 height 19
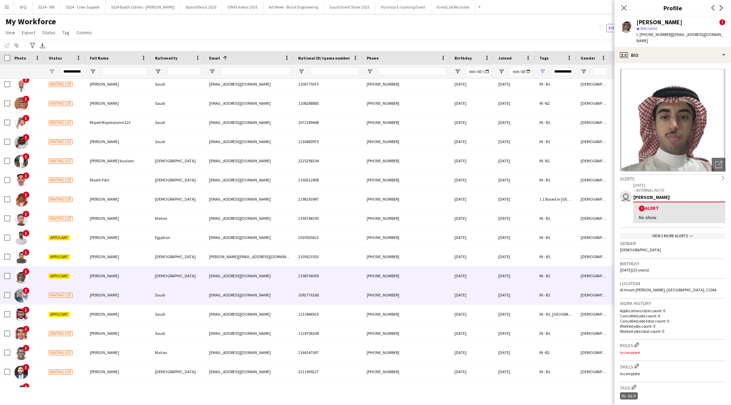
click at [84, 300] on div "Waiting list" at bounding box center [65, 295] width 41 height 19
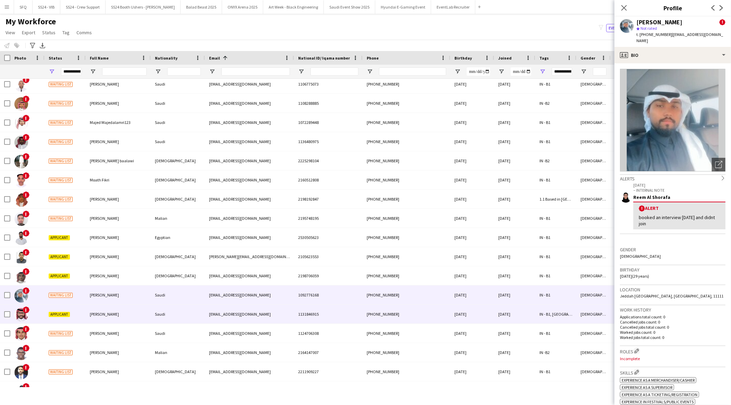
click at [84, 314] on div "Applicant" at bounding box center [65, 314] width 41 height 19
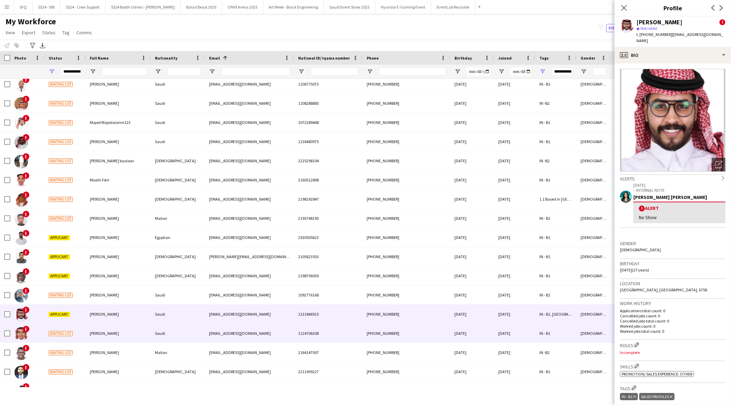
scroll to position [1904, 0]
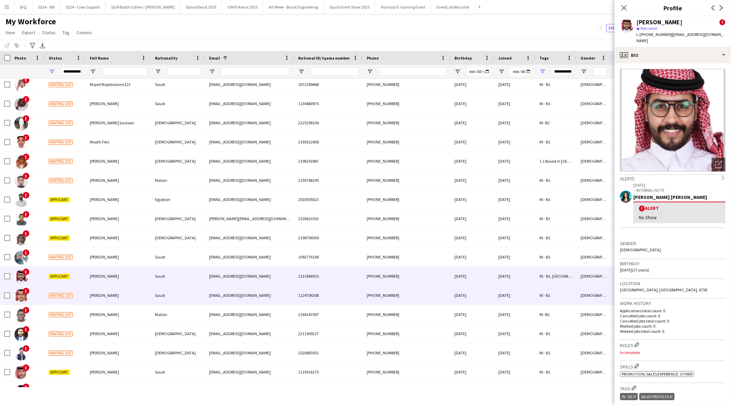
click at [84, 300] on div "Waiting list" at bounding box center [65, 295] width 41 height 19
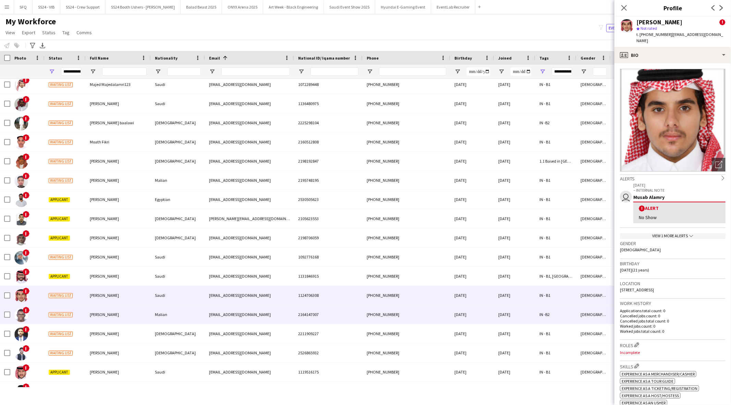
click at [84, 314] on div "Waiting list" at bounding box center [65, 314] width 41 height 19
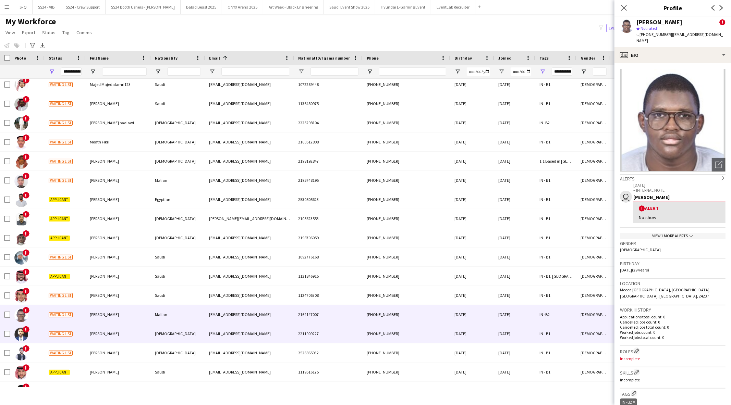
click at [85, 328] on div "Waiting list" at bounding box center [65, 334] width 41 height 19
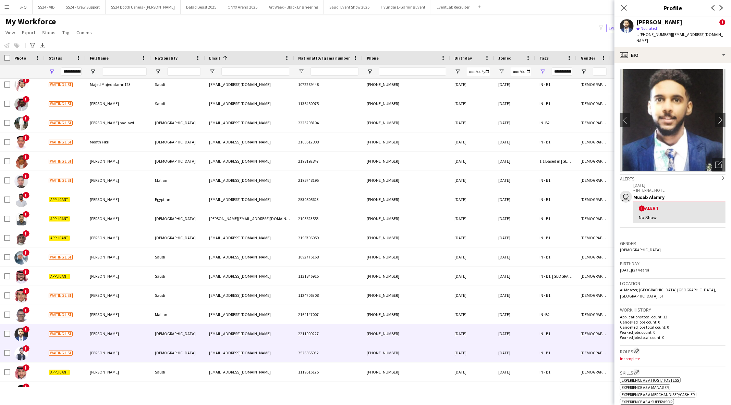
click at [85, 345] on div "Waiting list" at bounding box center [65, 353] width 41 height 19
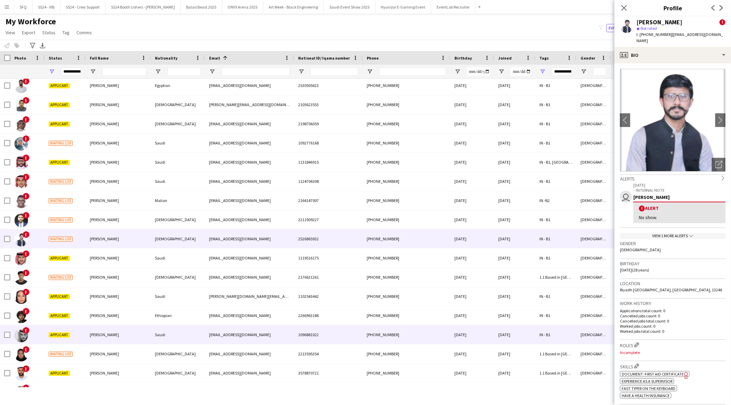
scroll to position [2018, 0]
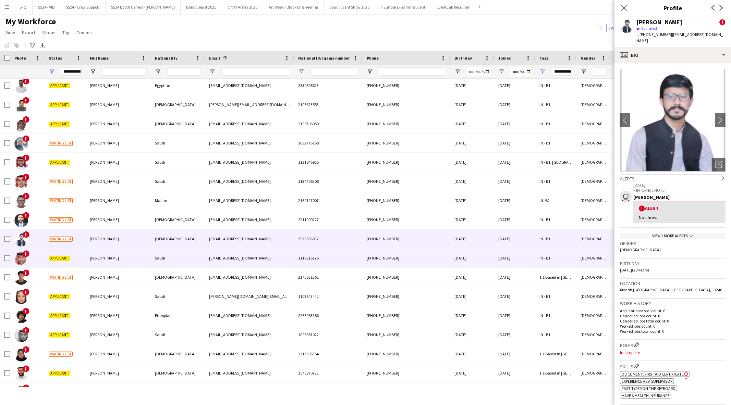
click at [87, 254] on div "MESHAL ALANAZI" at bounding box center [118, 258] width 65 height 19
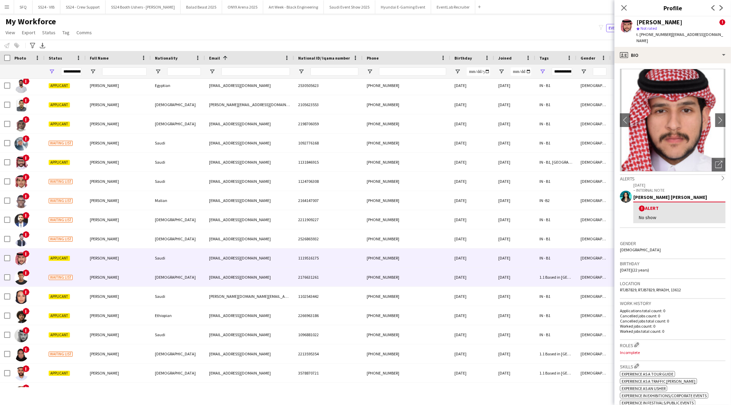
click at [87, 278] on div "Muhammad Ahmed" at bounding box center [118, 277] width 65 height 19
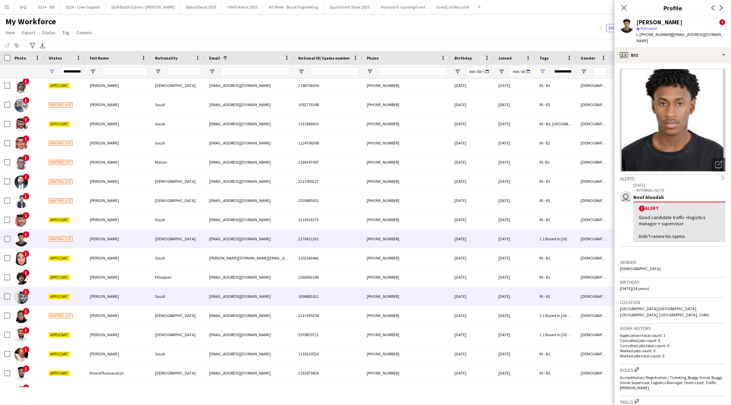
scroll to position [2056, 0]
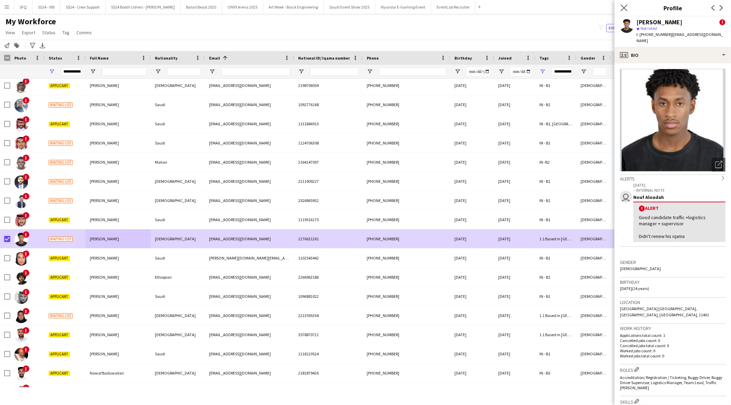
click at [626, 11] on app-icon "Close pop-in" at bounding box center [624, 8] width 10 height 10
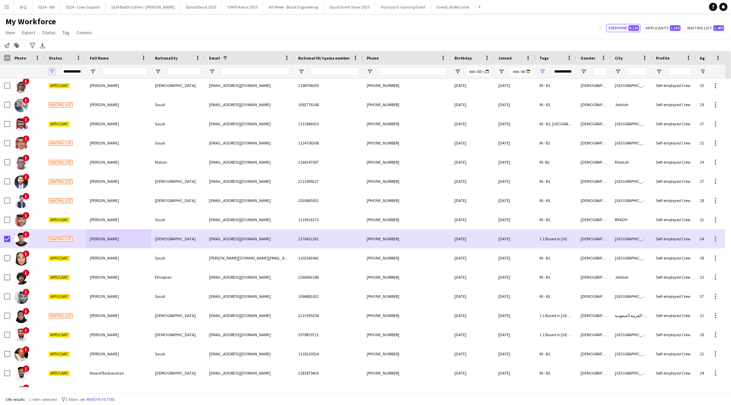
click at [54, 72] on span "Open Filter Menu" at bounding box center [52, 72] width 6 height 6
click at [64, 146] on div "Declined" at bounding box center [87, 146] width 54 height 5
type input "**********"
click at [51, 32] on span "Status" at bounding box center [48, 32] width 13 height 6
click at [55, 46] on link "Edit" at bounding box center [63, 47] width 48 height 14
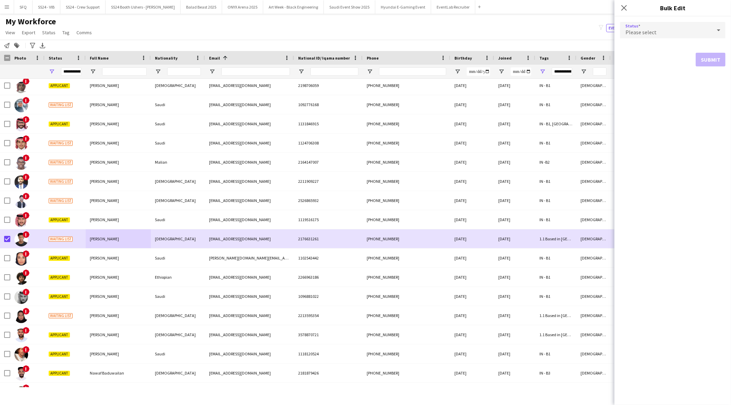
click at [688, 29] on div "Please select" at bounding box center [666, 30] width 92 height 16
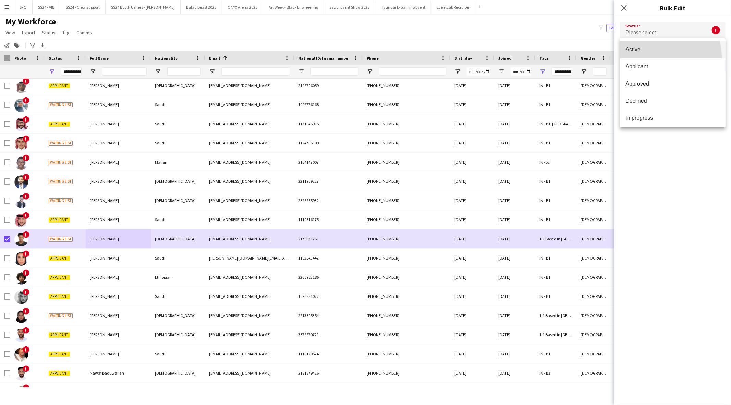
click at [666, 56] on mat-option "Active" at bounding box center [673, 49] width 106 height 17
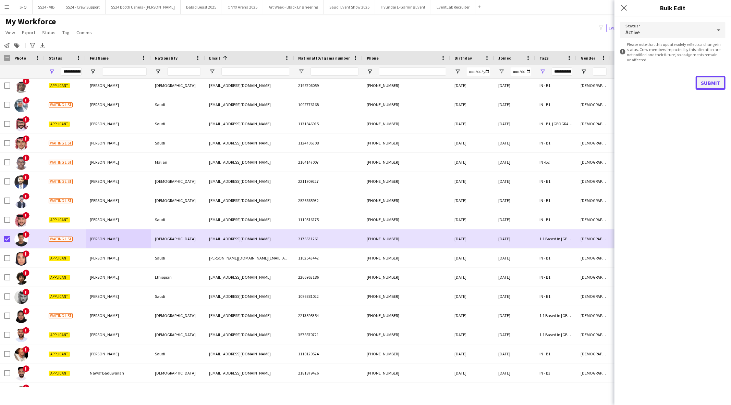
click at [704, 82] on button "Submit" at bounding box center [711, 83] width 30 height 14
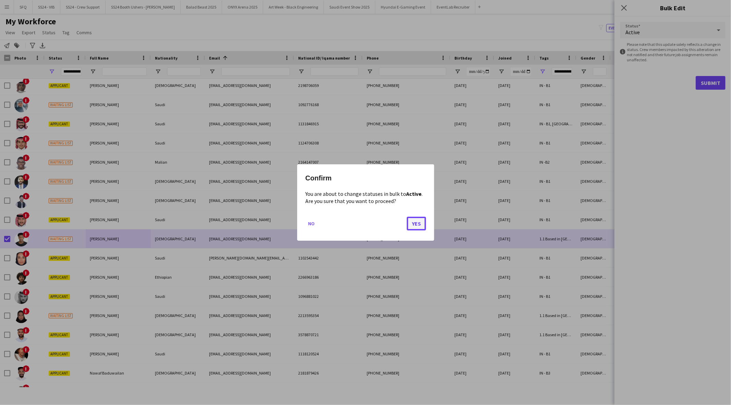
click at [418, 230] on button "Yes" at bounding box center [416, 224] width 19 height 14
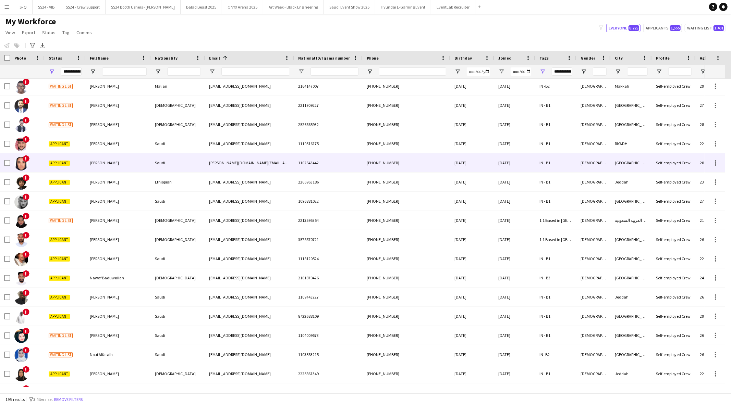
click at [135, 169] on div "[PERSON_NAME]" at bounding box center [118, 163] width 65 height 19
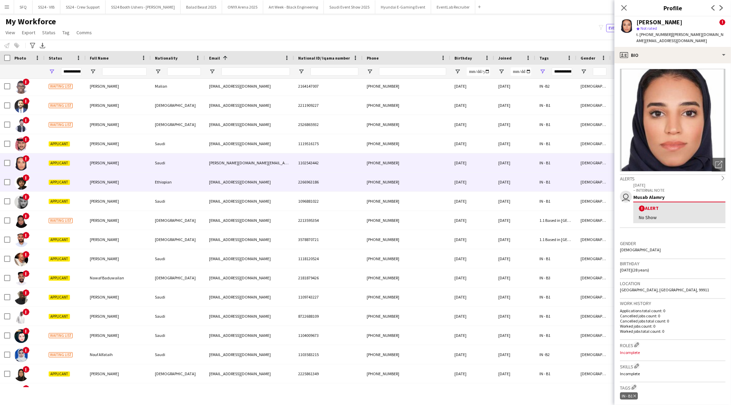
click at [130, 179] on div "[PERSON_NAME]" at bounding box center [118, 182] width 65 height 19
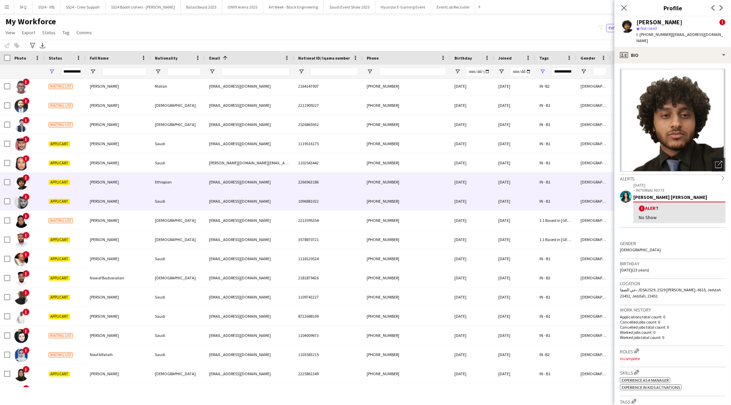
click at [127, 201] on div "[PERSON_NAME]" at bounding box center [118, 201] width 65 height 19
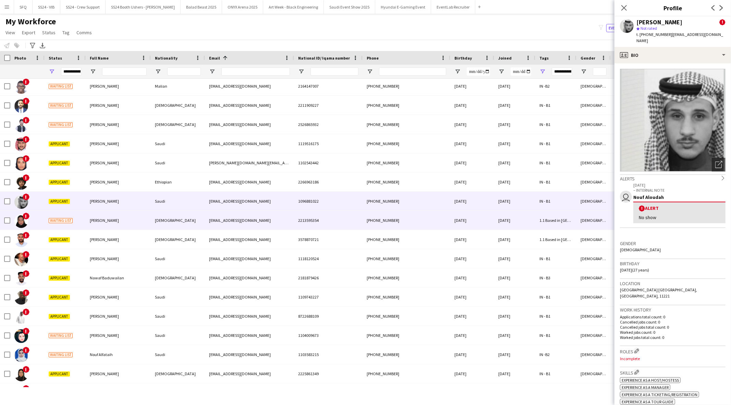
click at [126, 223] on div "[PERSON_NAME]" at bounding box center [118, 220] width 65 height 19
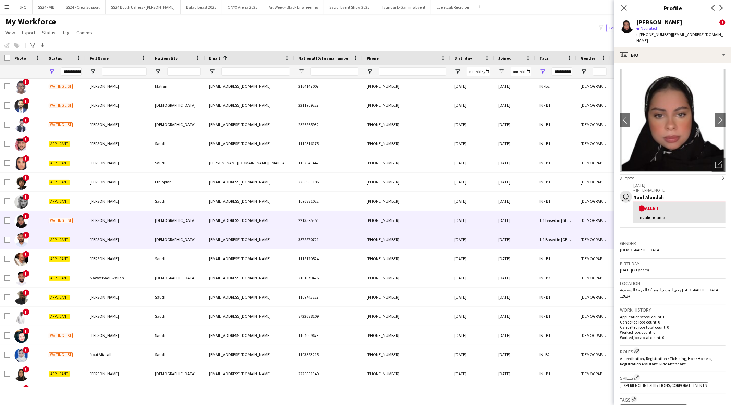
click at [123, 247] on div "[PERSON_NAME]" at bounding box center [118, 239] width 65 height 19
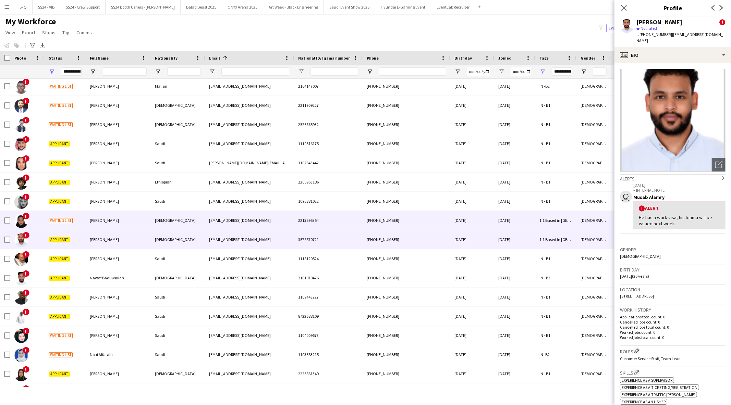
click at [123, 221] on div "[PERSON_NAME]" at bounding box center [118, 220] width 65 height 19
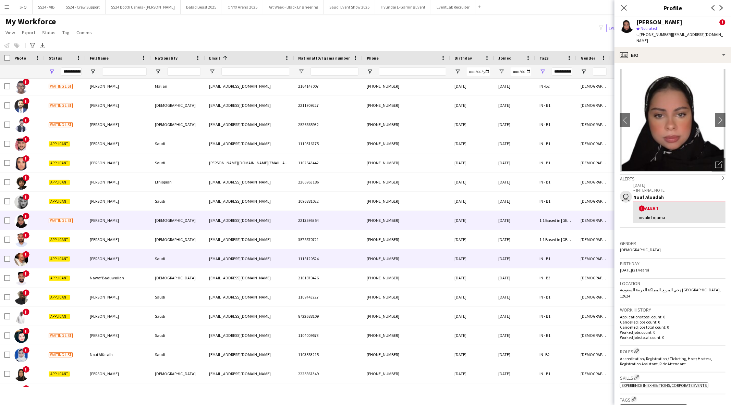
click at [125, 263] on div "[PERSON_NAME]" at bounding box center [118, 258] width 65 height 19
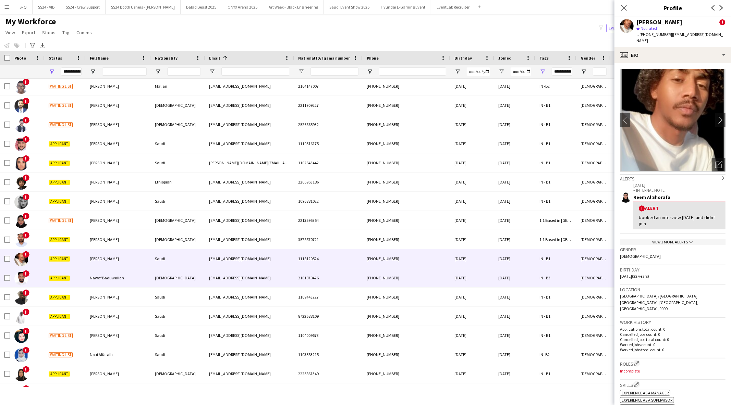
click at [145, 284] on div "Nawaf Baduwailan" at bounding box center [118, 278] width 65 height 19
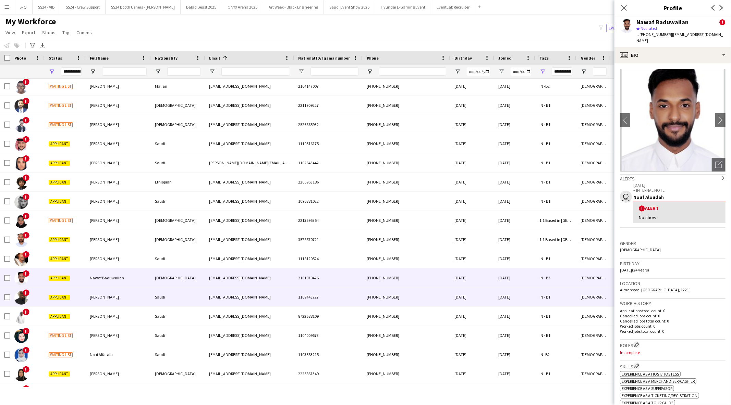
click at [145, 302] on div "[PERSON_NAME]" at bounding box center [118, 297] width 65 height 19
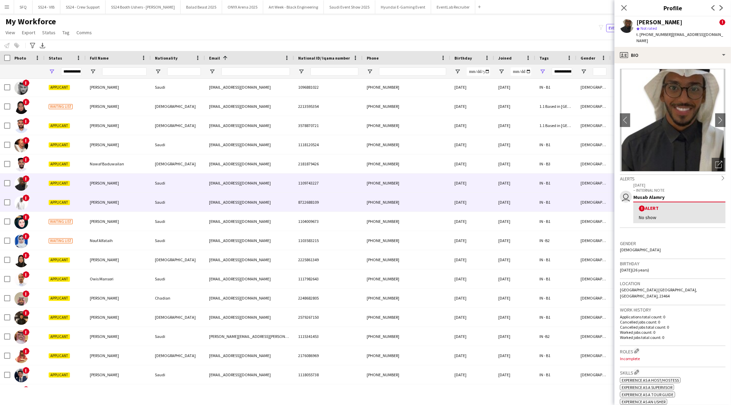
click at [136, 208] on div "[PERSON_NAME]" at bounding box center [118, 202] width 65 height 19
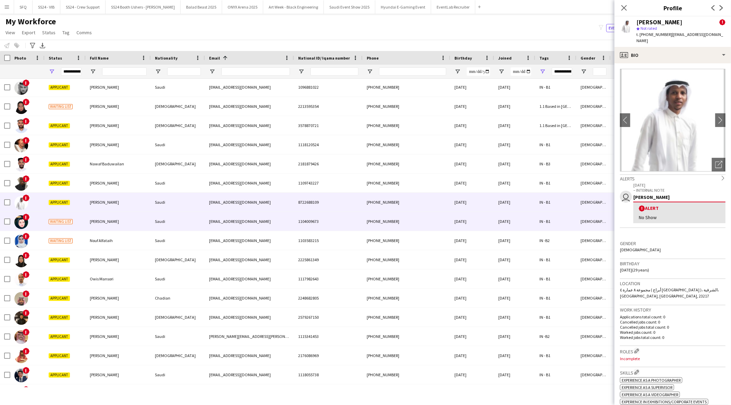
click at [140, 220] on div "[PERSON_NAME]" at bounding box center [118, 221] width 65 height 19
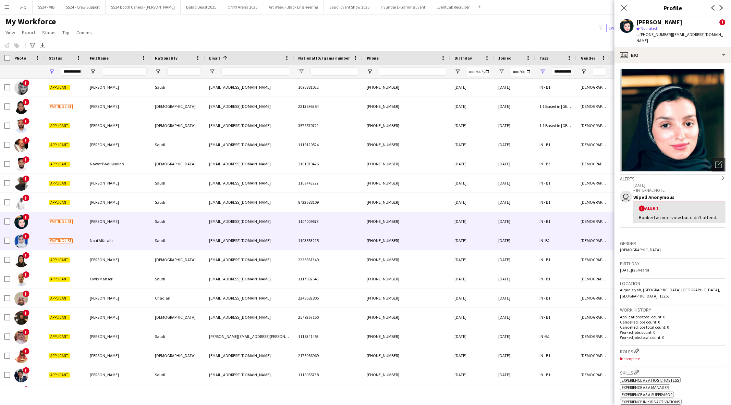
click at [144, 241] on div "Nouf Alfataih" at bounding box center [118, 240] width 65 height 19
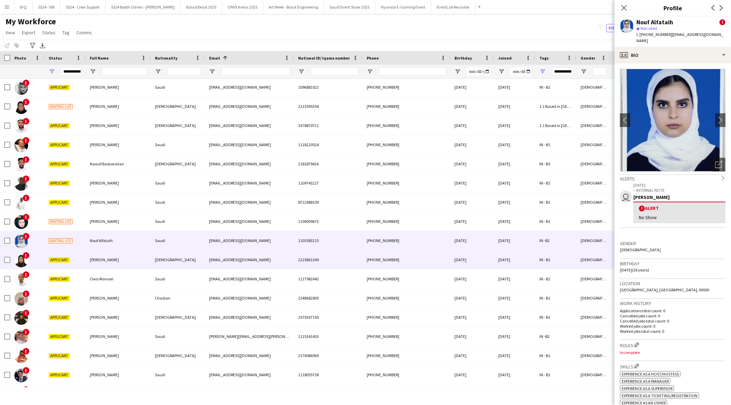
click at [121, 256] on div "[PERSON_NAME]" at bounding box center [118, 260] width 65 height 19
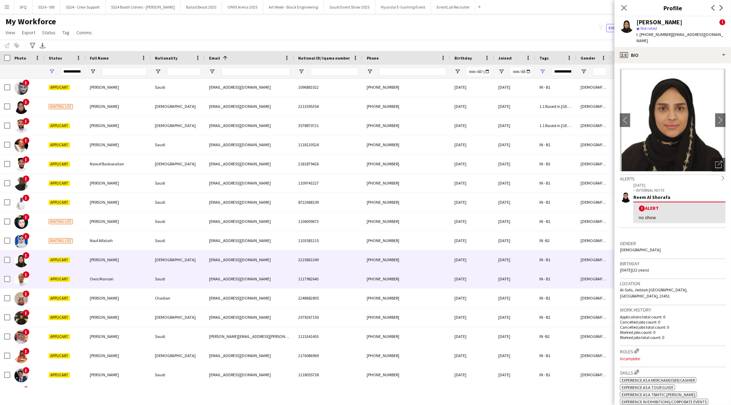
click at [115, 276] on div "Owis Mansori" at bounding box center [118, 279] width 65 height 19
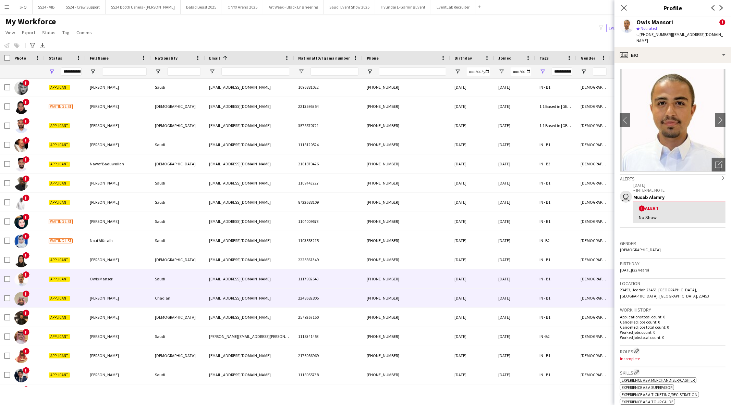
click at [120, 297] on div "[PERSON_NAME]" at bounding box center [118, 298] width 65 height 19
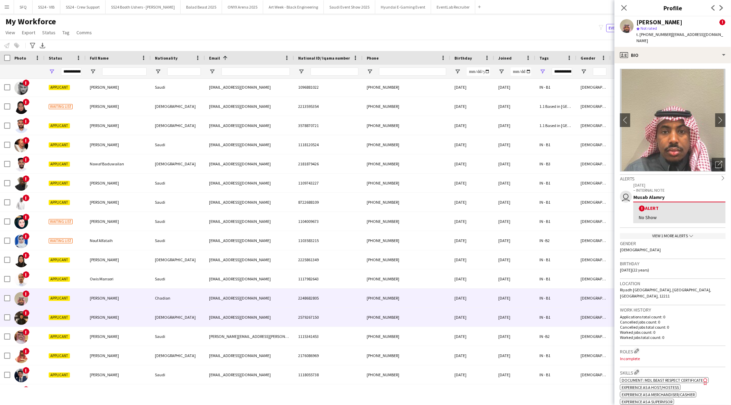
click at [110, 310] on div "[PERSON_NAME]" at bounding box center [118, 317] width 65 height 19
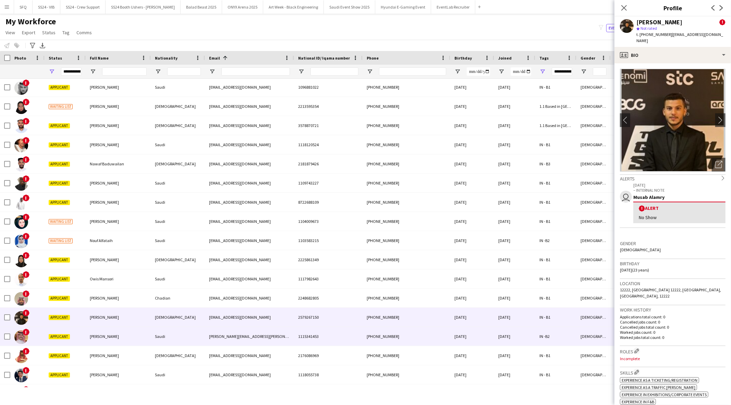
click at [113, 338] on span "[PERSON_NAME]" at bounding box center [104, 336] width 29 height 5
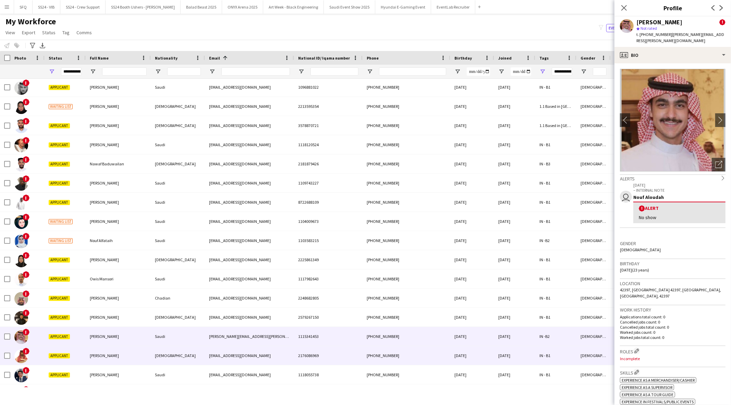
click at [114, 351] on div "[PERSON_NAME]" at bounding box center [118, 355] width 65 height 19
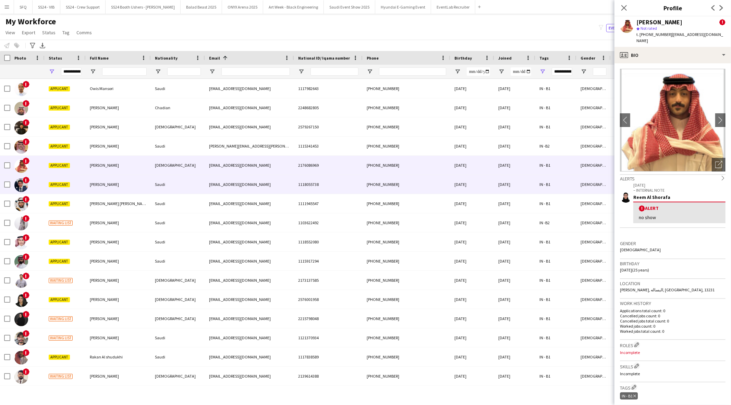
click at [135, 192] on div "[PERSON_NAME]" at bounding box center [118, 184] width 65 height 19
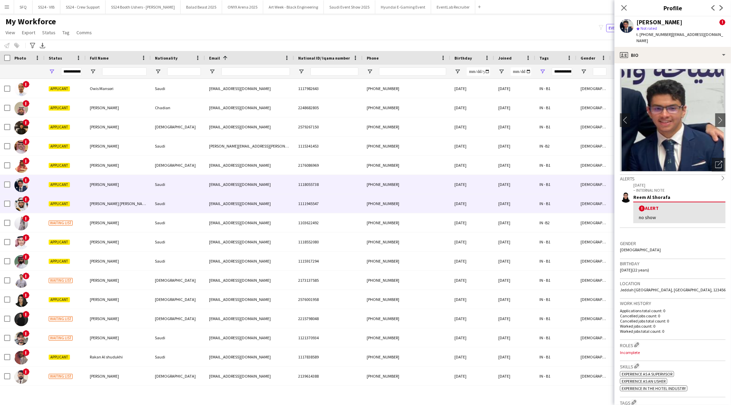
click at [121, 199] on div "[PERSON_NAME] [PERSON_NAME]" at bounding box center [118, 203] width 65 height 19
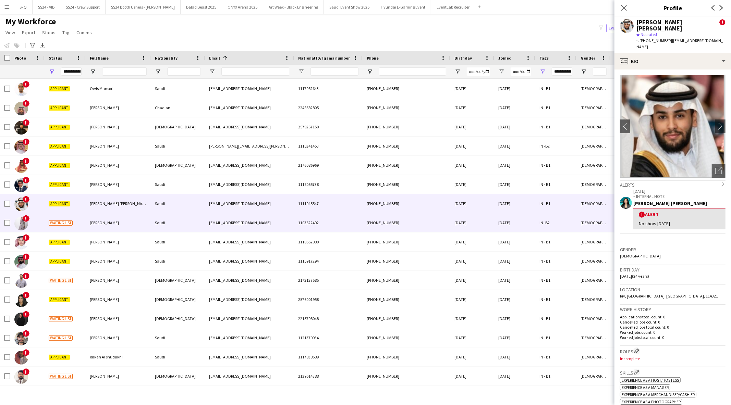
click at [118, 220] on div "[PERSON_NAME]" at bounding box center [118, 222] width 65 height 19
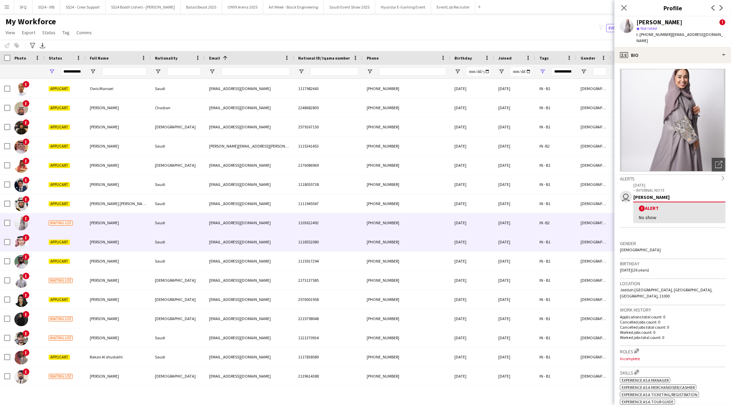
click at [115, 236] on div "[PERSON_NAME]" at bounding box center [118, 242] width 65 height 19
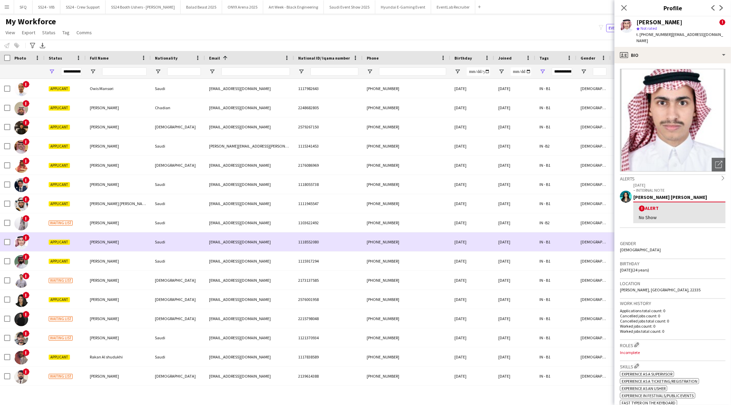
click at [94, 246] on div "[PERSON_NAME]" at bounding box center [118, 242] width 65 height 19
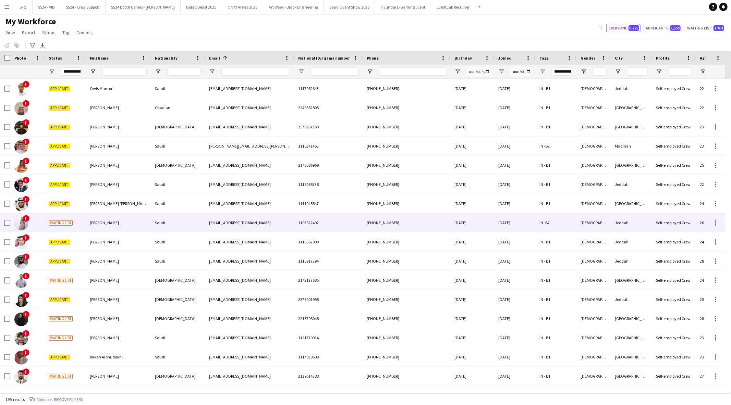
click at [96, 224] on span "[PERSON_NAME]" at bounding box center [104, 222] width 29 height 5
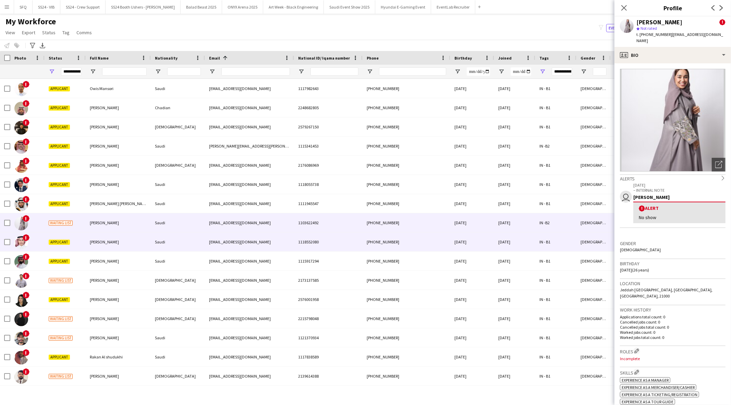
click at [96, 245] on div "[PERSON_NAME]" at bounding box center [118, 242] width 65 height 19
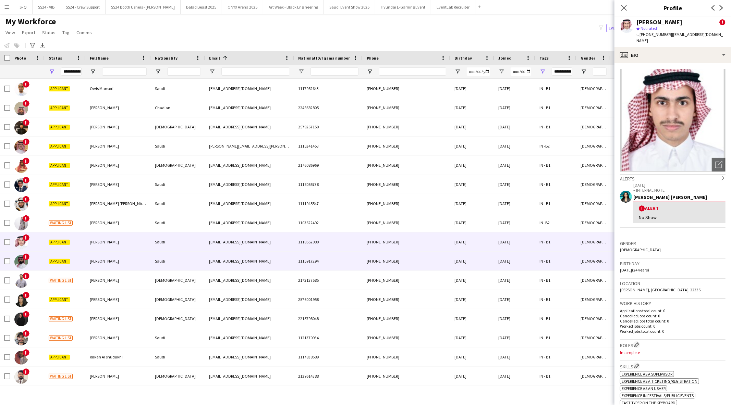
click at [94, 264] on span "[PERSON_NAME]" at bounding box center [104, 261] width 29 height 5
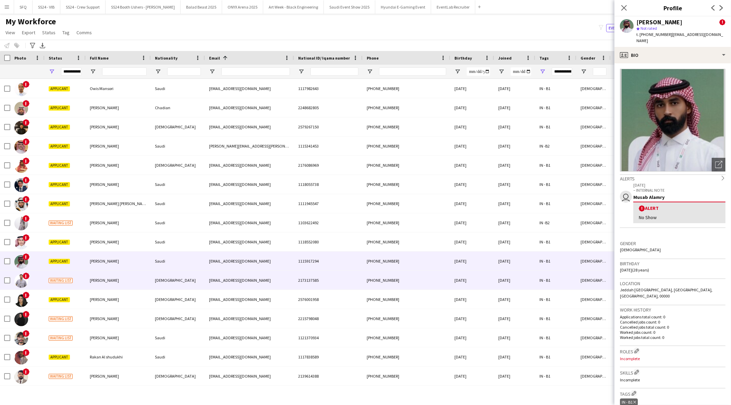
click at [83, 280] on div "Waiting list" at bounding box center [65, 280] width 41 height 19
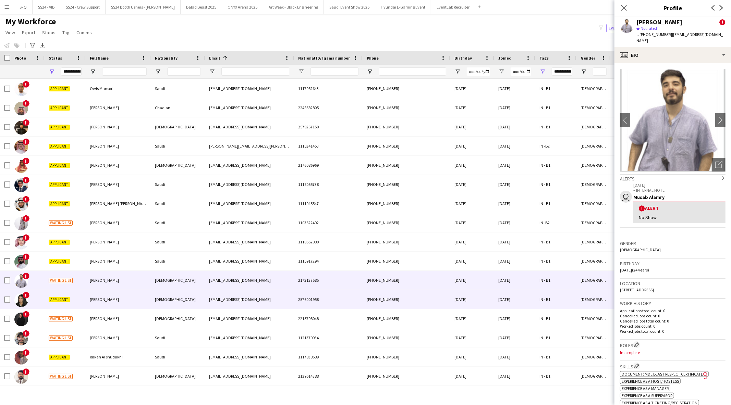
click at [91, 294] on div "[PERSON_NAME]" at bounding box center [118, 299] width 65 height 19
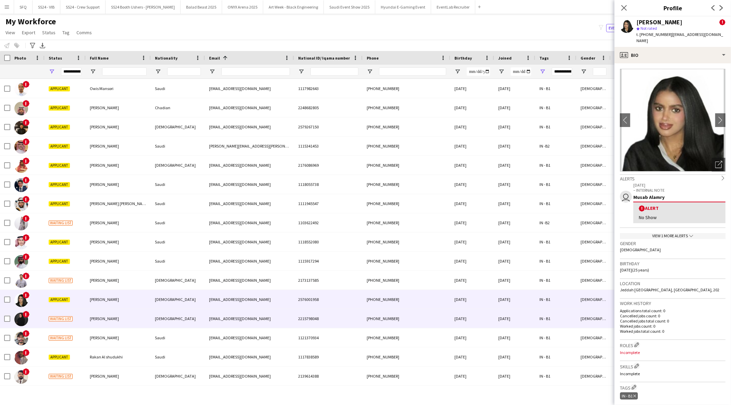
click at [100, 316] on span "[PERSON_NAME]" at bounding box center [104, 318] width 29 height 5
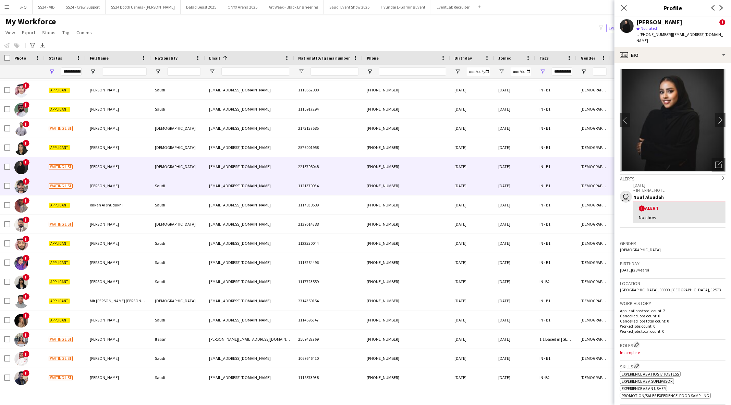
click at [112, 191] on div "Rakan Ali" at bounding box center [118, 185] width 65 height 19
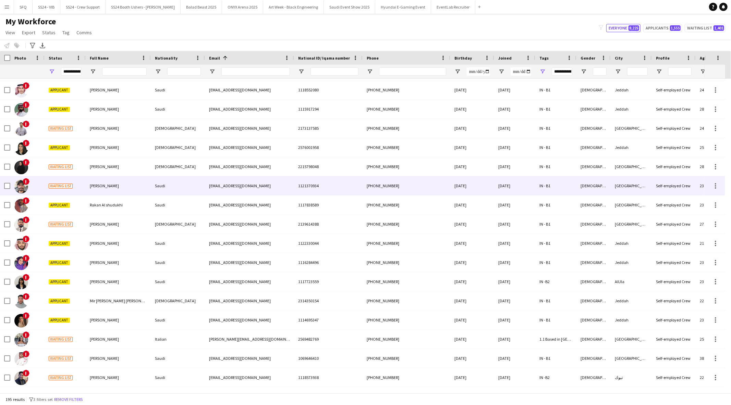
click at [103, 189] on div "Rakan Ali" at bounding box center [118, 185] width 65 height 19
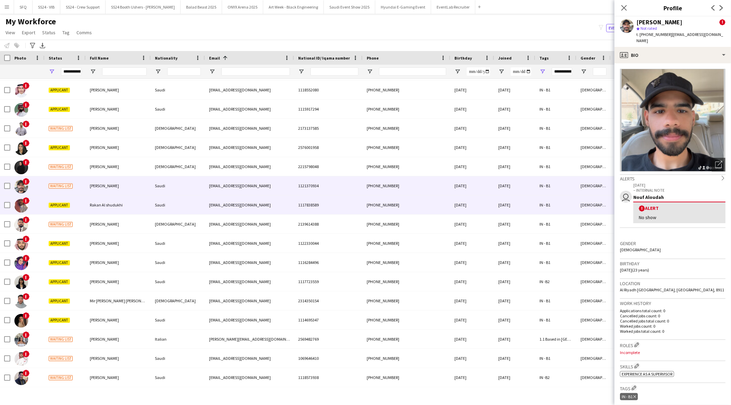
click at [97, 203] on span "Rakan Al shudukhi" at bounding box center [106, 205] width 33 height 5
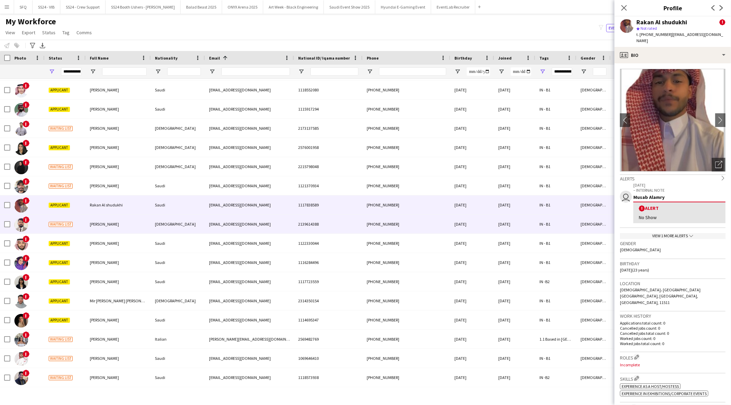
click at [94, 221] on div "Rehan Mohammed" at bounding box center [118, 224] width 65 height 19
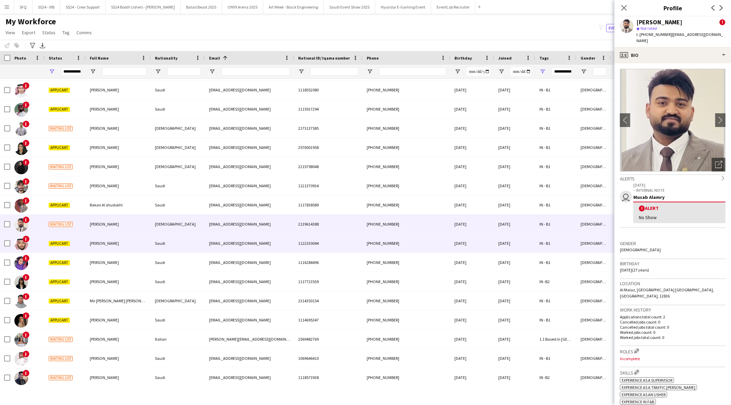
click at [92, 241] on span "Rawaf Jalal" at bounding box center [104, 243] width 29 height 5
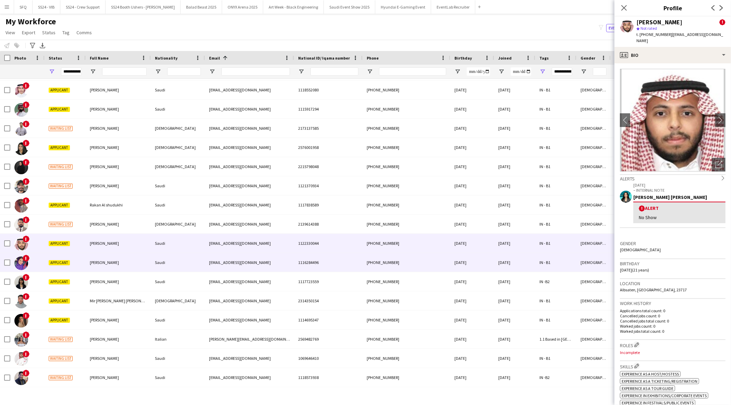
click at [98, 268] on div "Rawaf Mohammed" at bounding box center [118, 262] width 65 height 19
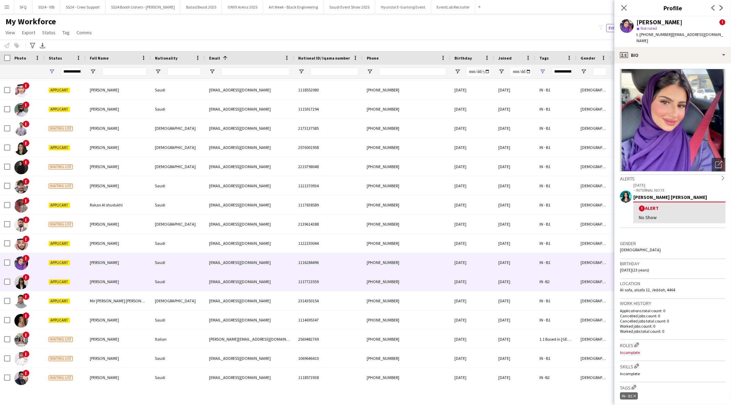
click at [104, 282] on span "Rawan Alamrani" at bounding box center [104, 281] width 29 height 5
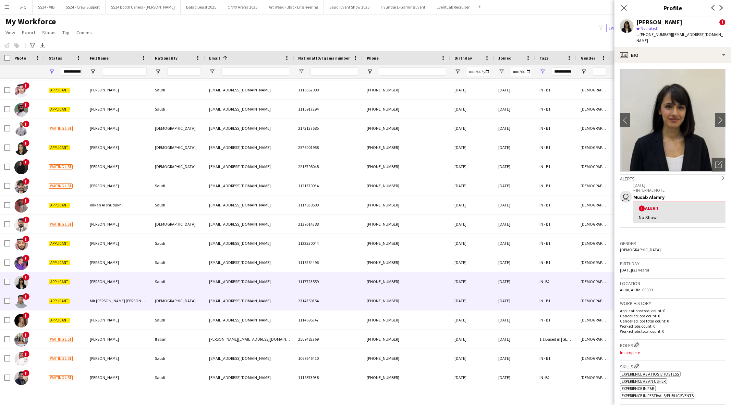
click at [115, 296] on div "Mir Muhammad Rayyan Afzal" at bounding box center [118, 301] width 65 height 19
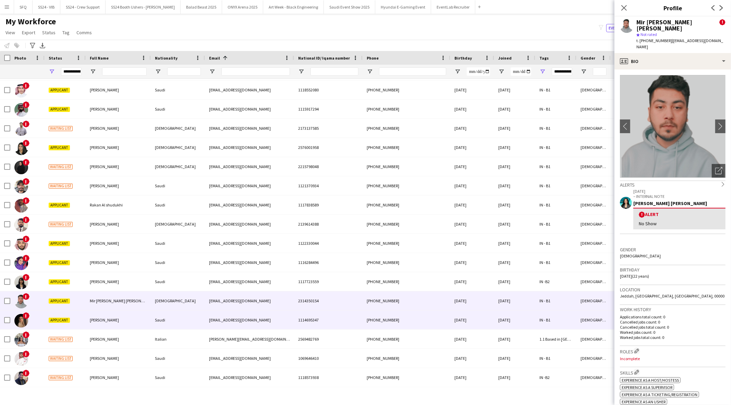
click at [115, 316] on div "Razan Mohammed" at bounding box center [118, 320] width 65 height 19
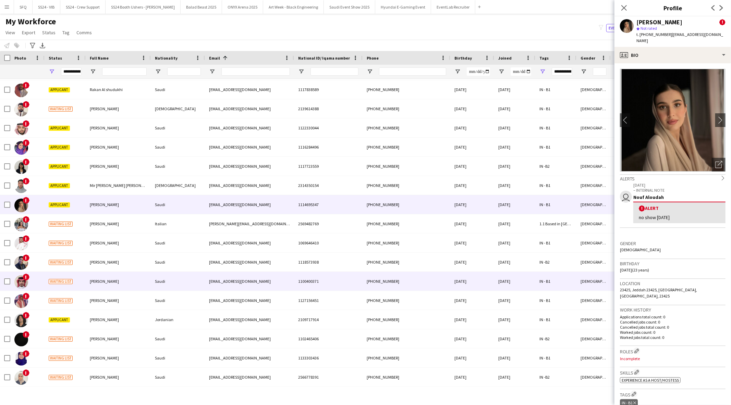
scroll to position [2741, 0]
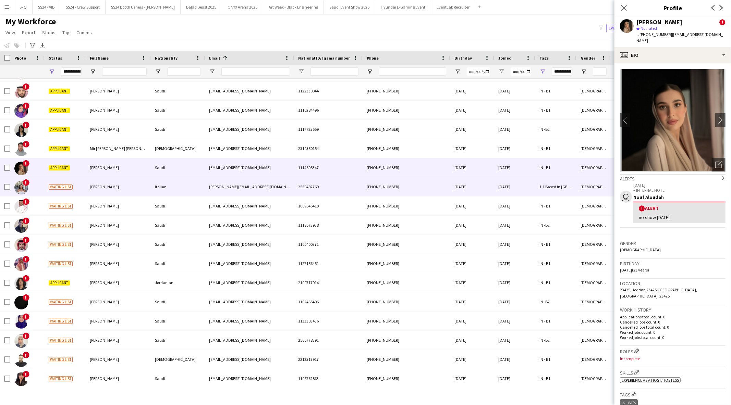
click at [130, 195] on div "Rebecca Frattianni" at bounding box center [118, 187] width 65 height 19
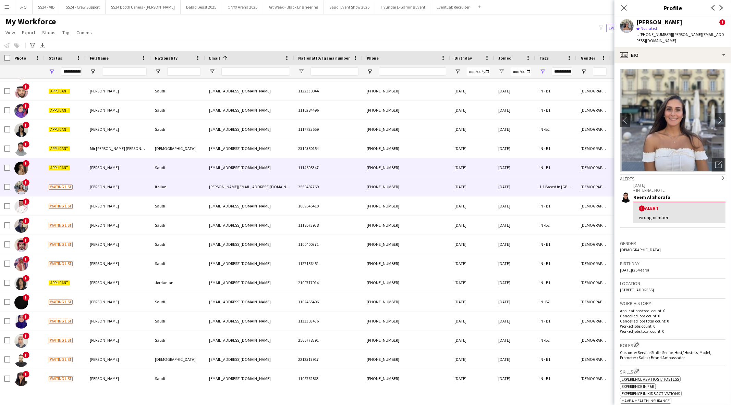
click at [122, 173] on div "Razan Mohammed" at bounding box center [118, 167] width 65 height 19
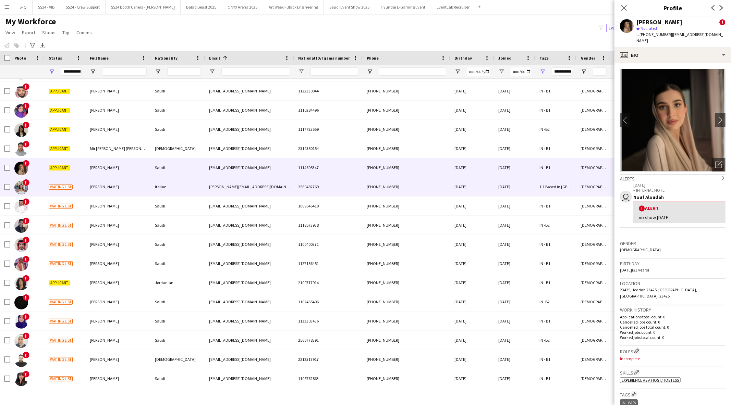
click at [122, 187] on div "Rebecca Frattianni" at bounding box center [118, 187] width 65 height 19
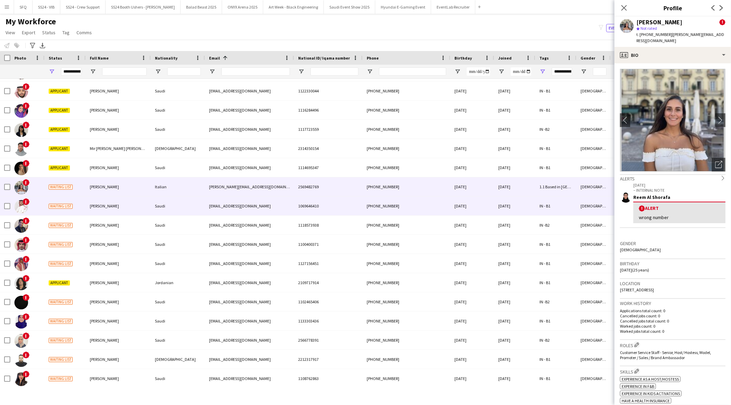
click at [119, 202] on div "Riyadh Alamoudi" at bounding box center [118, 206] width 65 height 19
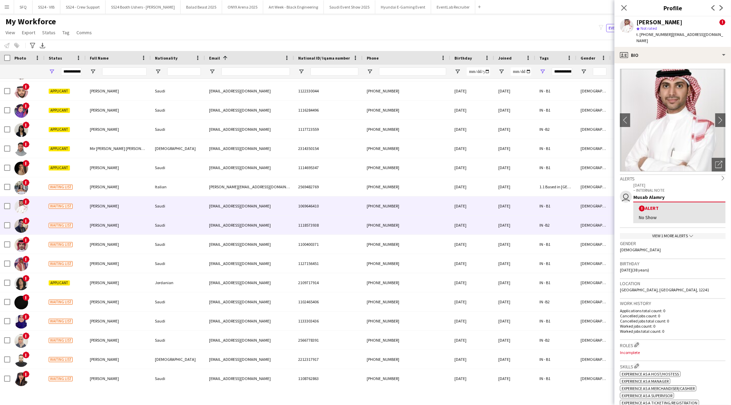
click at [113, 222] on div "Saud ALBalawi" at bounding box center [118, 225] width 65 height 19
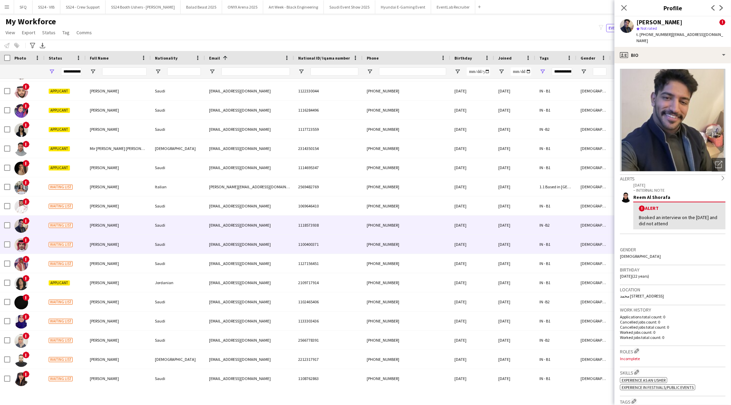
click at [114, 243] on span "SAAD ALOTAIBI" at bounding box center [104, 244] width 29 height 5
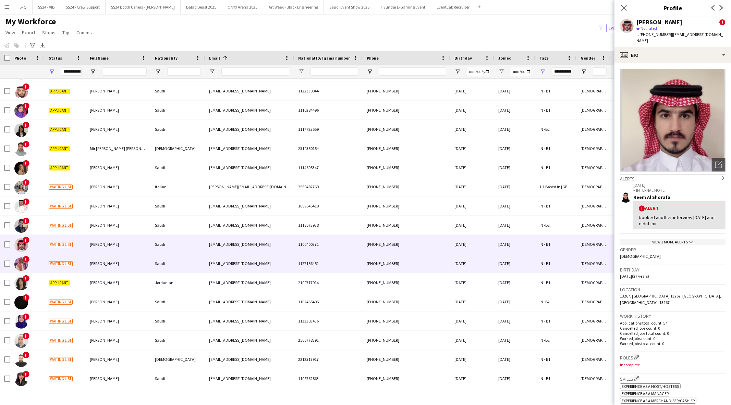
click at [111, 259] on div "Saad AlKhelaiwi" at bounding box center [118, 263] width 65 height 19
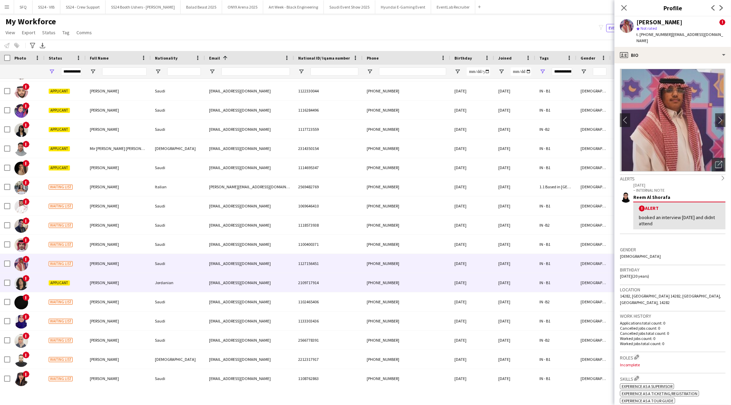
click at [106, 282] on span "Sami Ahmad" at bounding box center [104, 282] width 29 height 5
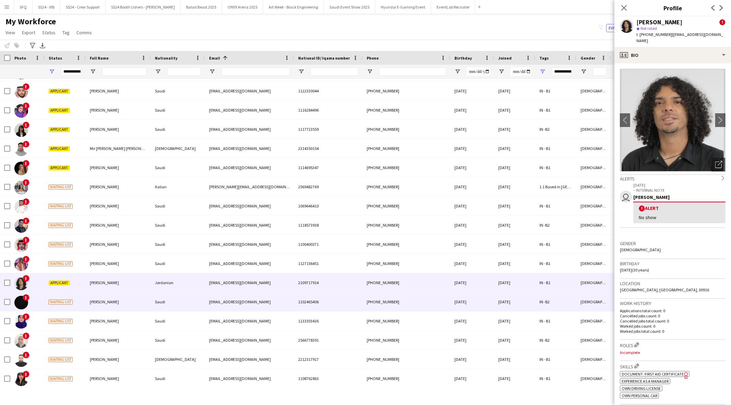
click at [103, 298] on div "صابرين العلاوي" at bounding box center [118, 302] width 65 height 19
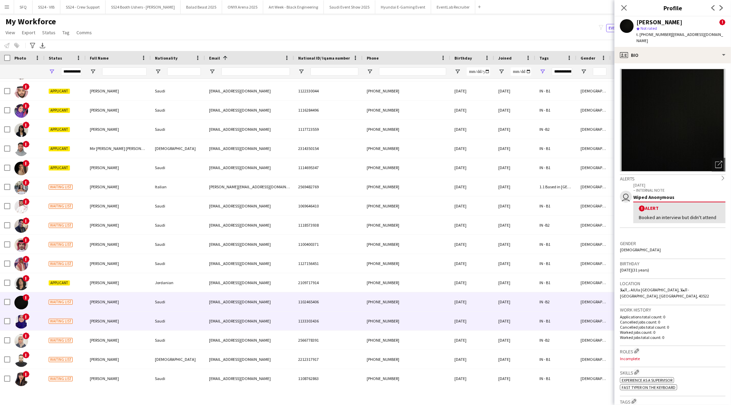
click at [100, 318] on div "Sadeen Alrhilie" at bounding box center [118, 321] width 65 height 19
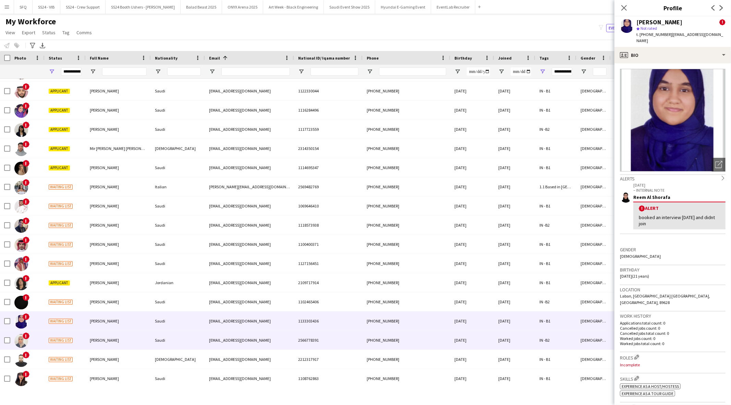
click at [97, 333] on div "فريدة هابوا" at bounding box center [118, 340] width 65 height 19
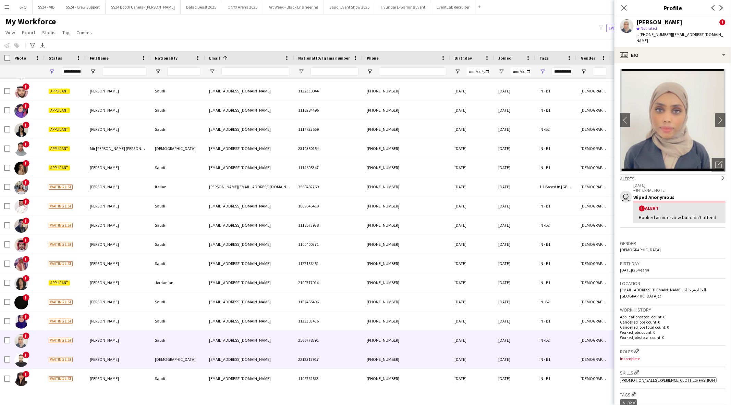
click at [94, 355] on div "Saeed Alhoki" at bounding box center [118, 359] width 65 height 19
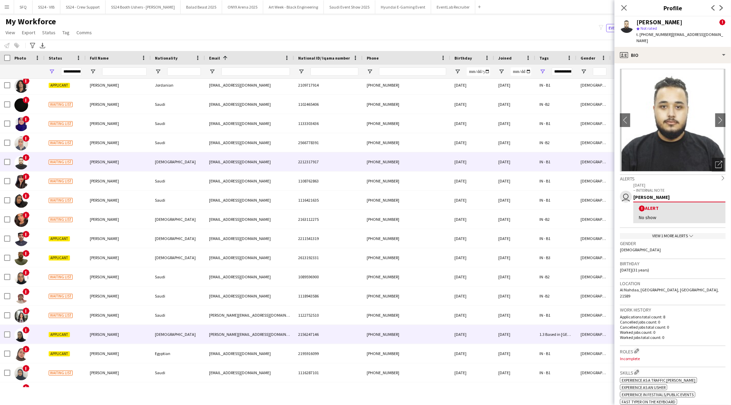
scroll to position [2970, 0]
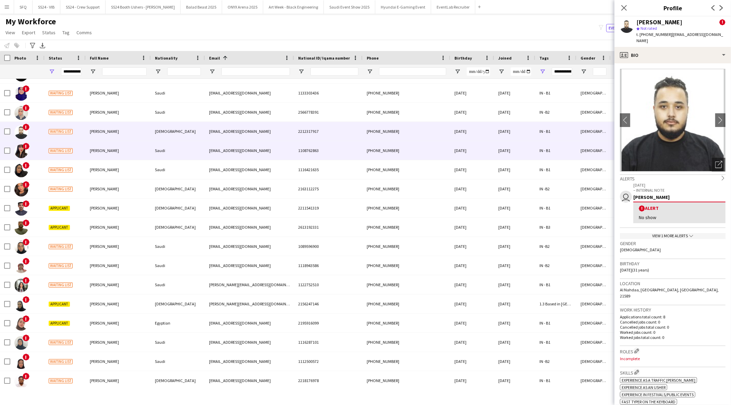
click at [127, 152] on div "ANWAR HAKAMI" at bounding box center [118, 150] width 65 height 19
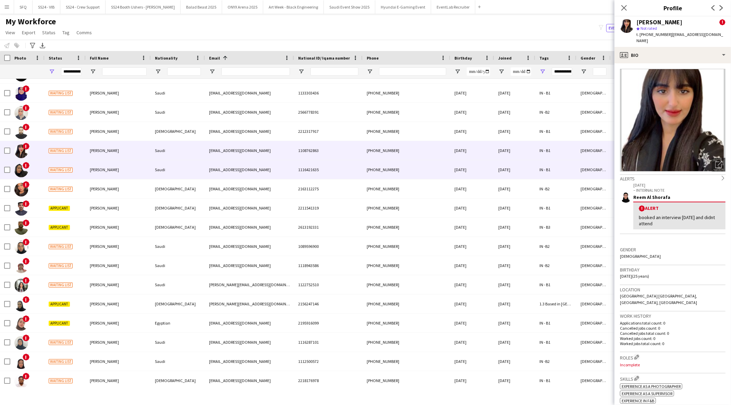
click at [117, 176] on div "Salma Almutairi" at bounding box center [118, 169] width 65 height 19
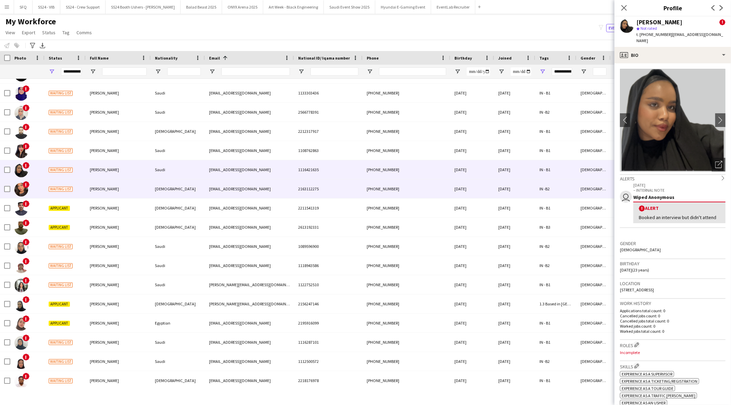
click at [112, 187] on div "Samah Tufail" at bounding box center [118, 189] width 65 height 19
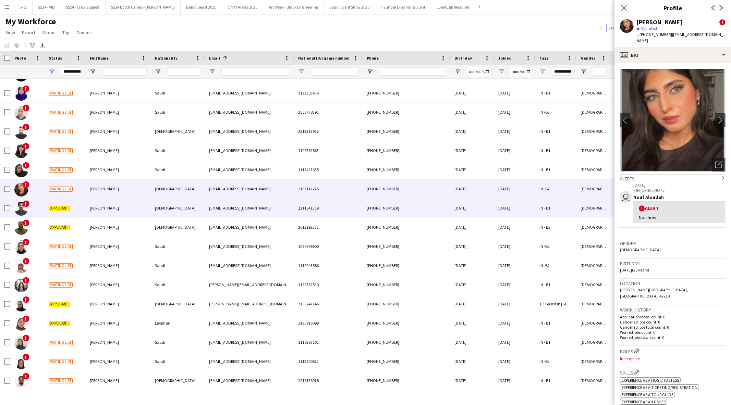
click at [108, 205] on div "Samair Saif" at bounding box center [118, 208] width 65 height 19
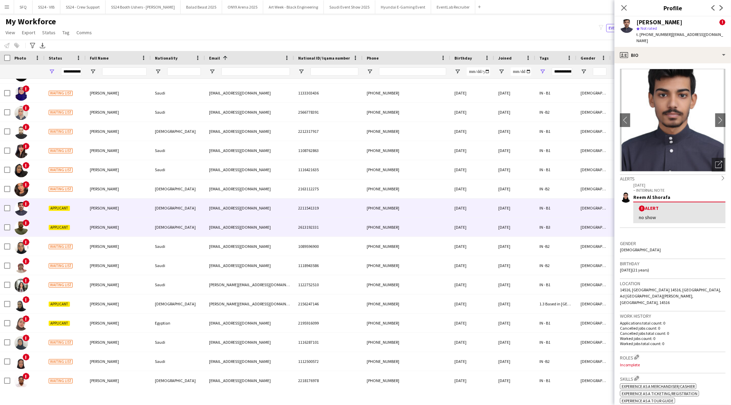
click at [107, 227] on span "Samer Mohamed" at bounding box center [104, 227] width 29 height 5
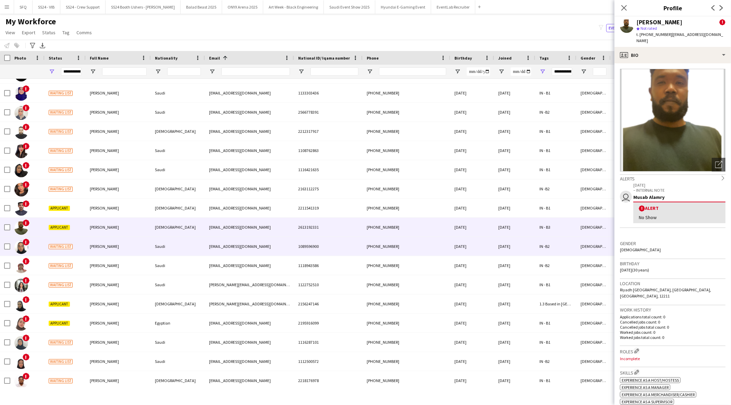
click at [106, 246] on span "Samiah Alali" at bounding box center [104, 246] width 29 height 5
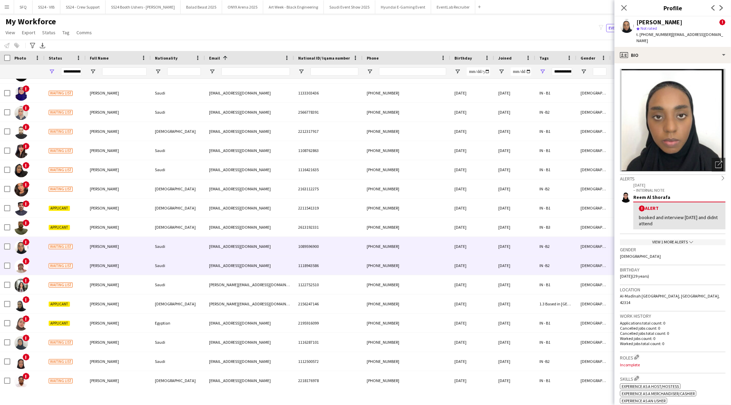
click at [105, 263] on span "Saud Mohammed" at bounding box center [104, 265] width 29 height 5
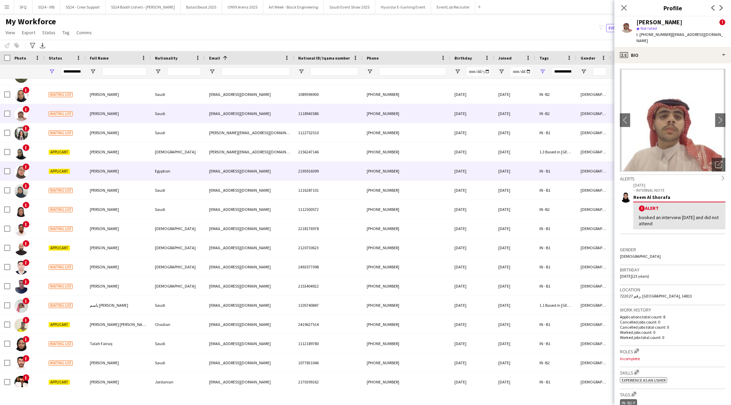
scroll to position [3122, 0]
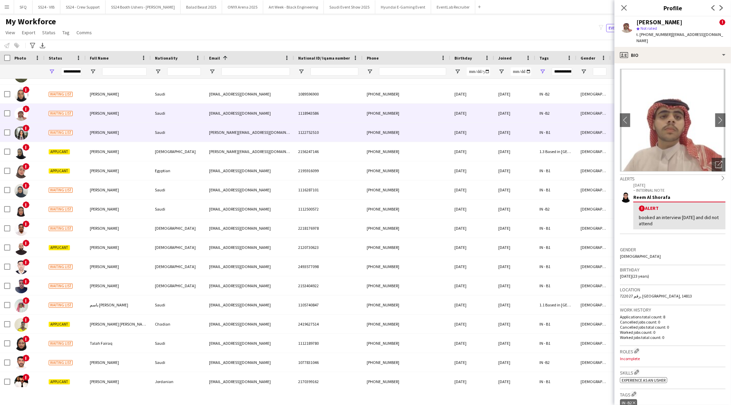
click at [95, 131] on span "Sara Fakhri" at bounding box center [104, 132] width 29 height 5
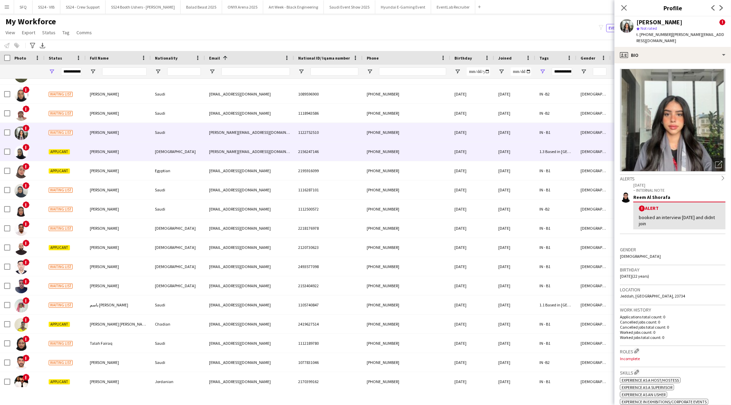
click at [96, 148] on div "Sara Mohammed" at bounding box center [118, 151] width 65 height 19
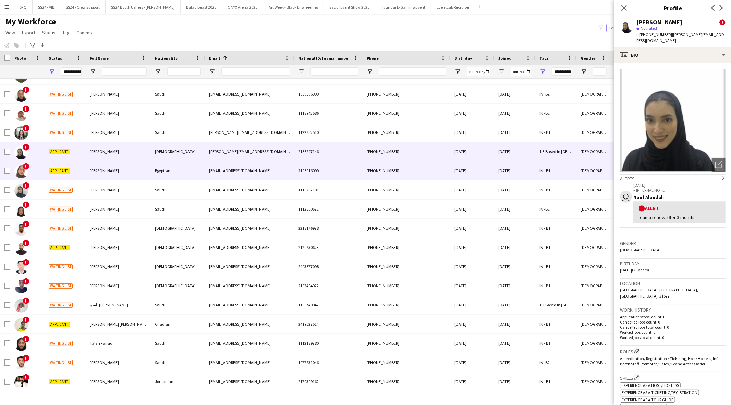
click at [96, 164] on div "Sarah A.Khalil" at bounding box center [118, 170] width 65 height 19
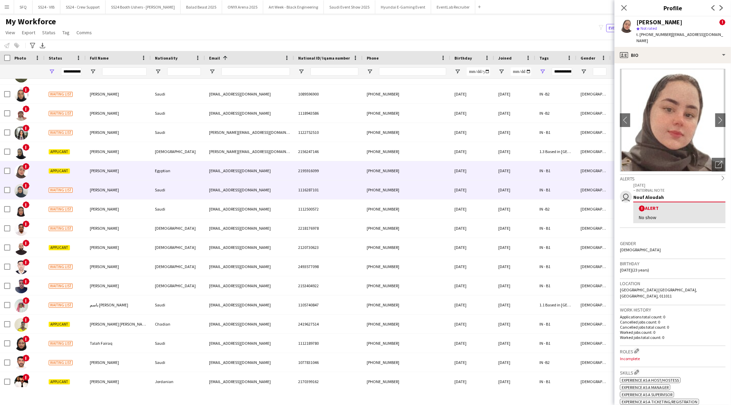
click at [97, 184] on div "Sara Alqarni" at bounding box center [118, 190] width 65 height 19
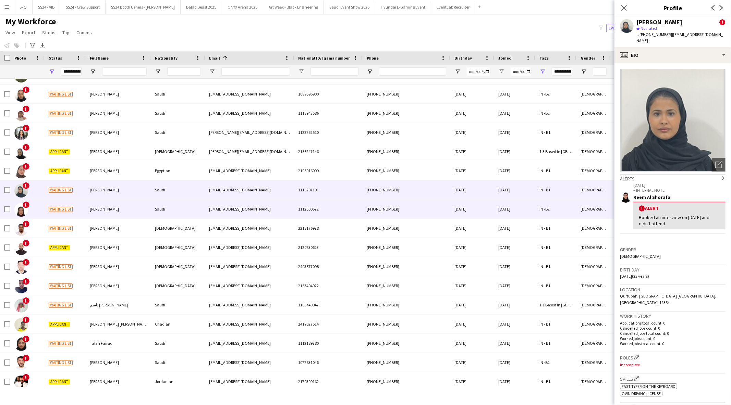
click at [97, 204] on div "Sarah Alsadun" at bounding box center [118, 209] width 65 height 19
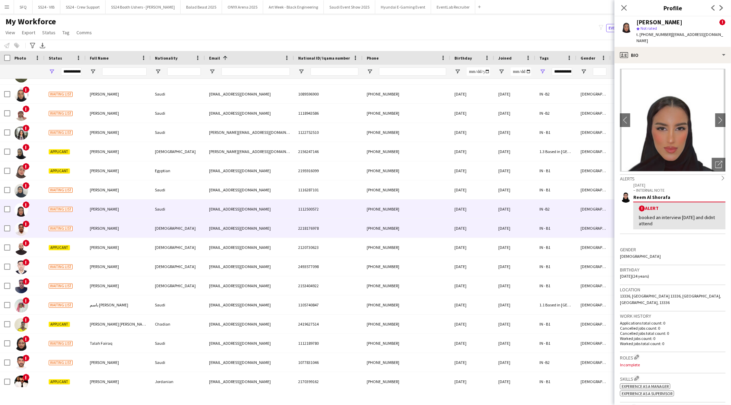
click at [96, 225] on div "Mohammed Shaker" at bounding box center [118, 228] width 65 height 19
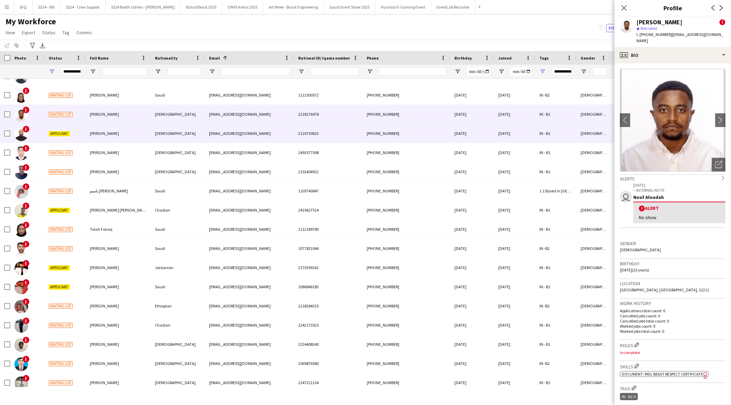
click at [108, 138] on div "Ahmed Alshamy" at bounding box center [118, 133] width 65 height 19
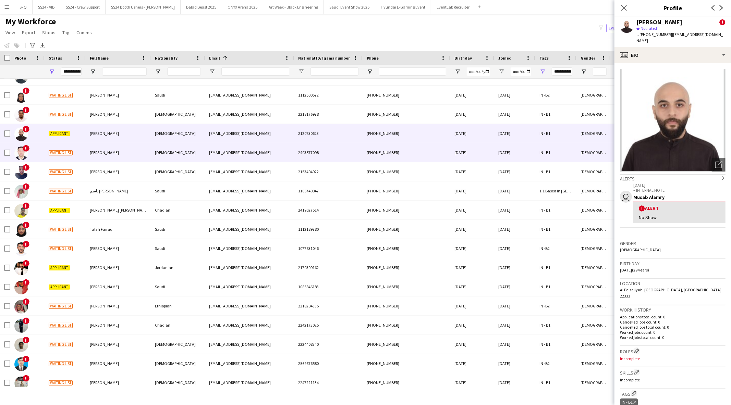
click at [109, 157] on div "Siddiq Ullah" at bounding box center [118, 152] width 65 height 19
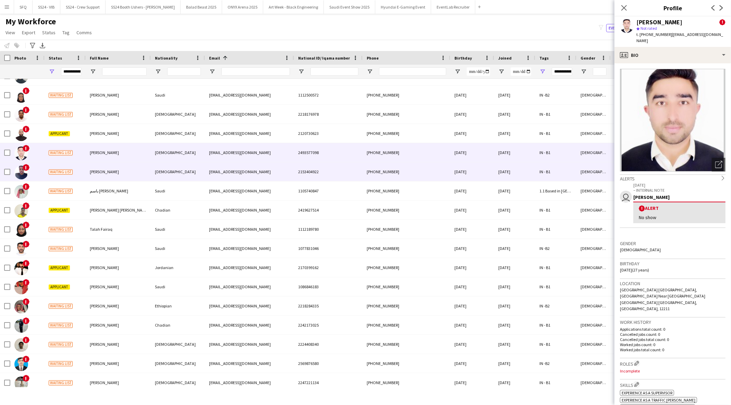
click at [109, 173] on div "صالح محمد" at bounding box center [118, 171] width 65 height 19
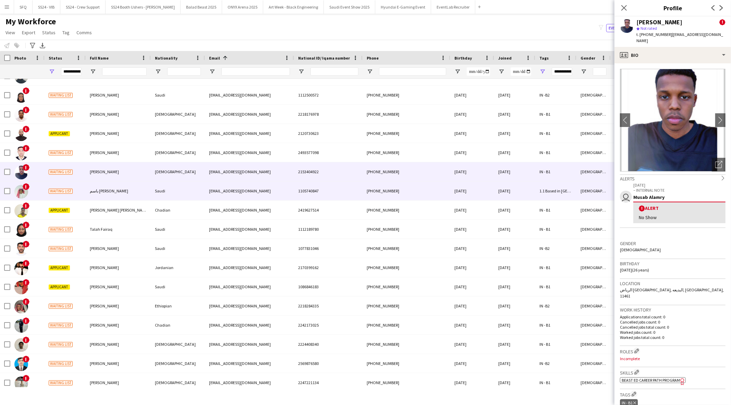
click at [108, 191] on span "باسم حمود عبدالرزاق المولد" at bounding box center [109, 190] width 38 height 5
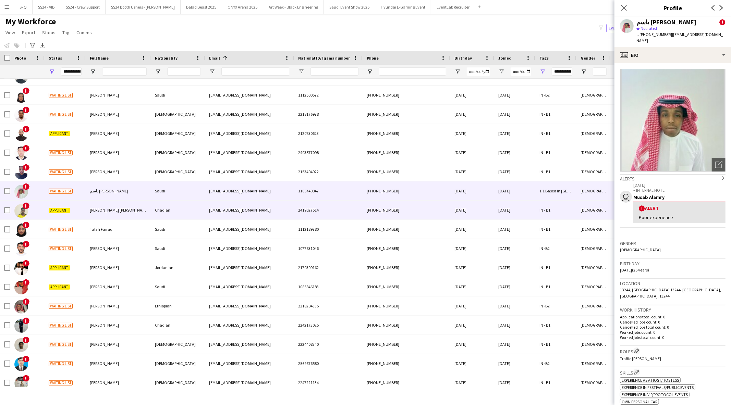
click at [103, 207] on div "TAHIR HAMED MOHAMMED SALEH" at bounding box center [118, 210] width 65 height 19
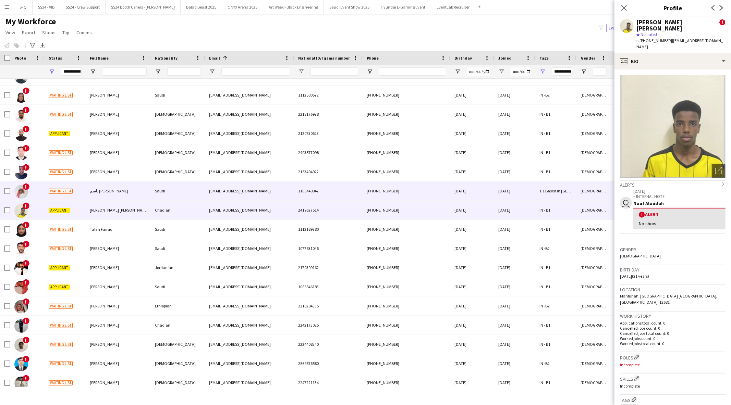
click at [106, 188] on span "باسم حمود عبدالرزاق المولد" at bounding box center [109, 190] width 38 height 5
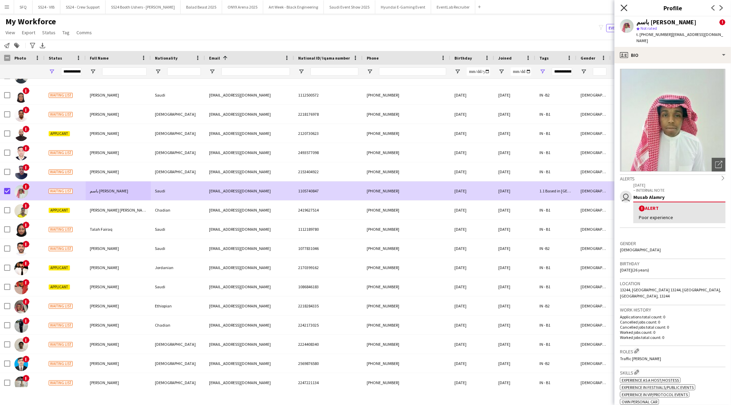
click at [625, 7] on icon at bounding box center [624, 7] width 7 height 7
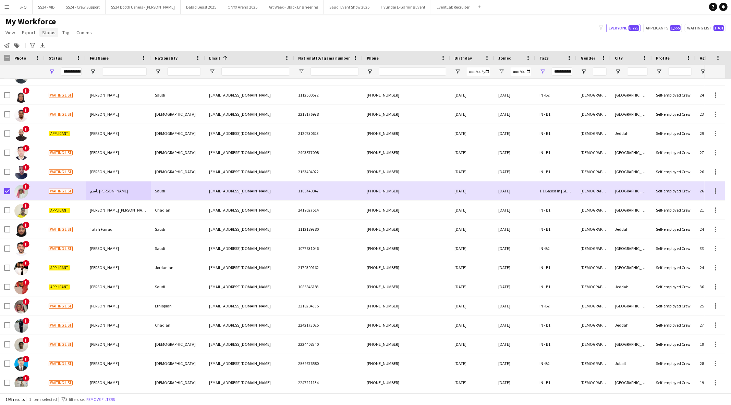
click at [42, 32] on span "Status" at bounding box center [48, 32] width 13 height 6
click at [57, 46] on link "Edit" at bounding box center [63, 47] width 48 height 14
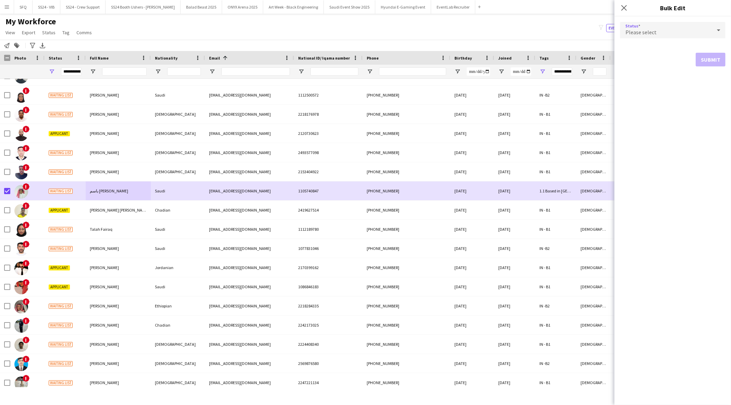
click at [663, 38] on div "Please select" at bounding box center [666, 30] width 92 height 16
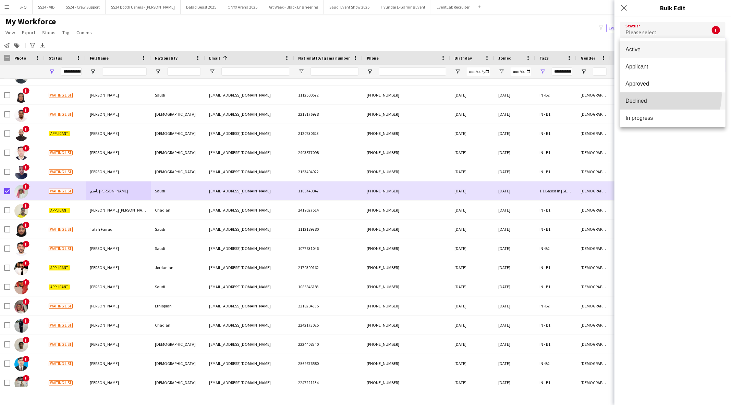
click at [661, 95] on mat-option "Declined" at bounding box center [673, 101] width 106 height 17
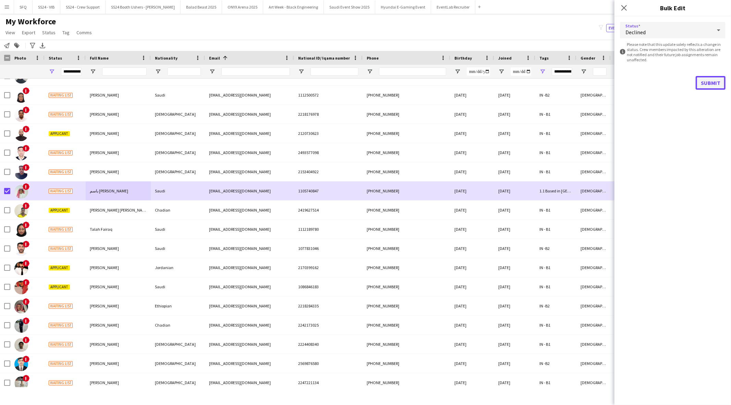
click at [714, 79] on button "Submit" at bounding box center [711, 83] width 30 height 14
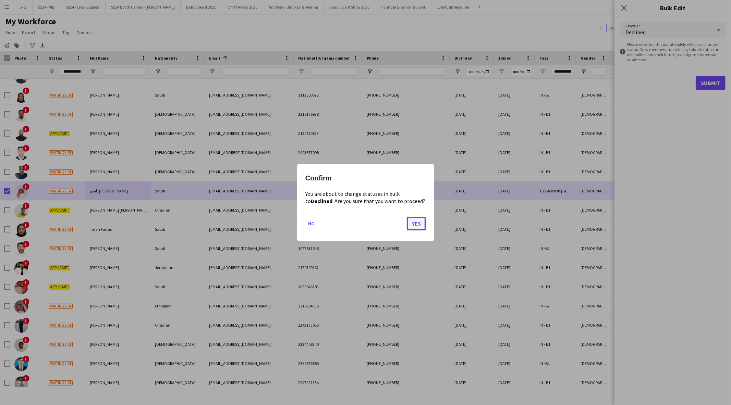
click at [415, 220] on button "Yes" at bounding box center [416, 224] width 19 height 14
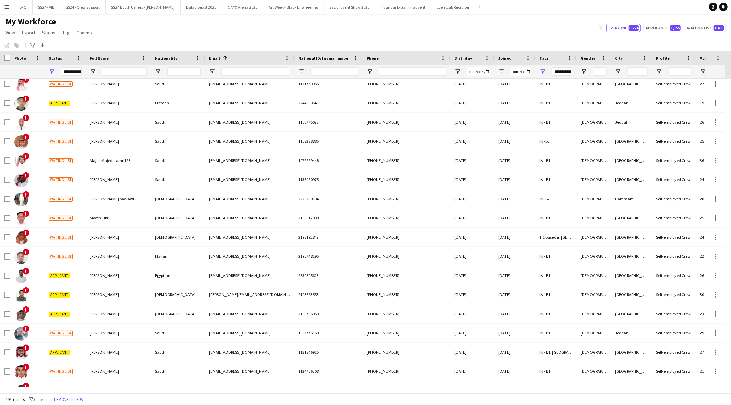
scroll to position [1933, 0]
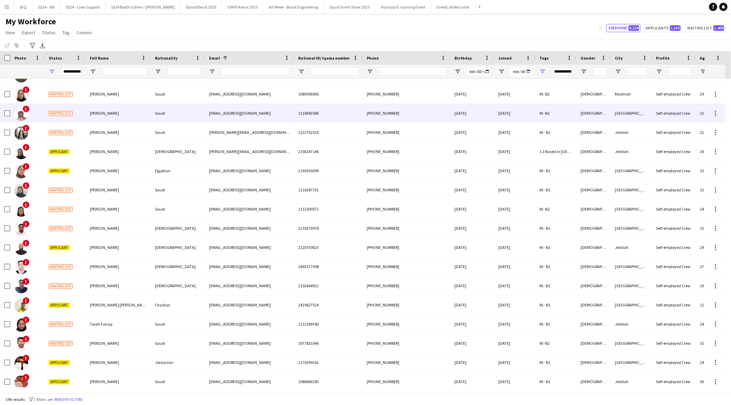
click at [87, 113] on div "[PERSON_NAME]" at bounding box center [118, 113] width 65 height 19
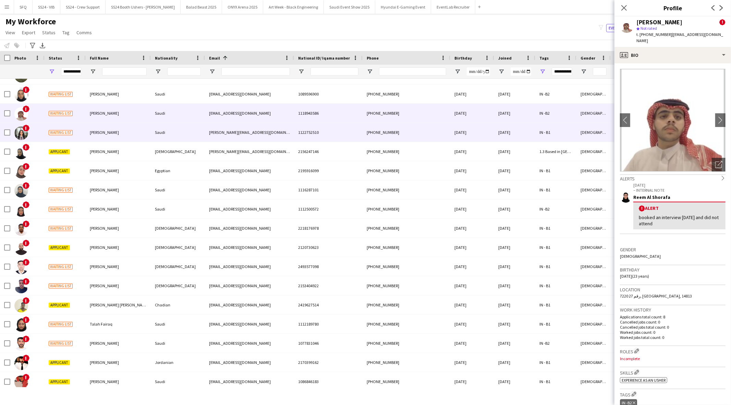
click at [60, 134] on span "Waiting list" at bounding box center [61, 132] width 24 height 5
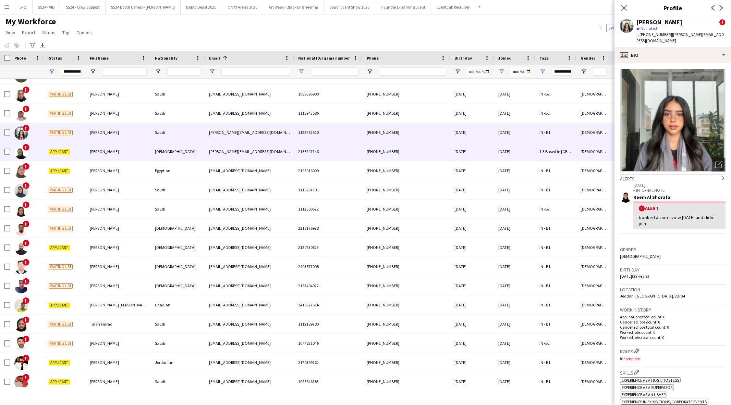
click at [72, 151] on div "Applicant" at bounding box center [65, 151] width 41 height 19
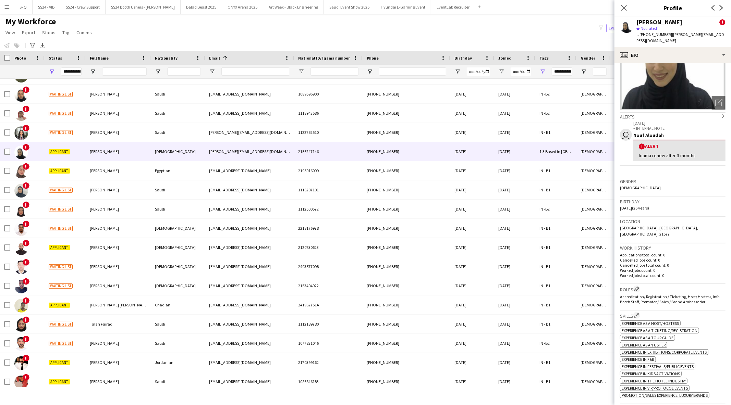
scroll to position [38, 0]
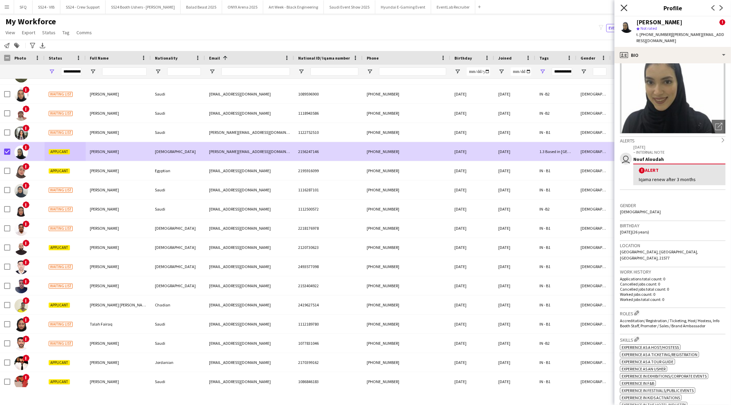
click at [625, 9] on icon at bounding box center [624, 7] width 7 height 7
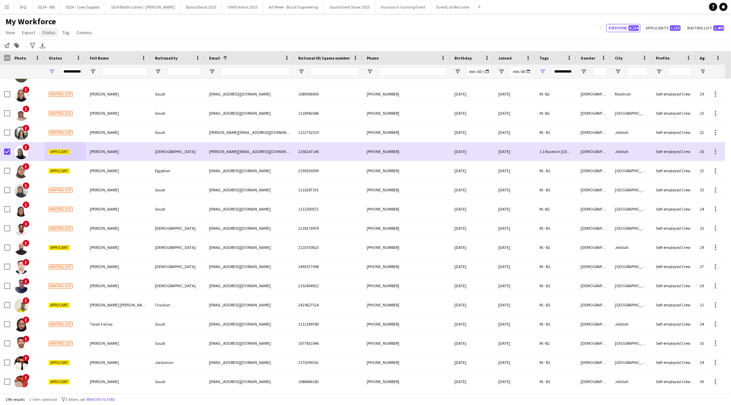
click at [51, 34] on span "Status" at bounding box center [48, 32] width 13 height 6
click at [62, 45] on link "Edit" at bounding box center [63, 47] width 48 height 14
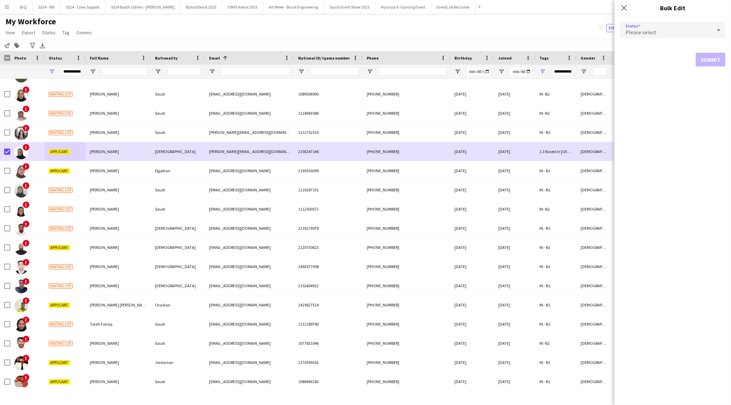
click at [675, 29] on div "Please select" at bounding box center [666, 30] width 92 height 16
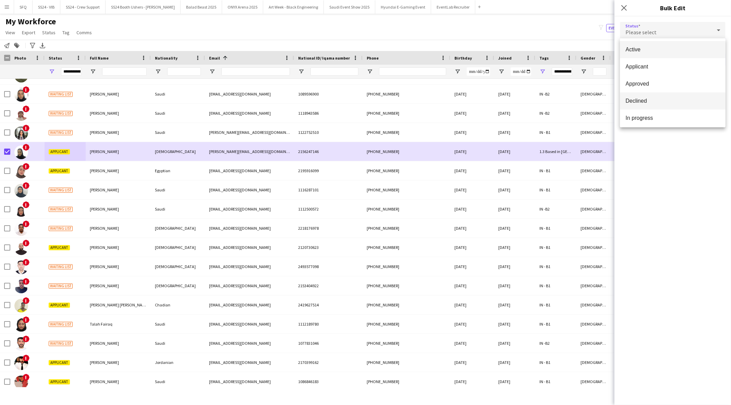
click at [667, 96] on mat-option "Declined" at bounding box center [673, 101] width 106 height 17
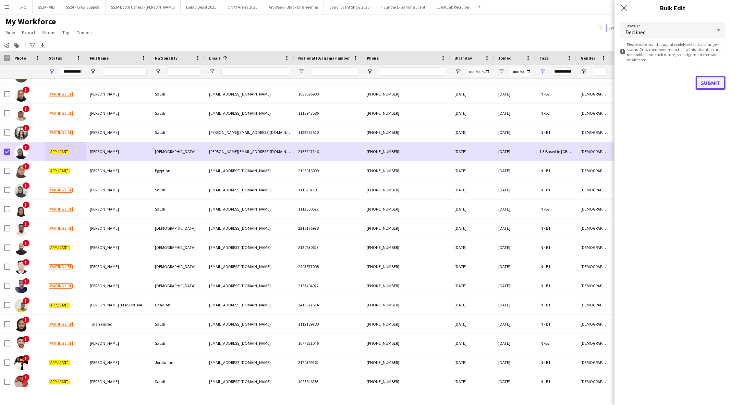
click at [708, 81] on button "Submit" at bounding box center [711, 83] width 30 height 14
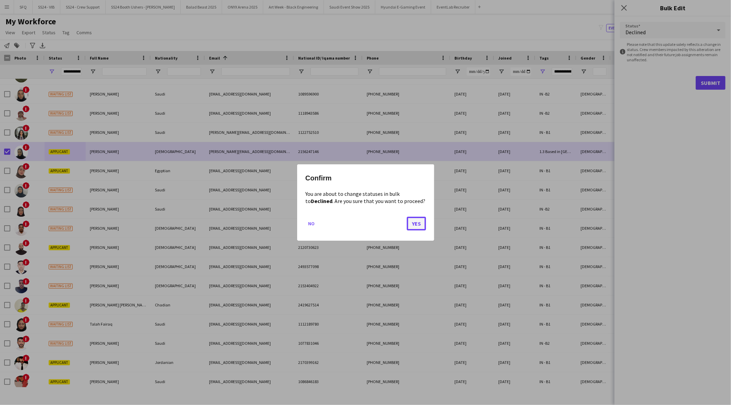
click at [422, 219] on button "Yes" at bounding box center [416, 224] width 19 height 14
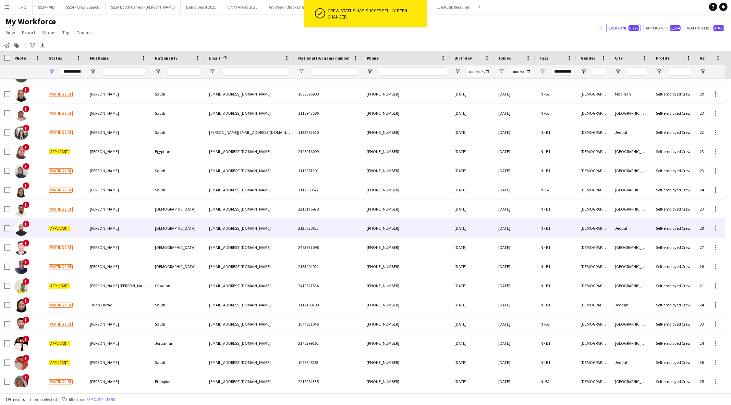
click at [62, 235] on div "Applicant" at bounding box center [65, 228] width 41 height 19
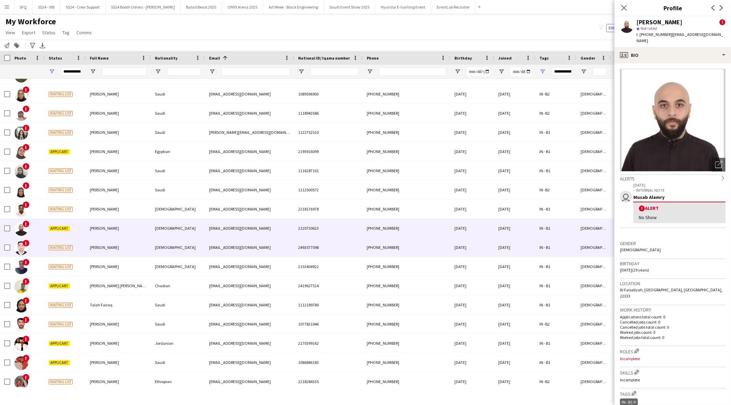
click at [93, 252] on div "[PERSON_NAME]" at bounding box center [118, 247] width 65 height 19
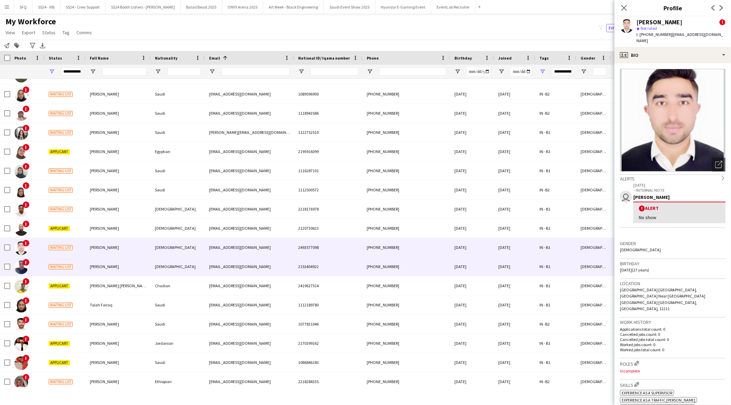
click at [93, 266] on span "[PERSON_NAME]" at bounding box center [104, 266] width 29 height 5
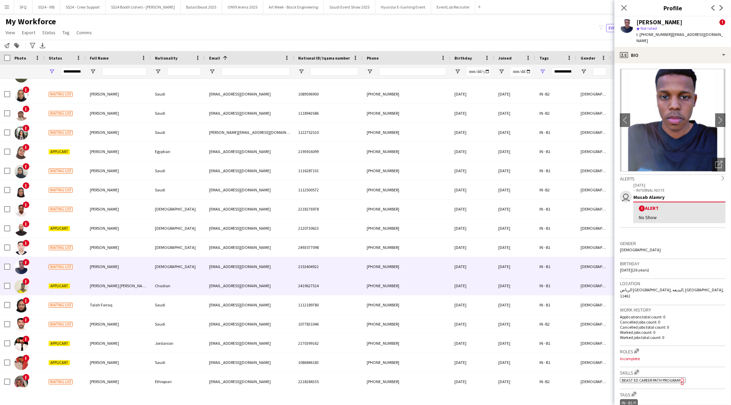
click at [92, 281] on div "[PERSON_NAME] [PERSON_NAME]" at bounding box center [118, 286] width 65 height 19
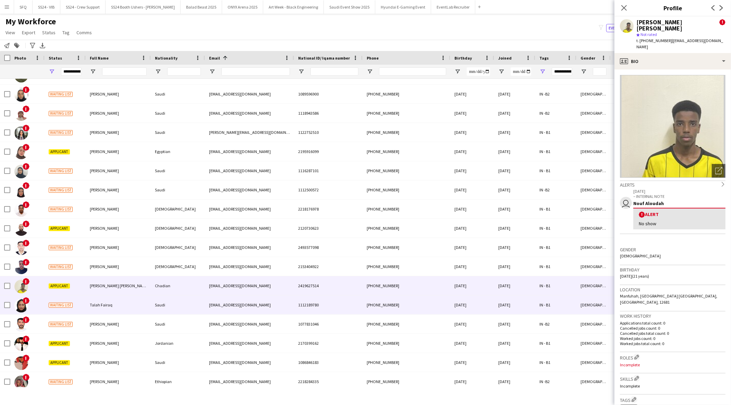
click at [92, 304] on span "Talah Fairaq" at bounding box center [101, 305] width 23 height 5
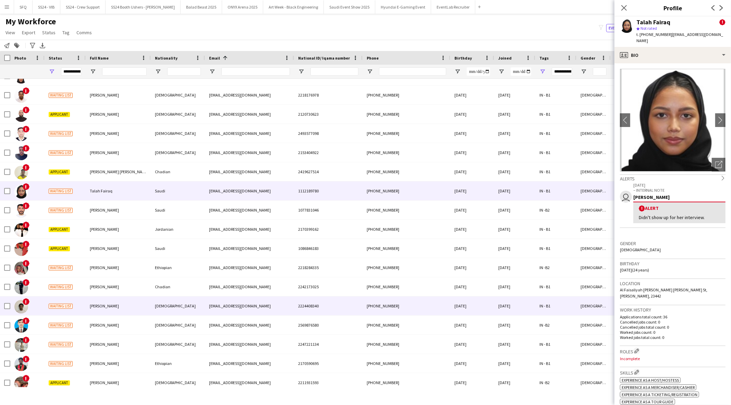
scroll to position [3236, 0]
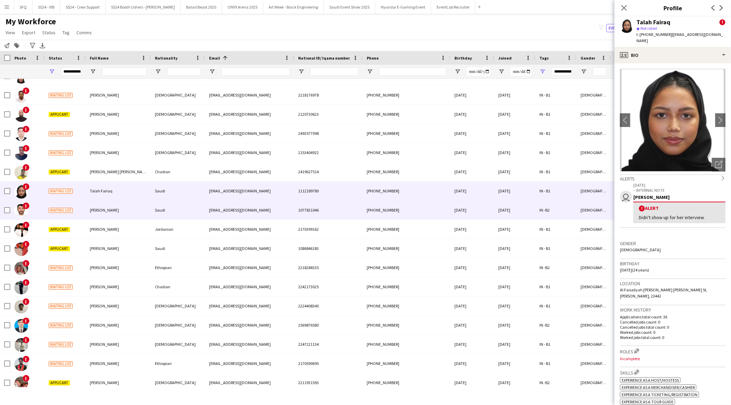
click at [118, 211] on div "[PERSON_NAME]" at bounding box center [118, 210] width 65 height 19
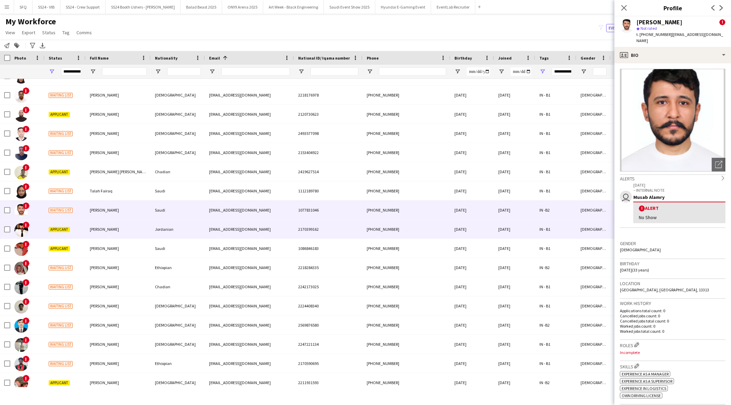
click at [112, 228] on div "[PERSON_NAME]" at bounding box center [118, 229] width 65 height 19
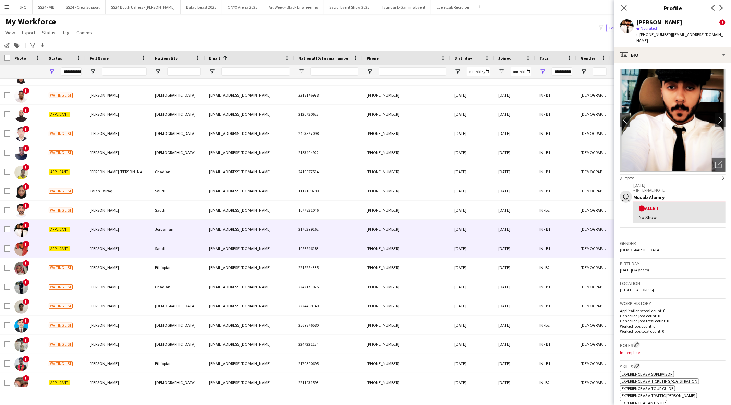
click at [110, 253] on div "[PERSON_NAME]" at bounding box center [118, 248] width 65 height 19
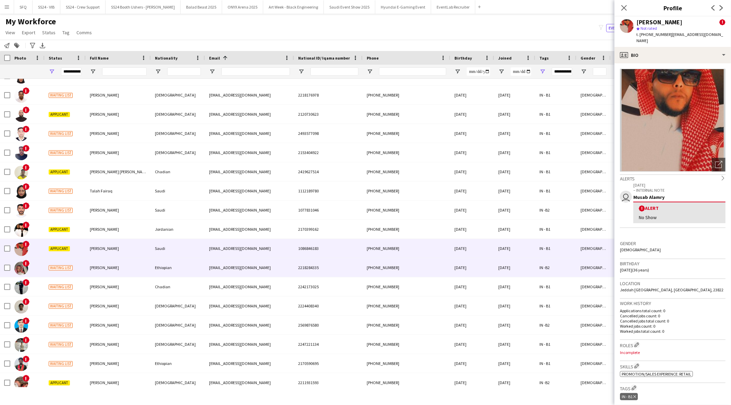
click at [108, 271] on div "[PERSON_NAME]" at bounding box center [118, 267] width 65 height 19
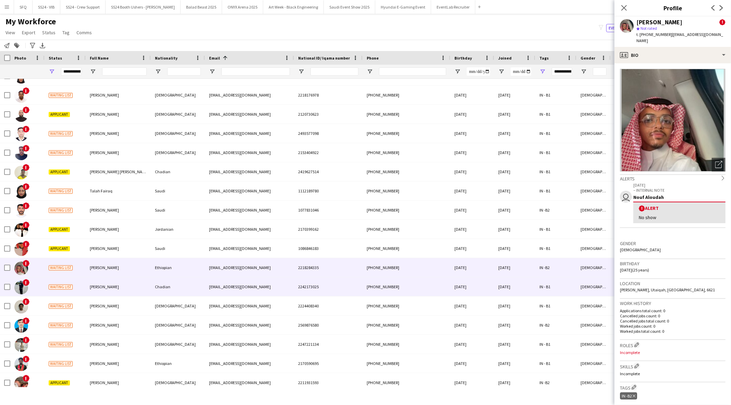
click at [108, 282] on div "[PERSON_NAME]" at bounding box center [118, 287] width 65 height 19
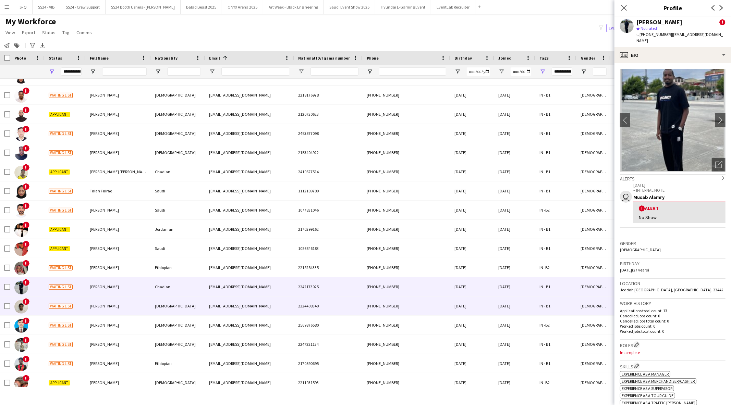
click at [113, 304] on span "[PERSON_NAME]" at bounding box center [104, 306] width 29 height 5
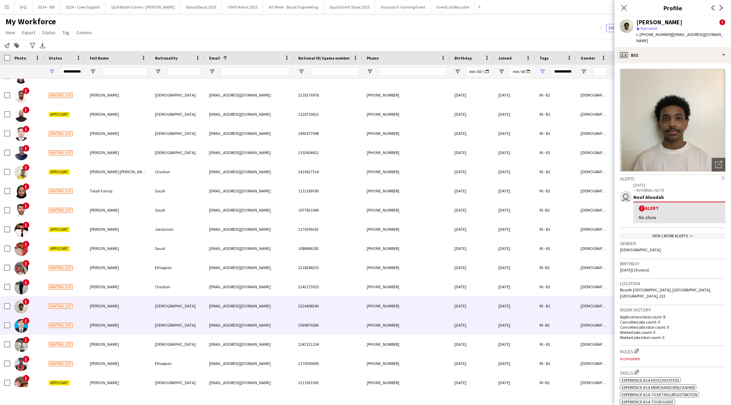
click at [110, 323] on div "[PERSON_NAME]" at bounding box center [118, 325] width 65 height 19
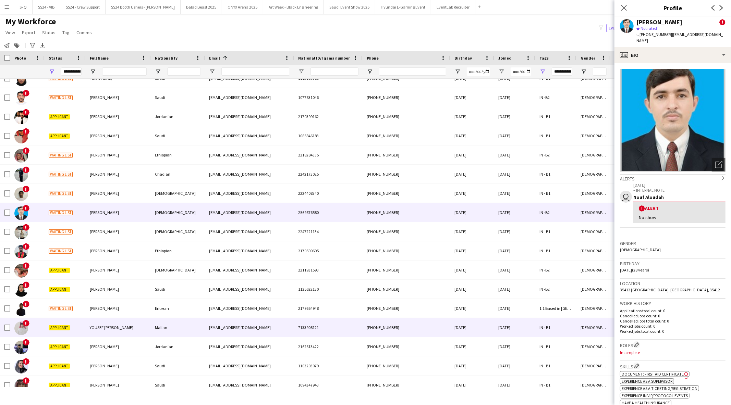
scroll to position [3384, 0]
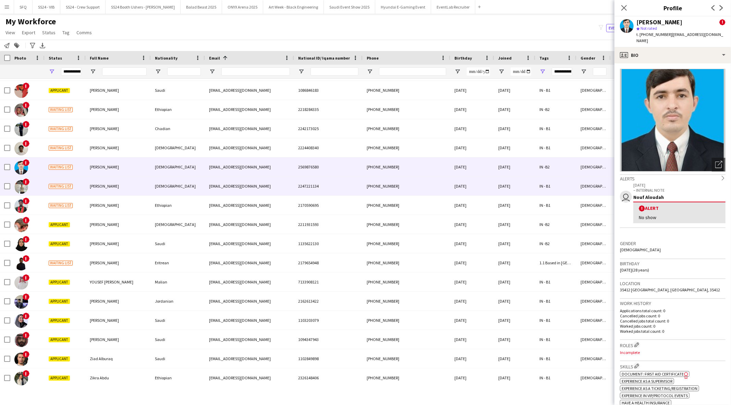
click at [129, 195] on div "[PERSON_NAME]" at bounding box center [118, 186] width 65 height 19
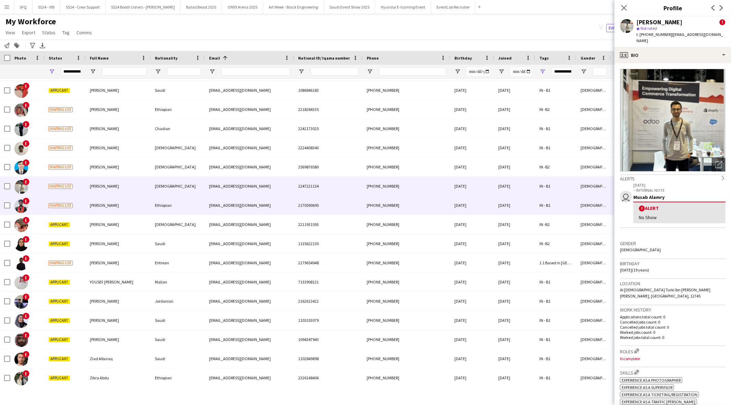
click at [129, 203] on div "[PERSON_NAME]" at bounding box center [118, 205] width 65 height 19
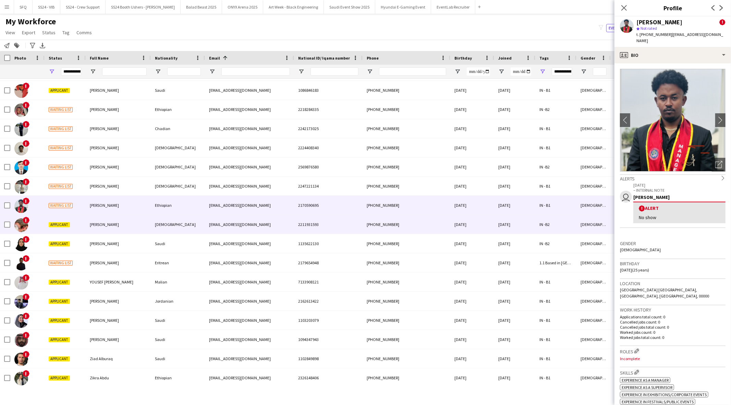
click at [125, 220] on div "[PERSON_NAME]" at bounding box center [118, 224] width 65 height 19
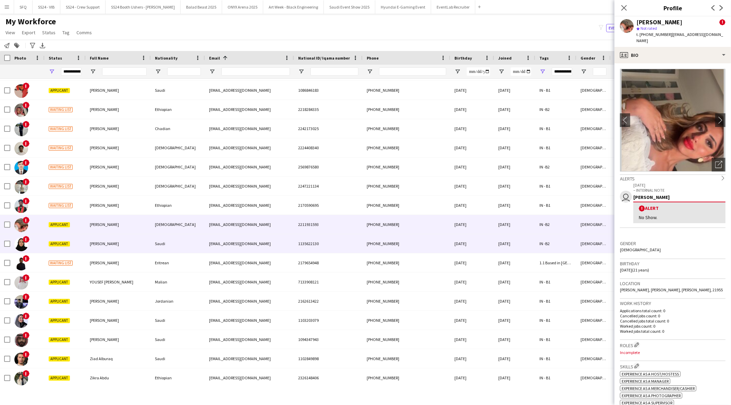
click at [123, 239] on div "[PERSON_NAME]" at bounding box center [118, 243] width 65 height 19
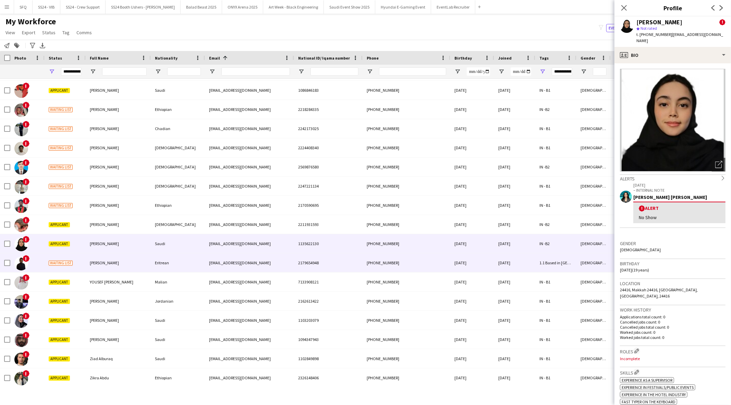
click at [120, 261] on div "[PERSON_NAME]" at bounding box center [118, 263] width 65 height 19
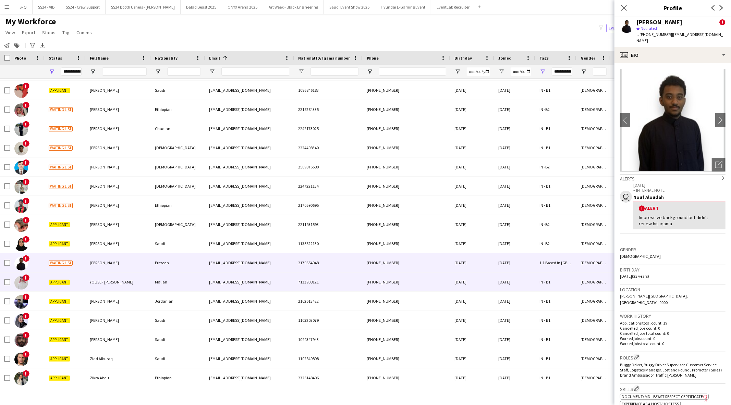
click at [117, 280] on span "‏YOUSEF ‏[PERSON_NAME]" at bounding box center [112, 282] width 44 height 5
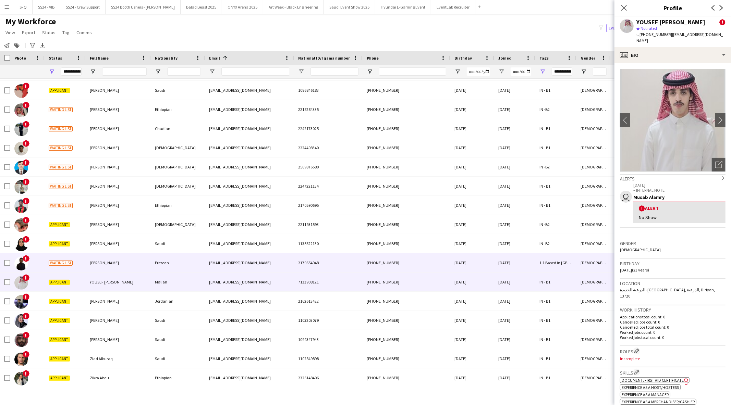
click at [120, 262] on div "[PERSON_NAME]" at bounding box center [118, 263] width 65 height 19
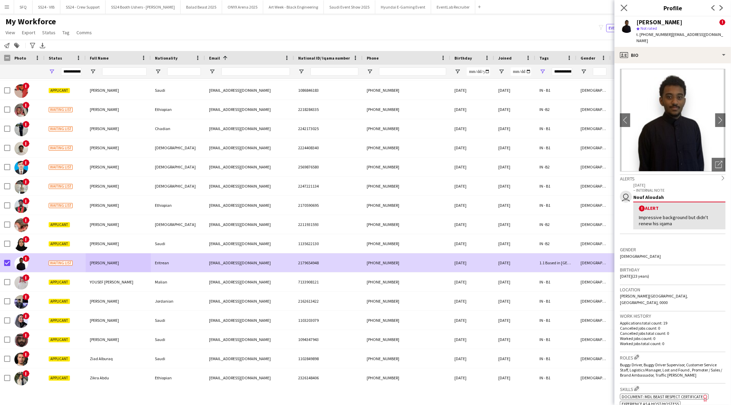
click at [620, 5] on app-icon "Close pop-in" at bounding box center [624, 8] width 10 height 10
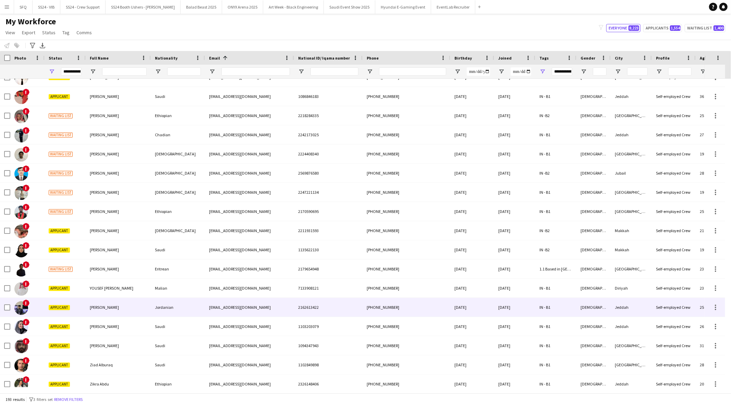
click at [98, 306] on span "Yasser Alkazimi" at bounding box center [104, 307] width 29 height 5
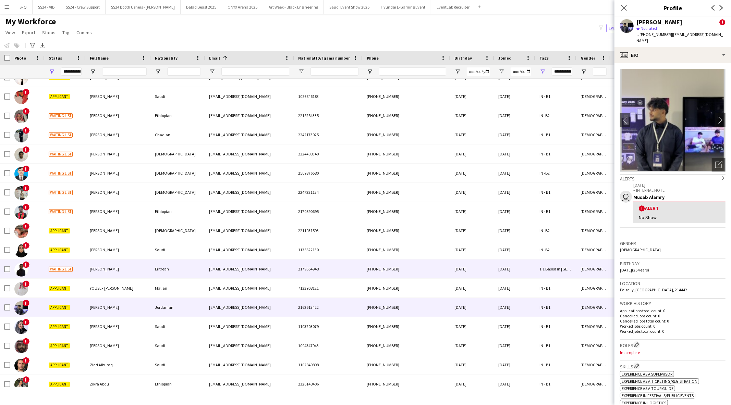
click at [69, 270] on span "Waiting list" at bounding box center [61, 269] width 24 height 5
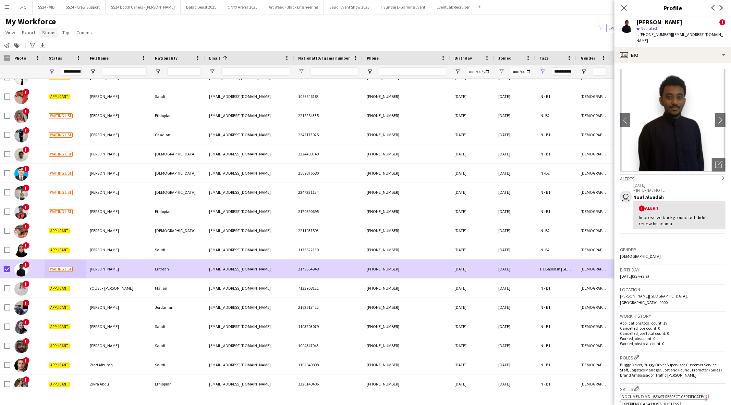
click at [53, 34] on span "Status" at bounding box center [48, 32] width 13 height 6
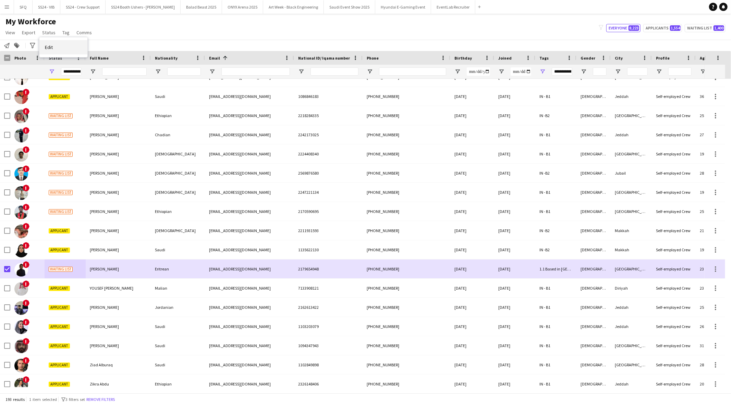
click at [54, 46] on link "Edit" at bounding box center [63, 47] width 48 height 14
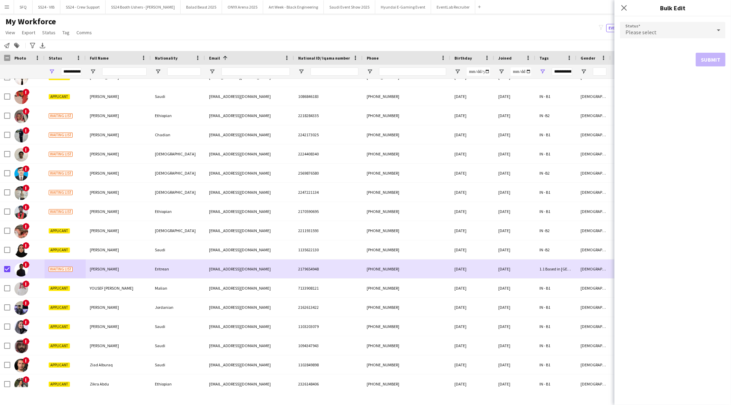
click at [659, 31] on div "Please select" at bounding box center [666, 30] width 92 height 16
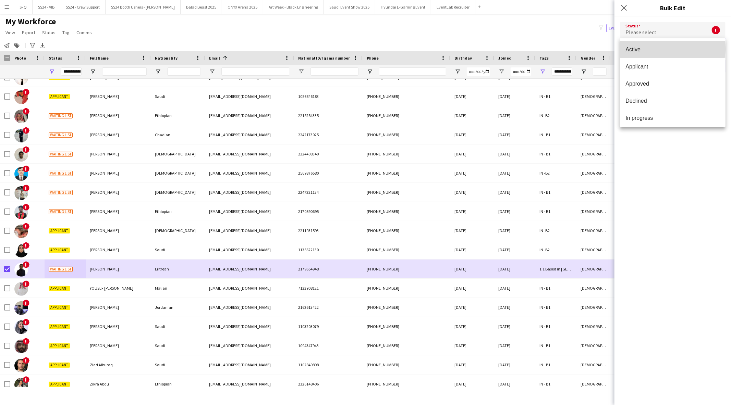
click at [672, 49] on span "Active" at bounding box center [672, 49] width 95 height 7
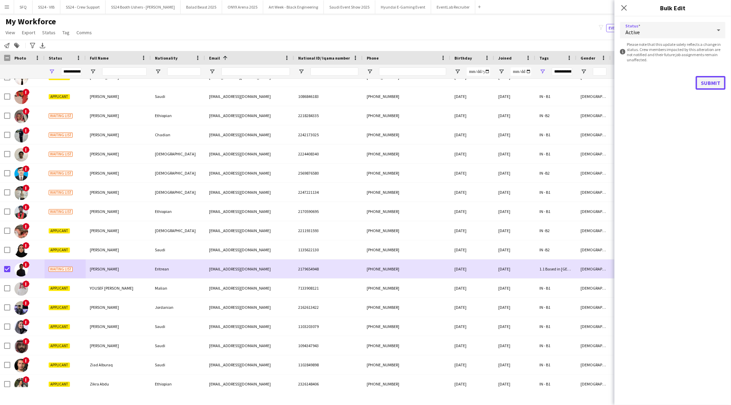
click at [709, 84] on button "Submit" at bounding box center [711, 83] width 30 height 14
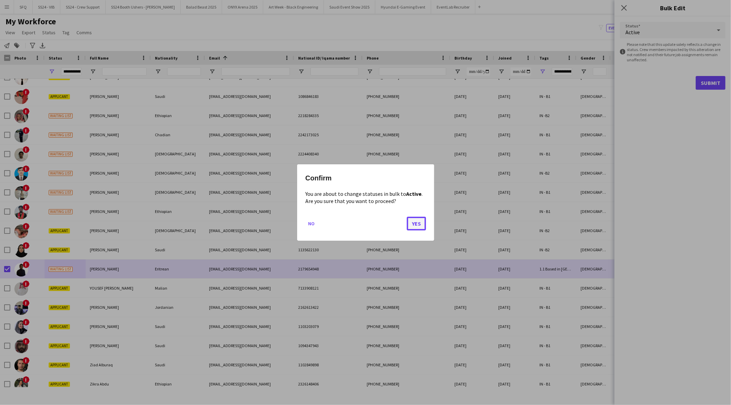
click at [414, 224] on button "Yes" at bounding box center [416, 224] width 19 height 14
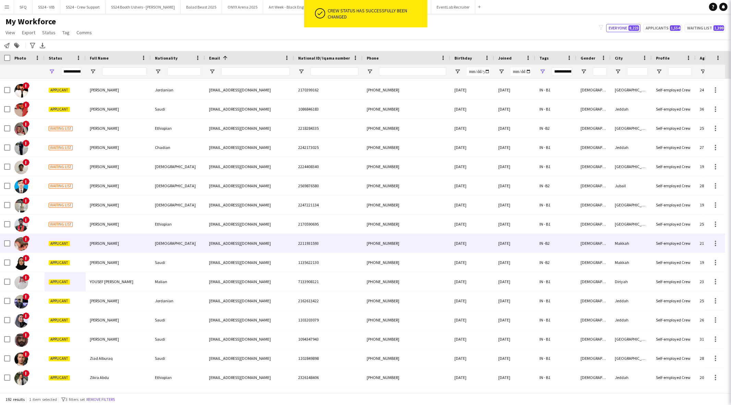
scroll to position [3376, 0]
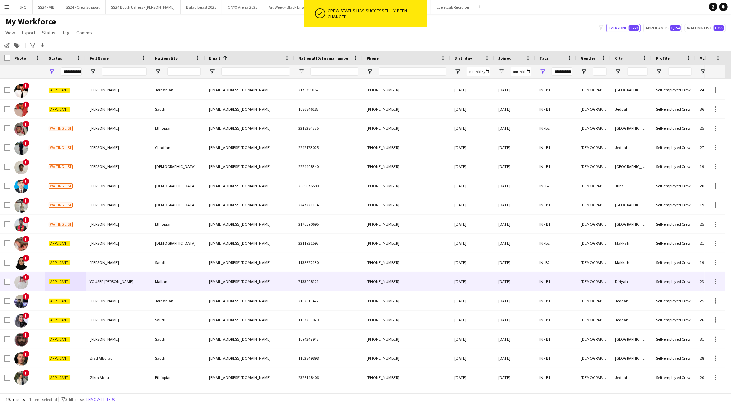
click at [106, 280] on span "‏YOUSEF ‏ALANSARY" at bounding box center [112, 281] width 44 height 5
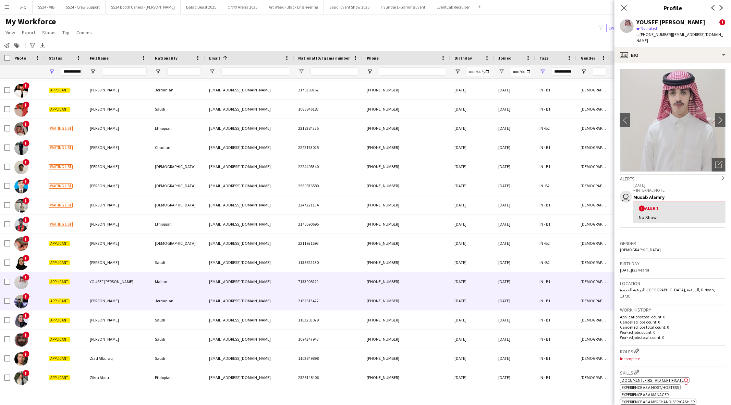
click at [50, 306] on div "Applicant" at bounding box center [65, 301] width 41 height 19
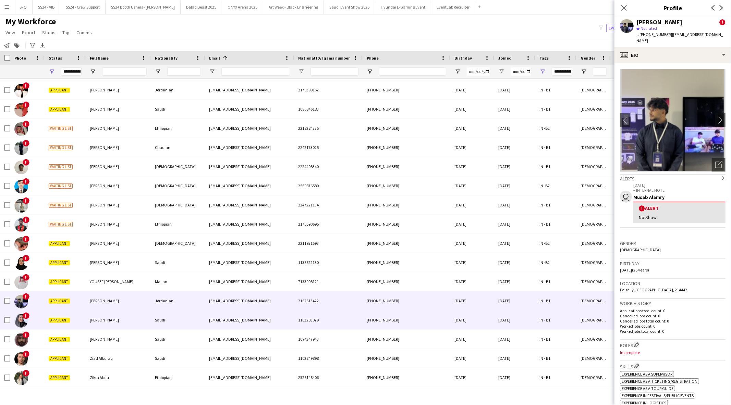
click at [68, 318] on span "Applicant" at bounding box center [59, 320] width 21 height 5
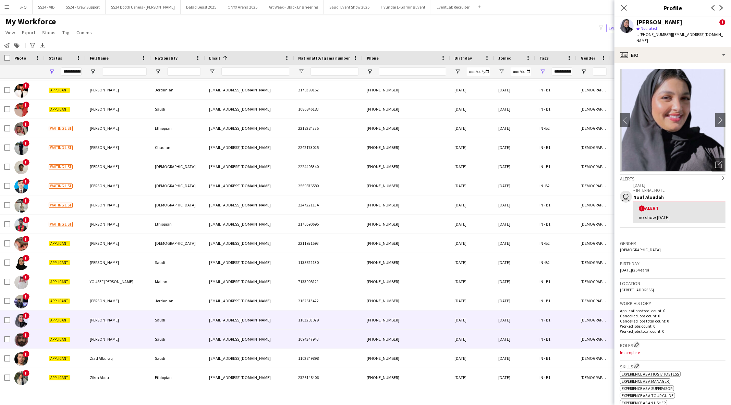
click at [70, 335] on div "Applicant" at bounding box center [65, 339] width 41 height 19
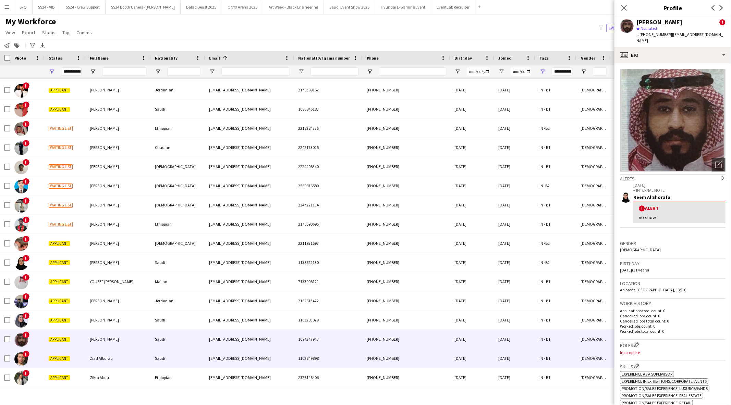
click at [71, 357] on div "Applicant" at bounding box center [65, 358] width 41 height 19
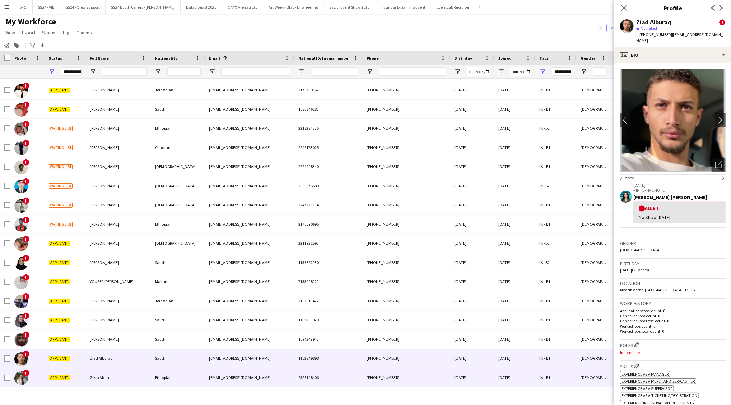
click at [90, 376] on span "Zikra Abdu" at bounding box center [99, 377] width 19 height 5
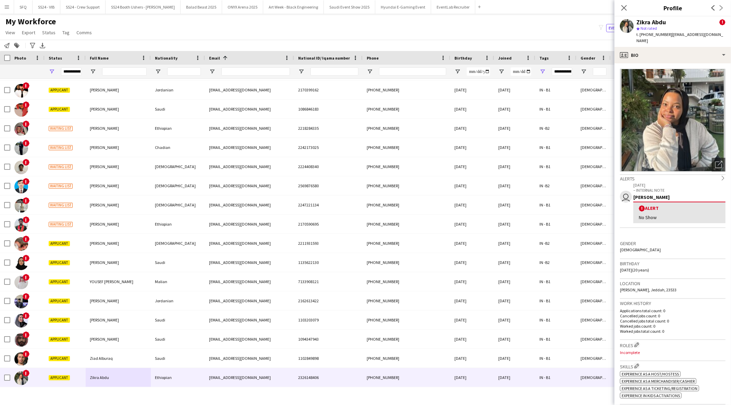
click at [619, 1] on div "Close pop-in" at bounding box center [623, 8] width 19 height 16
click at [624, 7] on icon "Close pop-in" at bounding box center [624, 7] width 7 height 7
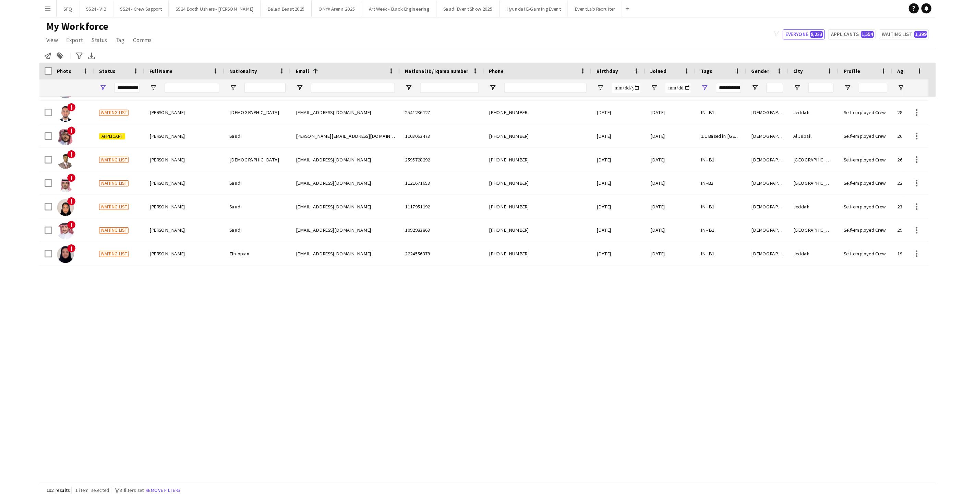
scroll to position [0, 0]
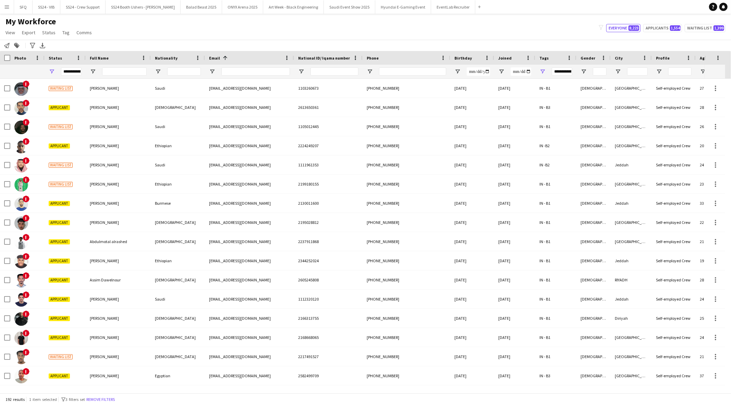
click at [413, 17] on div "My Workforce View Views Default view Musab Alamri Ninar Wannos Nouf Aloudah R4v…" at bounding box center [365, 27] width 731 height 23
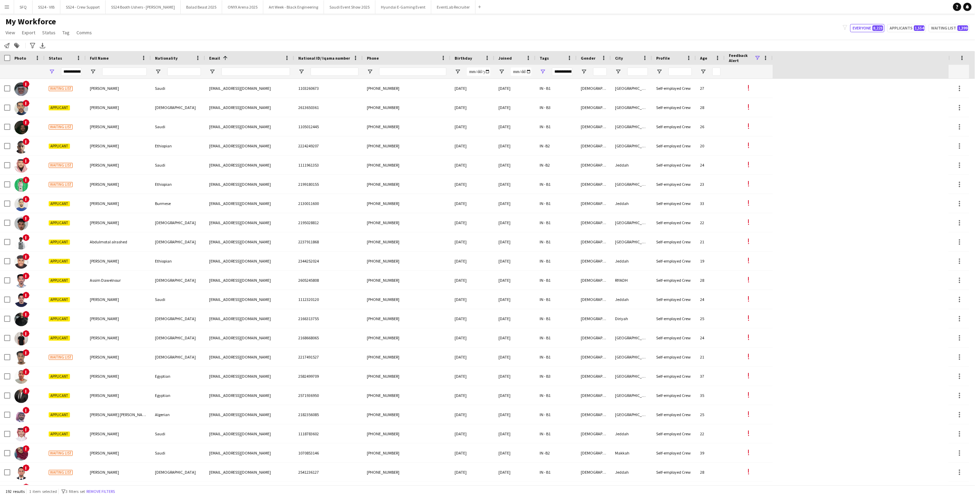
click at [401, 23] on div "My Workforce View Views Default view Musab Alamri Ninar Wannos Nouf Aloudah R4v…" at bounding box center [487, 27] width 975 height 23
click at [542, 73] on span "Open Filter Menu" at bounding box center [542, 72] width 6 height 6
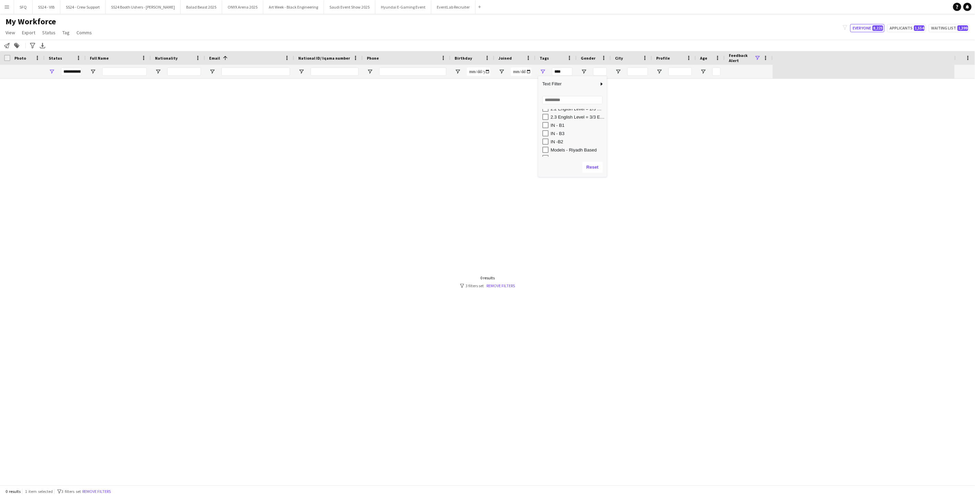
click at [543, 129] on div "IN - B3" at bounding box center [574, 133] width 64 height 8
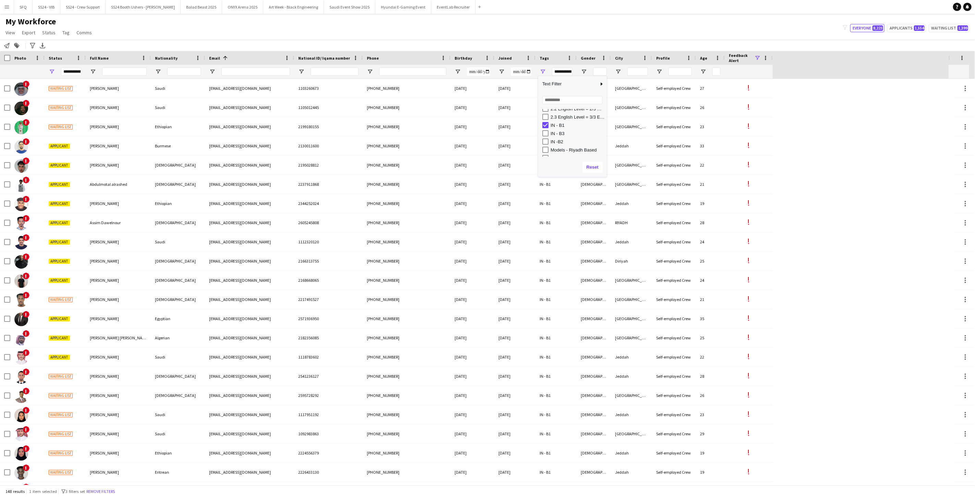
click at [546, 129] on div "IN - B3" at bounding box center [574, 133] width 64 height 8
click at [546, 137] on div "IN -B2" at bounding box center [574, 141] width 64 height 8
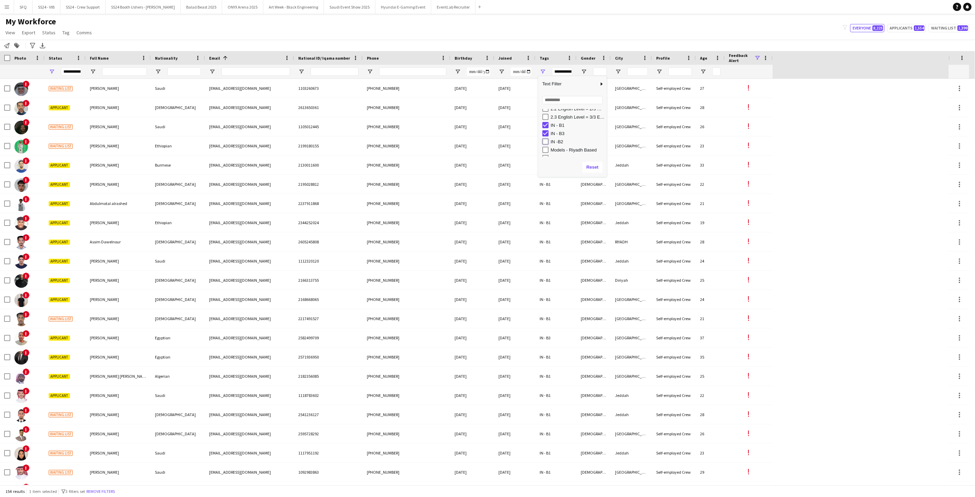
type input "**********"
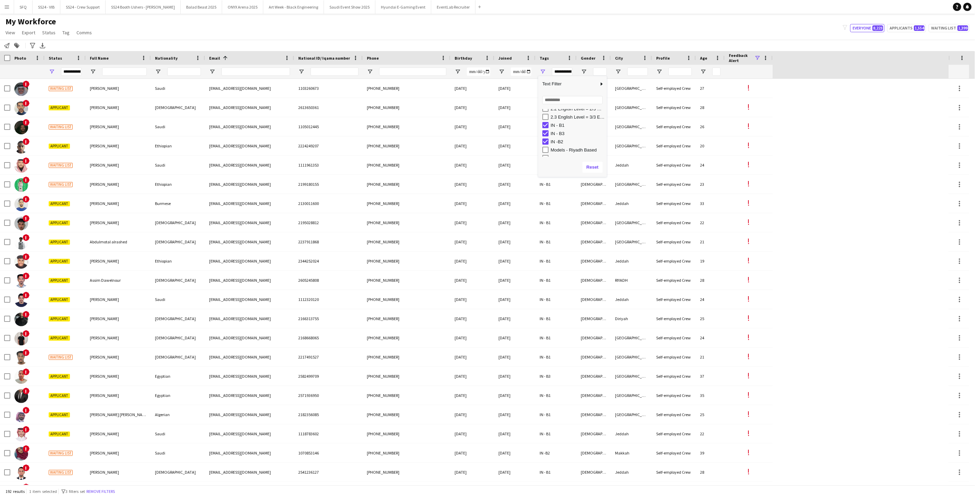
click at [469, 43] on div "Notify workforce Add to tag Search tags magnifier Add tag Advanced filters Adva…" at bounding box center [487, 45] width 975 height 11
click at [52, 73] on span "Open Filter Menu" at bounding box center [52, 72] width 6 height 6
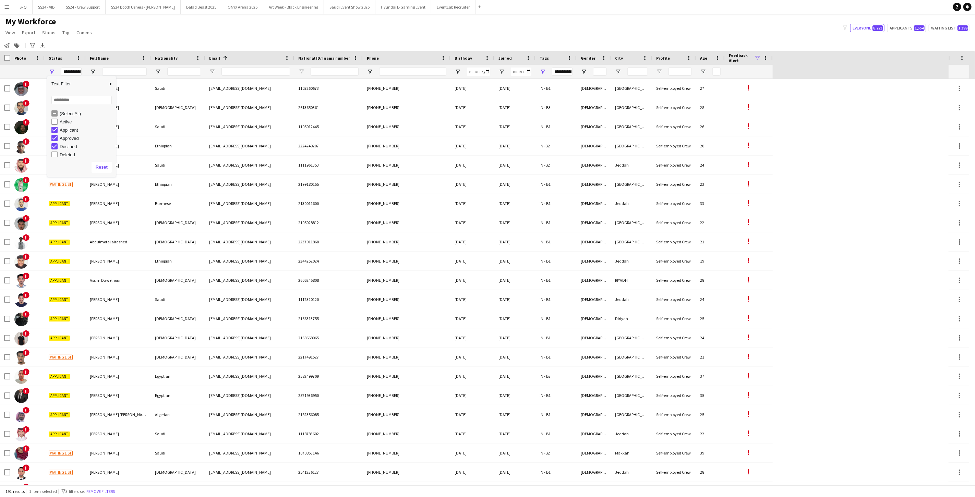
click at [76, 148] on div "Declined" at bounding box center [87, 146] width 54 height 5
click at [76, 142] on div "Declined" at bounding box center [83, 146] width 64 height 8
click at [66, 141] on div "Approved" at bounding box center [87, 138] width 54 height 5
type input "**********"
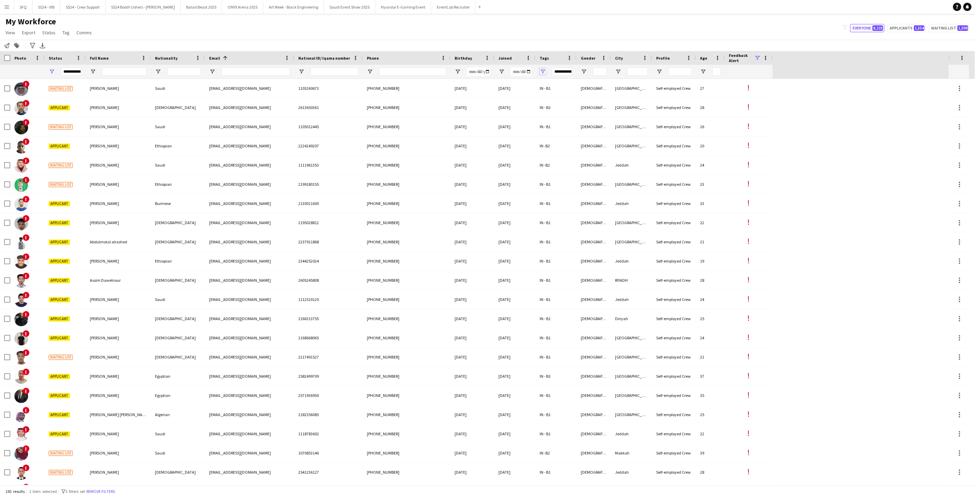
click at [543, 71] on span "Open Filter Menu" at bounding box center [542, 72] width 6 height 6
click at [550, 43] on div "Notify workforce Add to tag Search tags magnifier Add tag Advanced filters Adva…" at bounding box center [487, 45] width 975 height 11
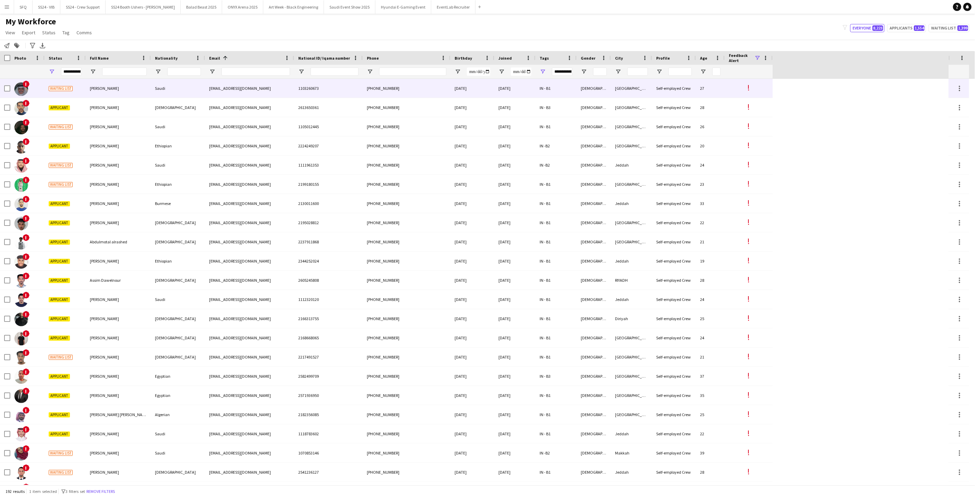
click at [134, 94] on div "[PERSON_NAME]" at bounding box center [118, 88] width 65 height 19
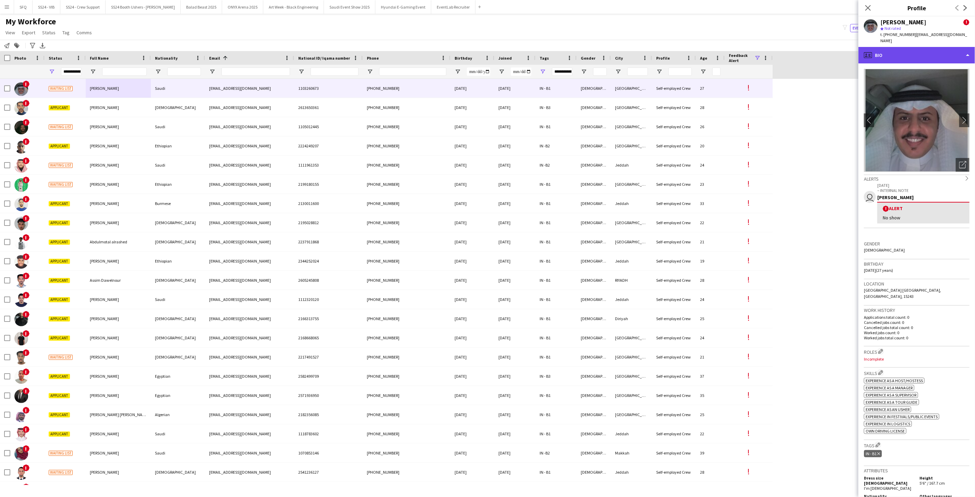
click at [731, 52] on div "profile Bio" at bounding box center [916, 55] width 117 height 16
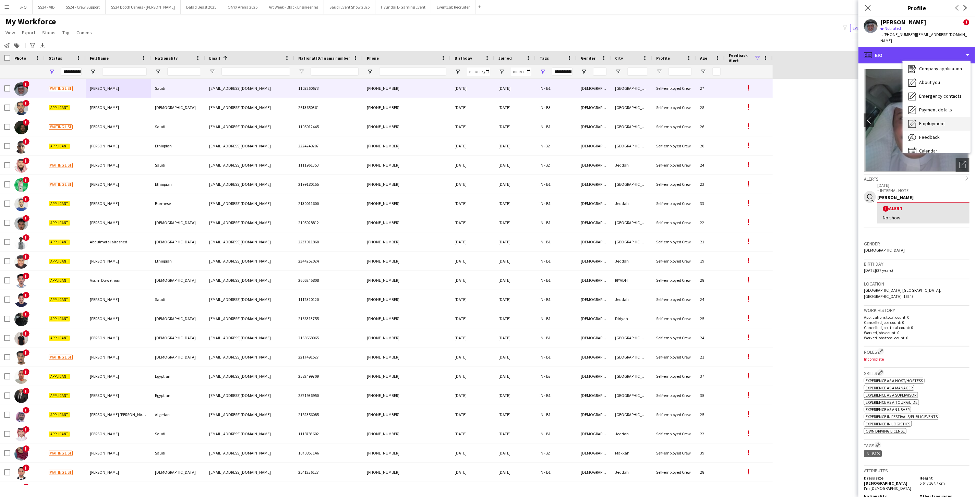
scroll to position [23, 0]
click at [731, 124] on div "Feedback Feedback" at bounding box center [936, 130] width 68 height 14
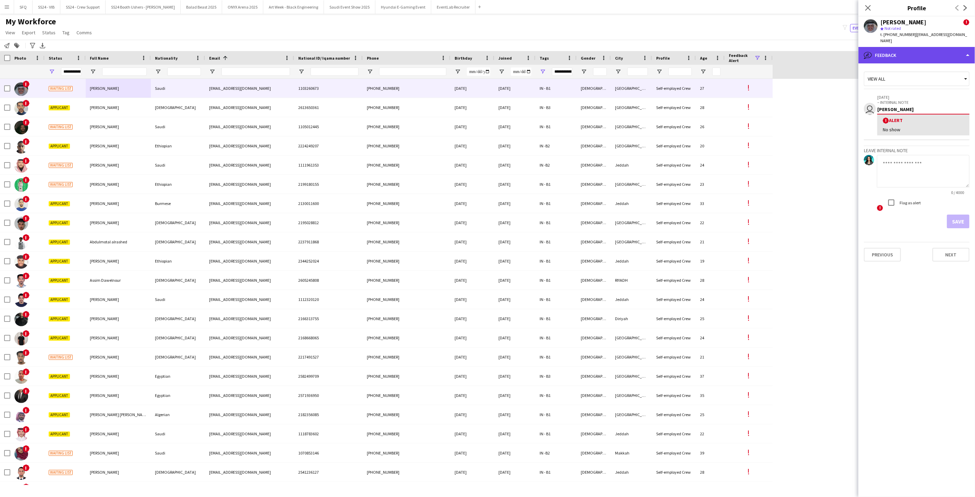
click at [731, 56] on div "bubble-pencil Feedback" at bounding box center [916, 55] width 117 height 16
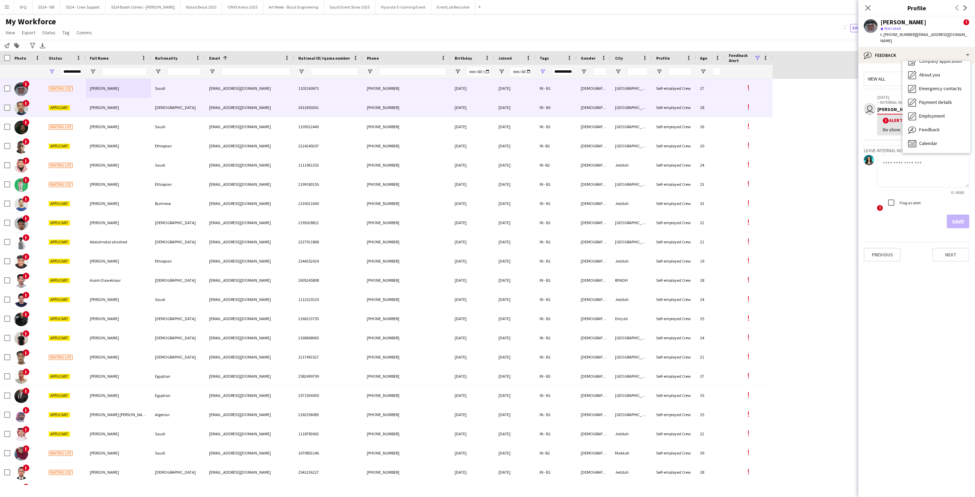
click at [71, 108] on div "Applicant" at bounding box center [65, 107] width 41 height 19
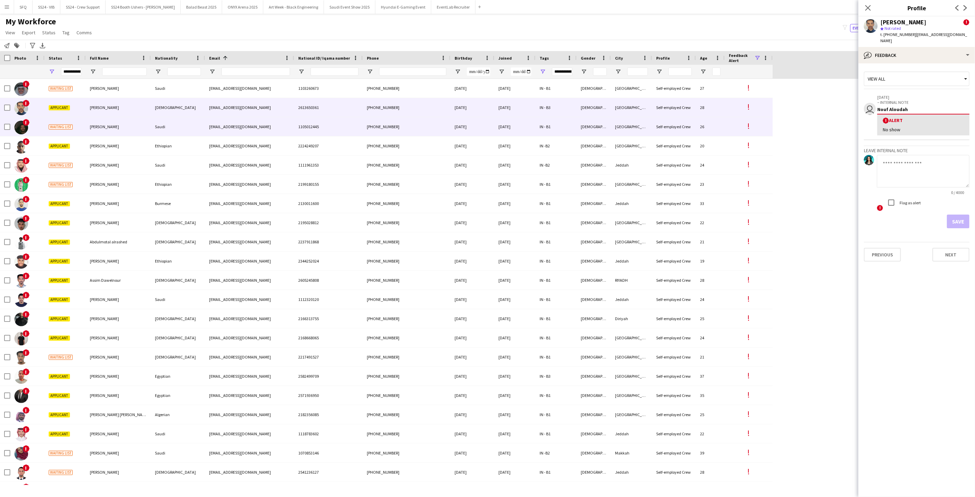
click at [85, 130] on div "Waiting list" at bounding box center [65, 126] width 41 height 19
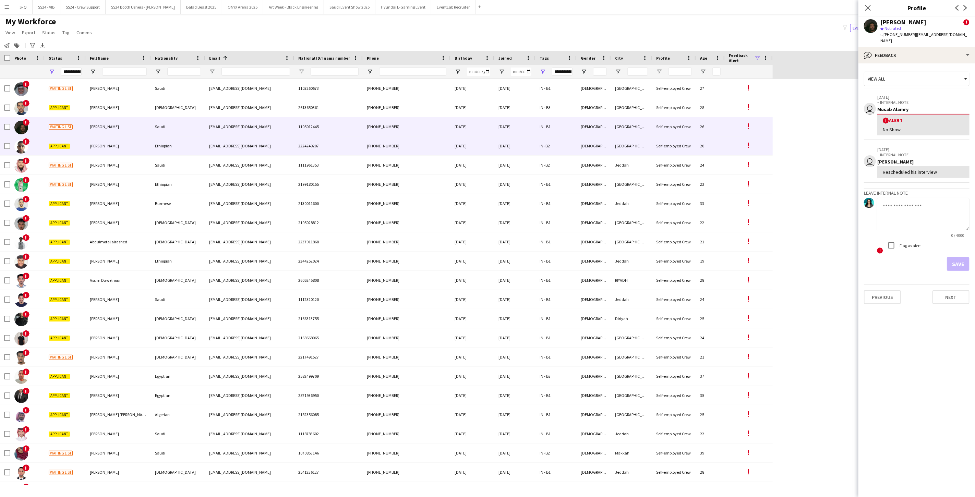
click at [88, 152] on div "[PERSON_NAME]" at bounding box center [118, 145] width 65 height 19
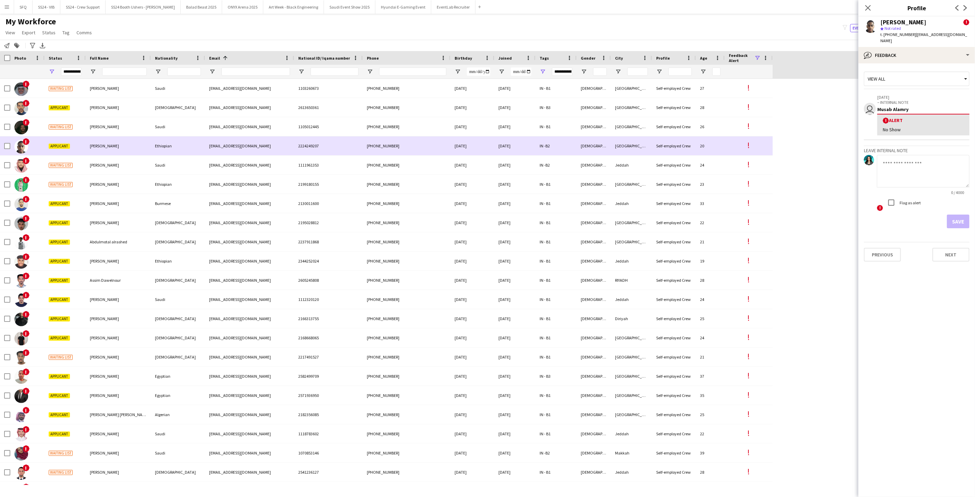
click at [95, 141] on div "[PERSON_NAME]" at bounding box center [118, 145] width 65 height 19
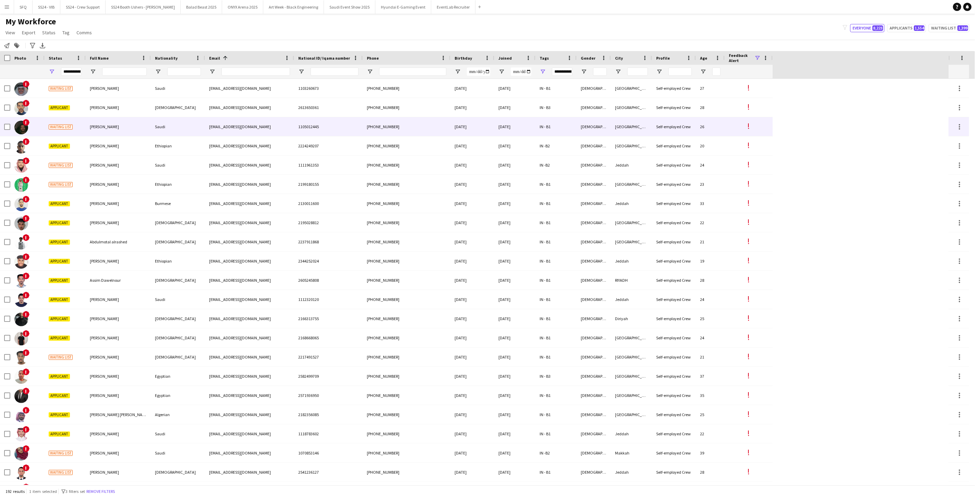
click at [101, 127] on span "[PERSON_NAME]" at bounding box center [104, 126] width 29 height 5
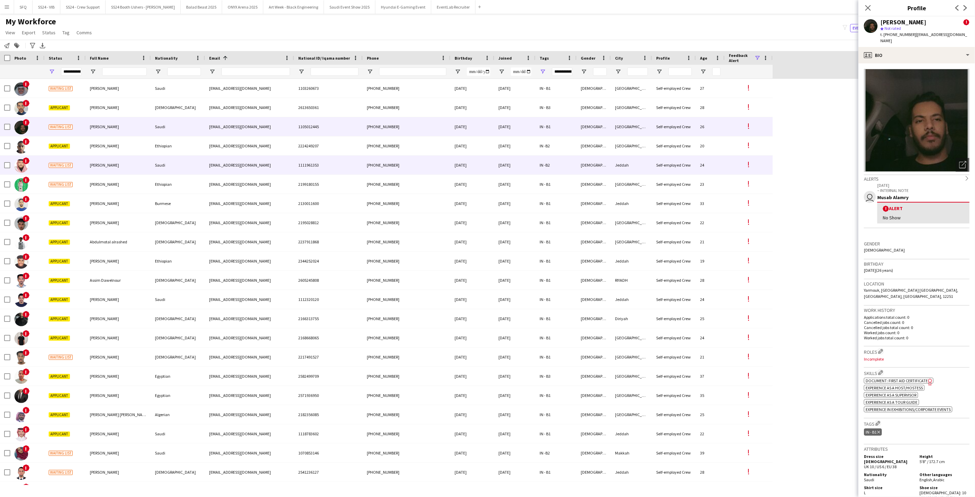
click at [101, 165] on span "[PERSON_NAME]" at bounding box center [104, 164] width 29 height 5
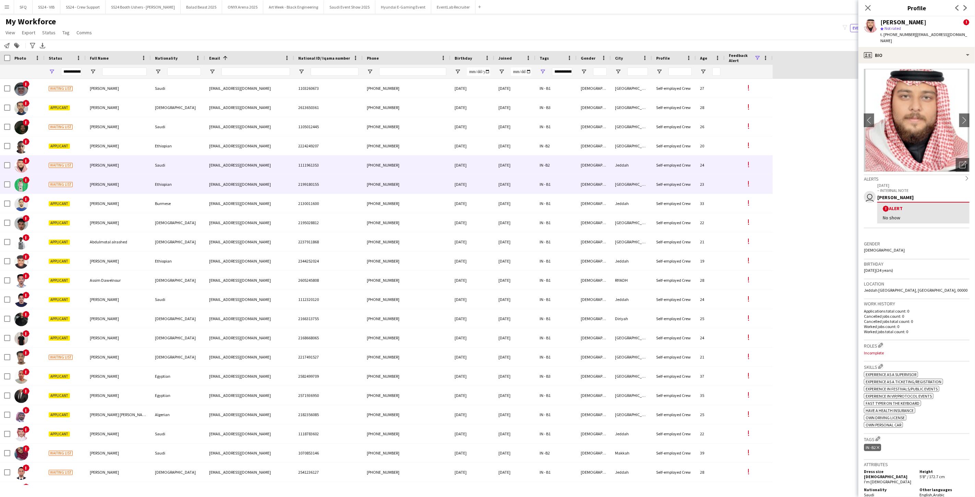
click at [98, 184] on span "[PERSON_NAME]" at bounding box center [104, 184] width 29 height 5
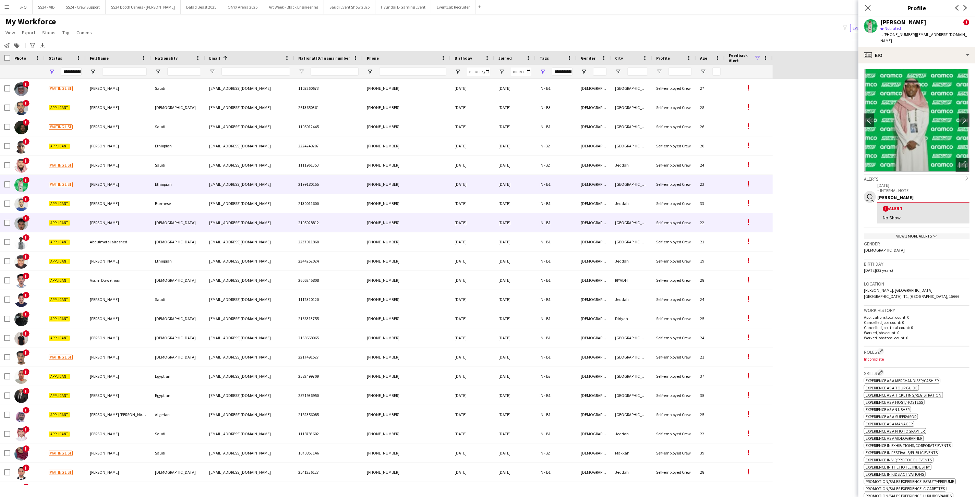
click at [85, 223] on div "Applicant" at bounding box center [65, 222] width 41 height 19
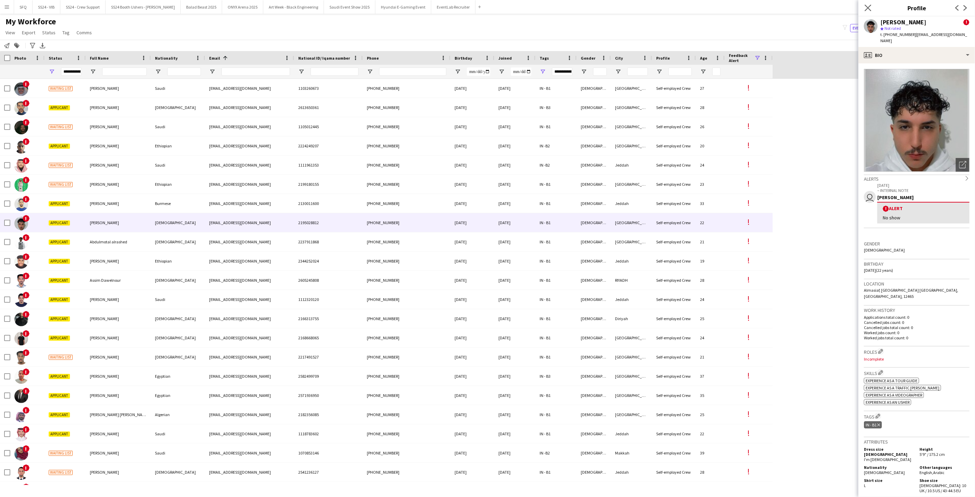
click at [731, 9] on app-icon "Close pop-in" at bounding box center [868, 8] width 10 height 10
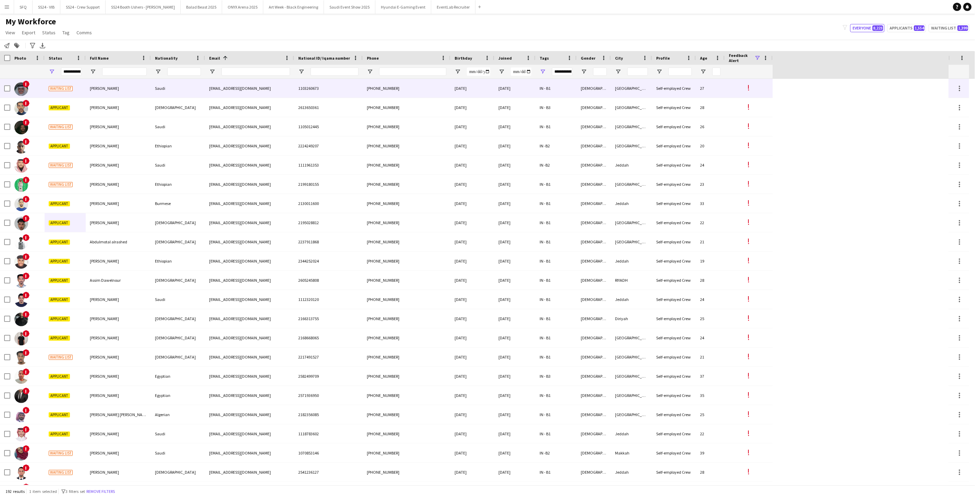
click at [95, 95] on div "[PERSON_NAME]" at bounding box center [118, 88] width 65 height 19
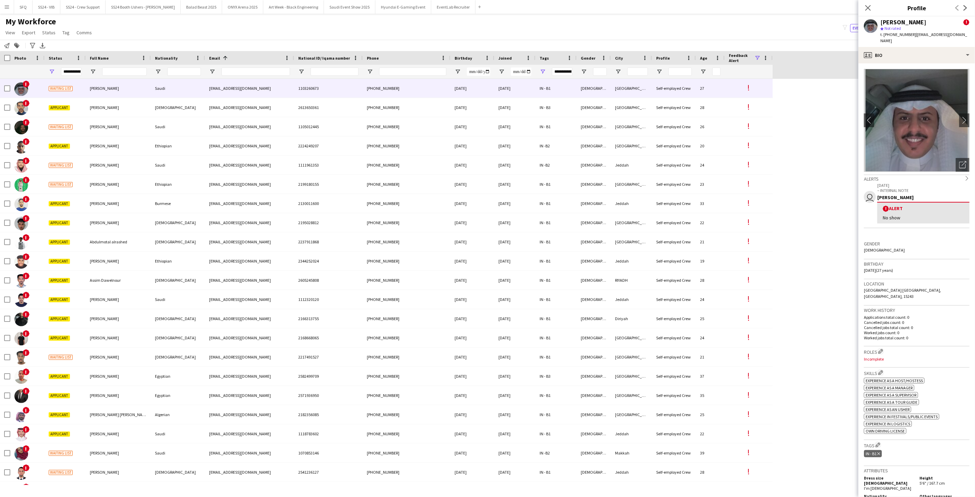
click at [731, 9] on div "Close pop-in" at bounding box center [867, 8] width 19 height 16
click at [731, 9] on icon "Close pop-in" at bounding box center [867, 7] width 7 height 7
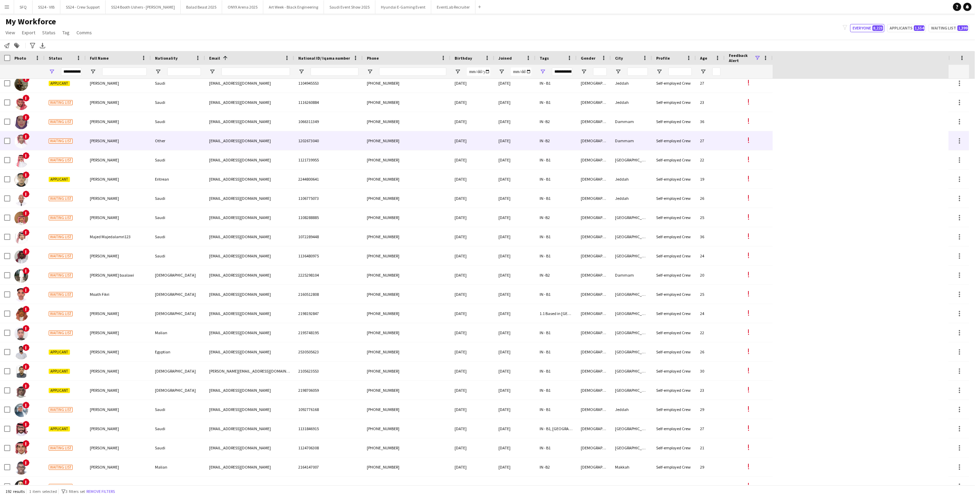
scroll to position [1980, 0]
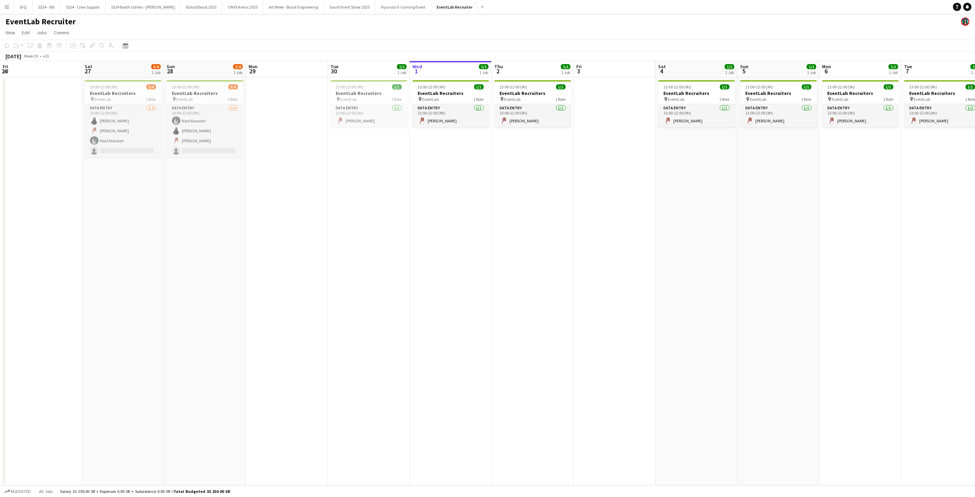
scroll to position [0, 149]
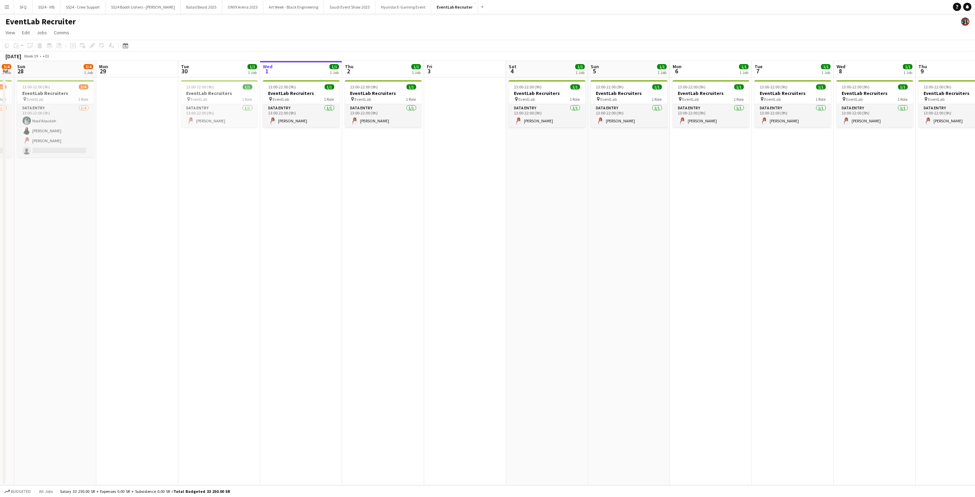
click at [344, 41] on app-toolbar "Copy Paste Paste Ctrl+V Paste with crew Ctrl+Shift+V Paste linked Job [GEOGRAPH…" at bounding box center [487, 46] width 975 height 12
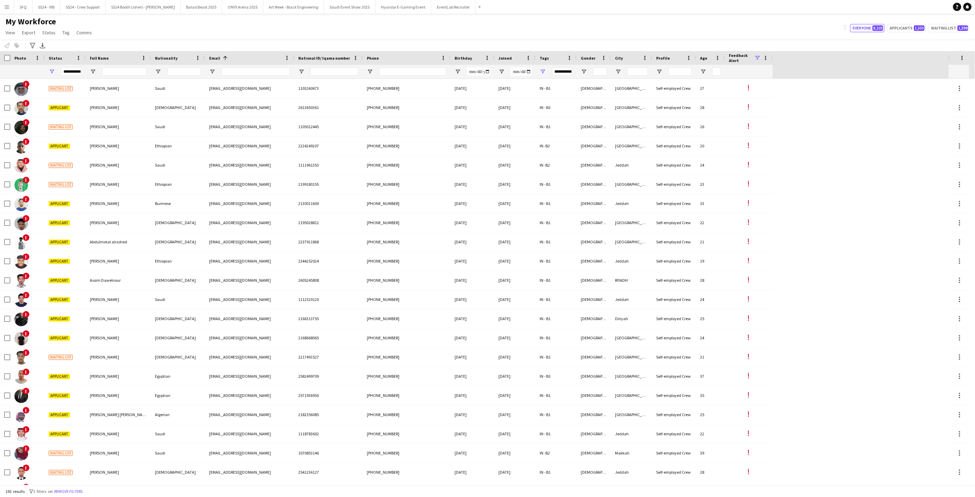
click at [385, 29] on div "My Workforce View Views Default view [PERSON_NAME] [PERSON_NAME] [PERSON_NAME] …" at bounding box center [487, 27] width 975 height 23
click at [52, 71] on span "Open Filter Menu" at bounding box center [52, 72] width 6 height 6
click at [65, 128] on div "Applicant" at bounding box center [87, 129] width 54 height 5
type input "**********"
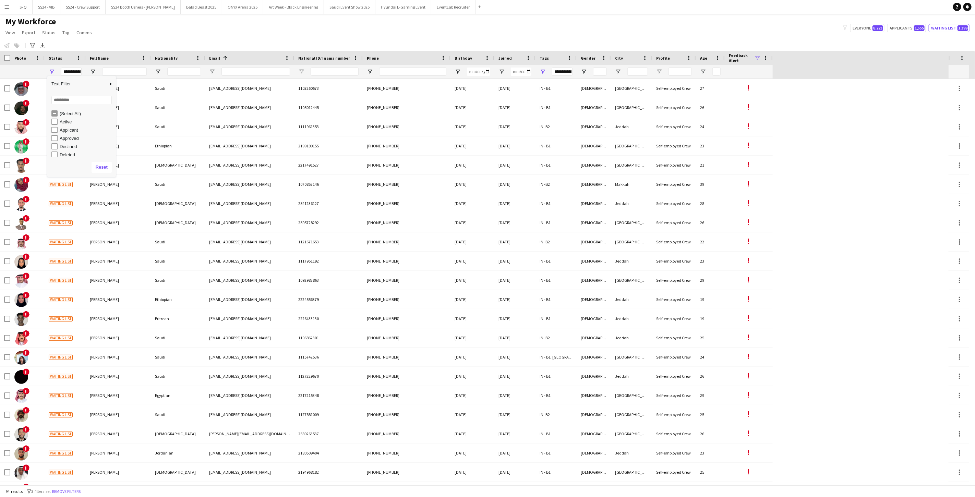
type input "**********"
click at [69, 141] on div "Approved" at bounding box center [87, 138] width 54 height 5
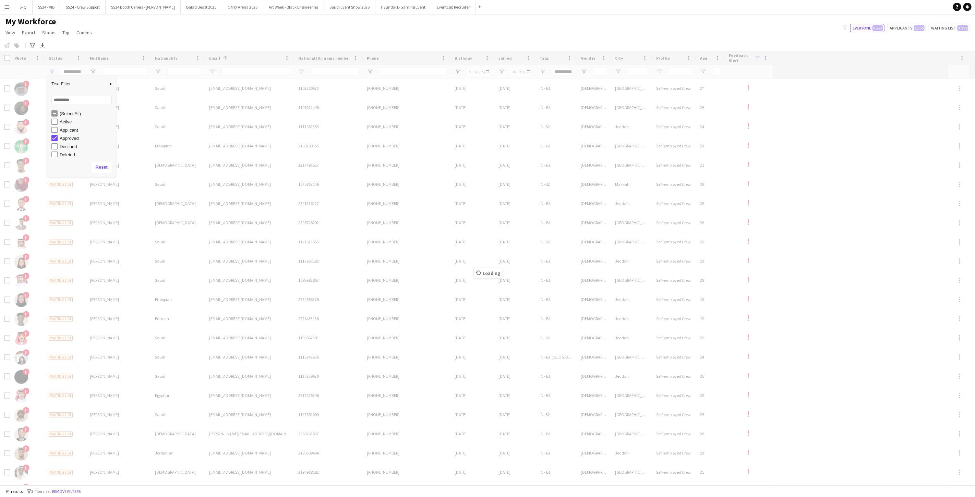
click at [69, 140] on div "Approved" at bounding box center [87, 138] width 54 height 5
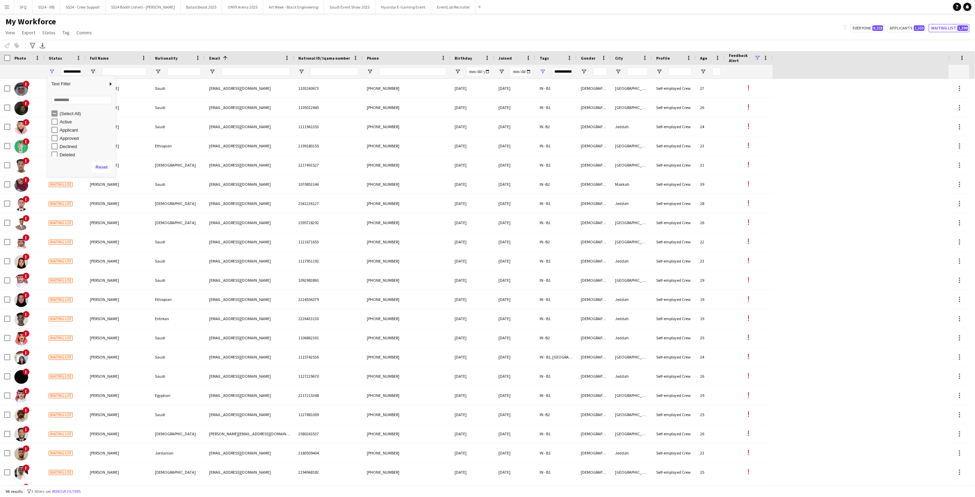
click at [71, 148] on div "Declined" at bounding box center [87, 146] width 54 height 5
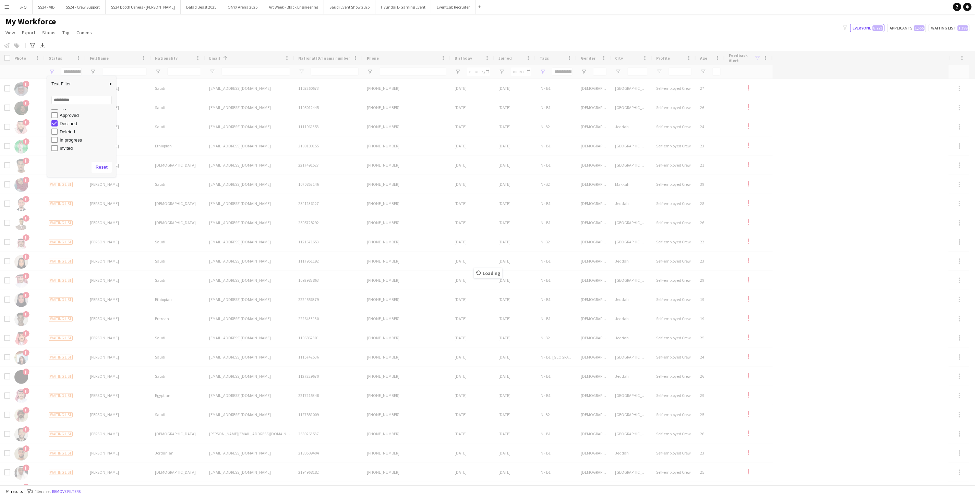
scroll to position [43, 0]
click at [70, 150] on div "Waiting list" at bounding box center [87, 152] width 54 height 5
type input "**********"
type input "***"
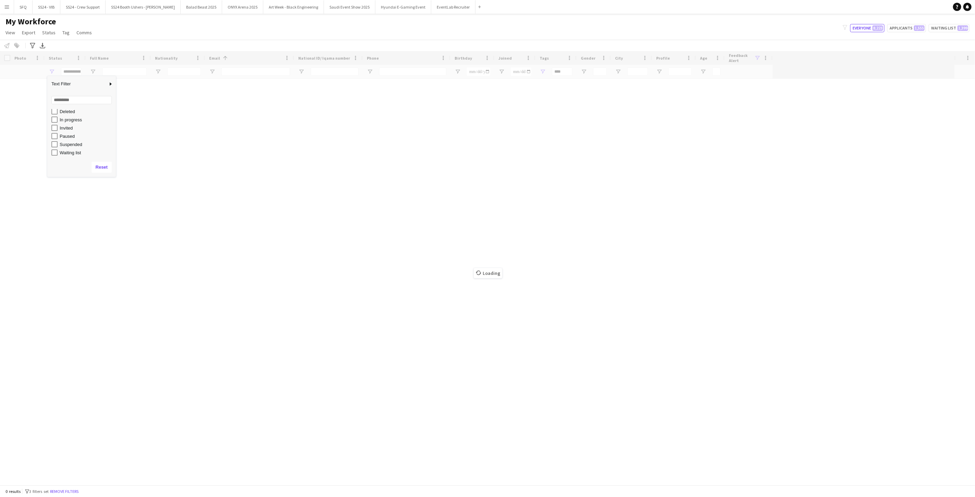
click at [173, 24] on div "My Workforce View Views Default view [PERSON_NAME] [PERSON_NAME] [PERSON_NAME] …" at bounding box center [487, 27] width 975 height 23
click at [541, 71] on div "Loading" at bounding box center [487, 268] width 975 height 434
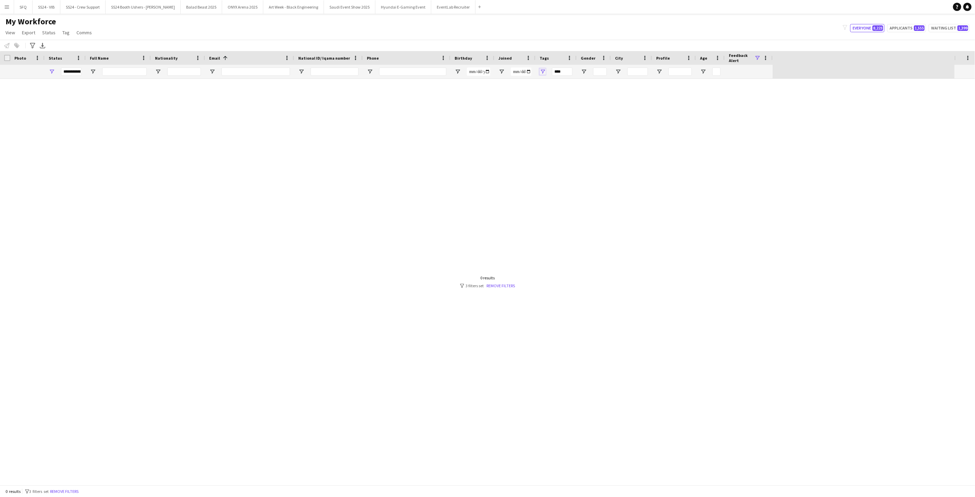
click at [544, 70] on span "Open Filter Menu" at bounding box center [542, 72] width 6 height 6
click at [590, 31] on div "My Workforce View Views Default view [PERSON_NAME] [PERSON_NAME] [PERSON_NAME] …" at bounding box center [487, 27] width 975 height 23
click at [498, 69] on div at bounding box center [514, 72] width 41 height 14
click at [501, 70] on span "Open Filter Menu" at bounding box center [501, 72] width 6 height 6
click at [512, 36] on div "My Workforce View Views Default view [PERSON_NAME] [PERSON_NAME] [PERSON_NAME] …" at bounding box center [487, 27] width 975 height 23
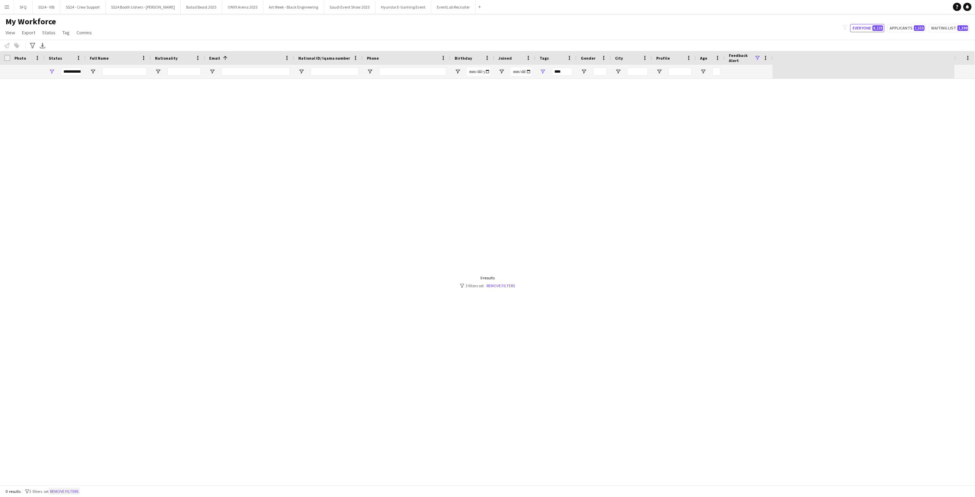
click at [69, 490] on button "Remove filters" at bounding box center [64, 492] width 31 height 8
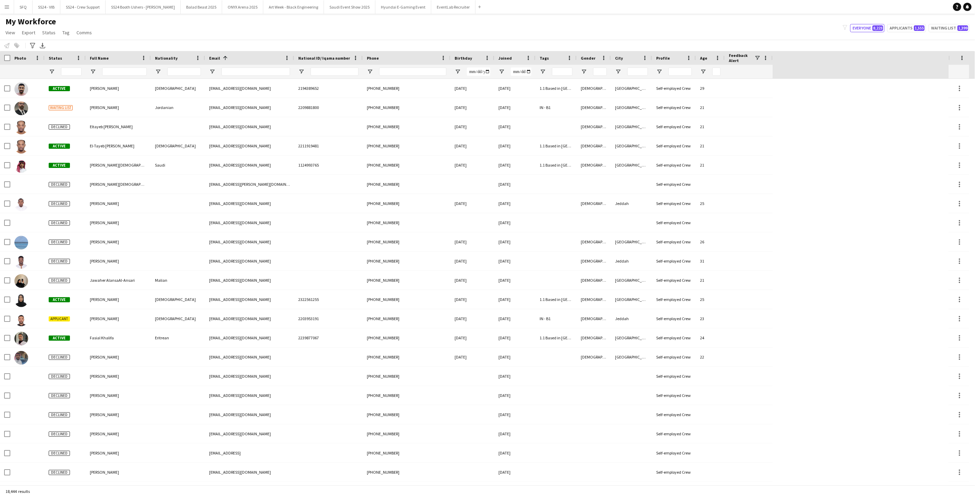
click at [496, 20] on div "My Workforce View Views Default view [PERSON_NAME] [PERSON_NAME] [PERSON_NAME] …" at bounding box center [487, 27] width 975 height 23
